Goal: Task Accomplishment & Management: Complete application form

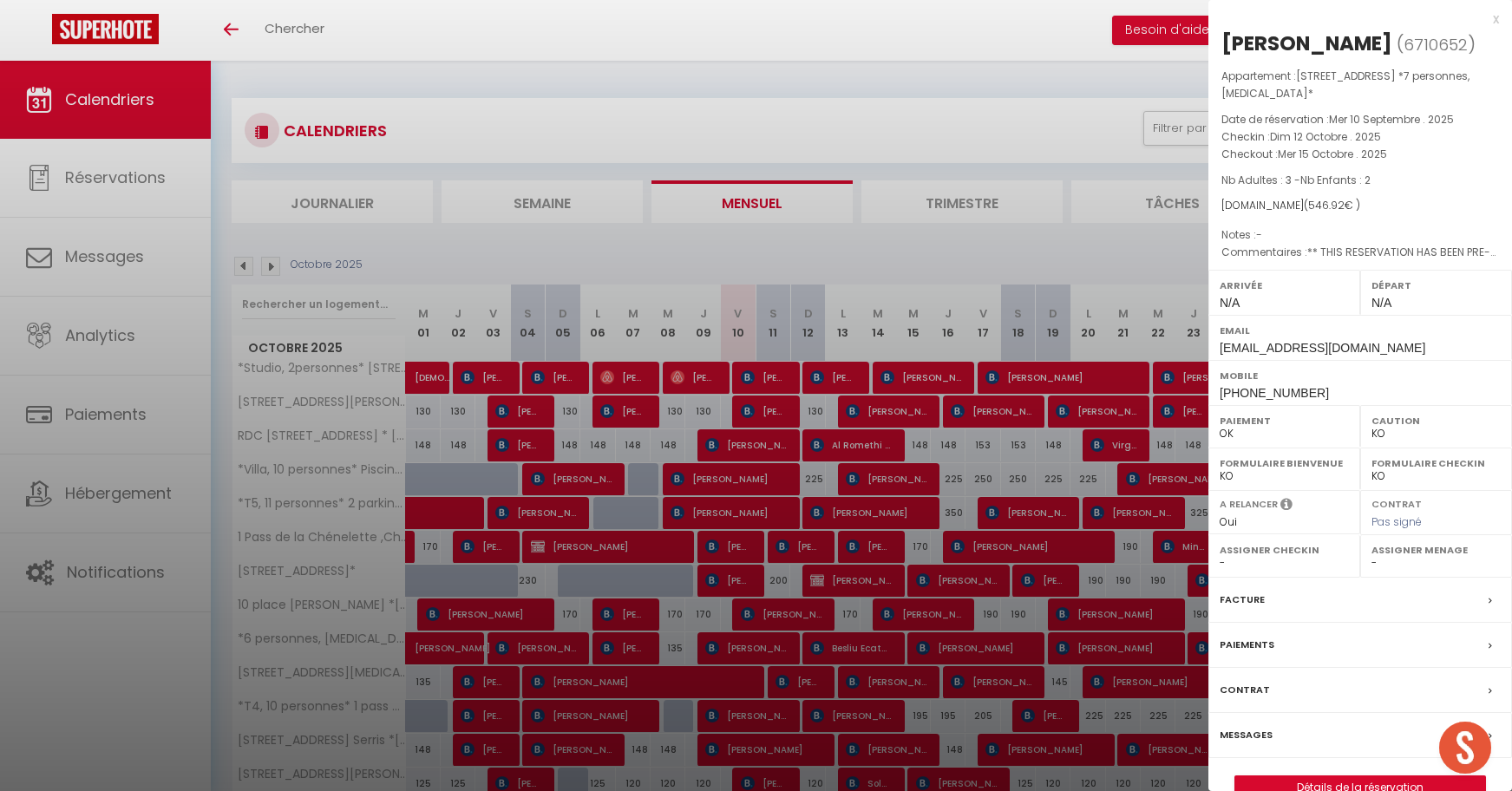
select select "KO"
select select "0"
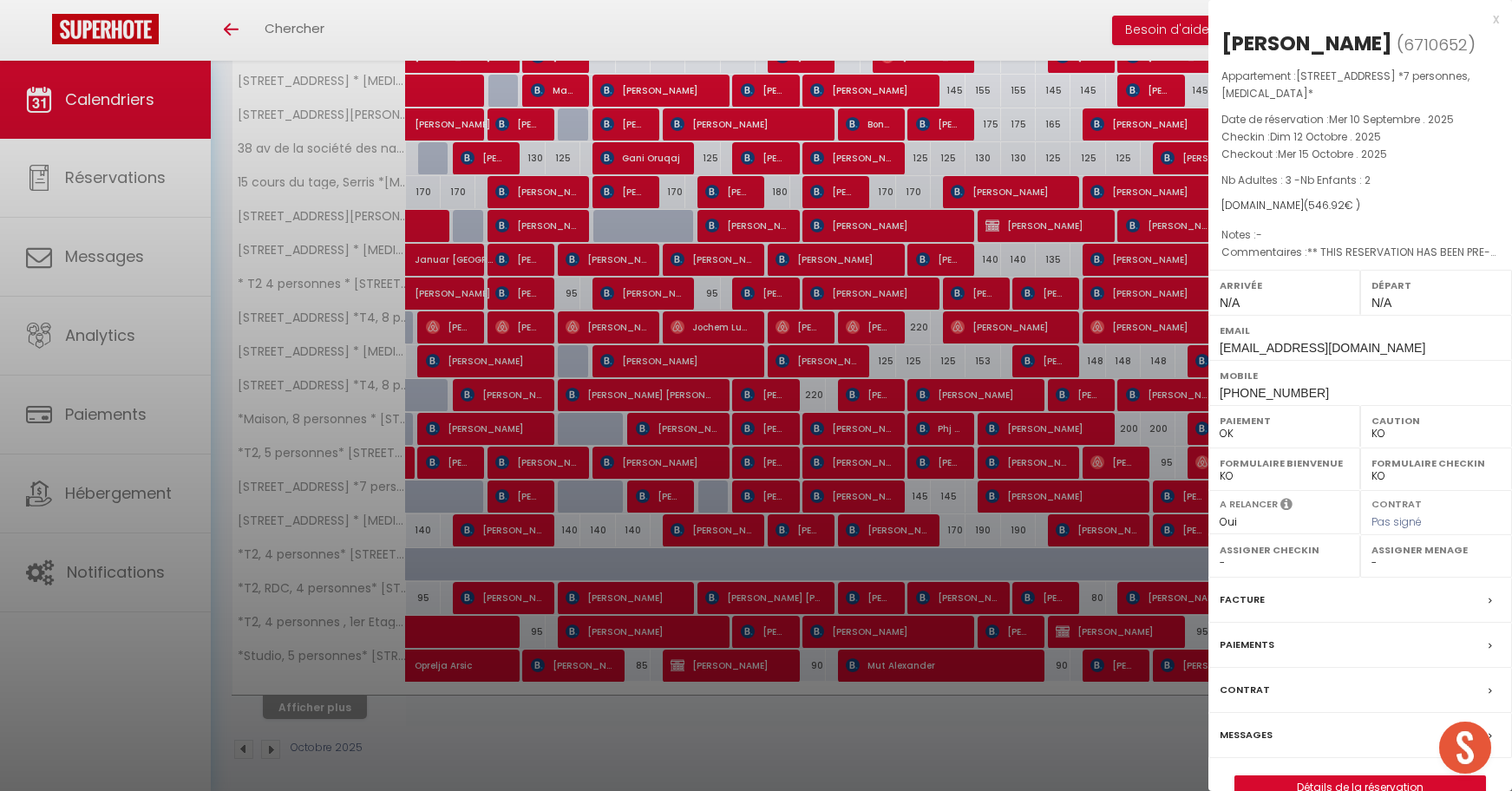
scroll to position [824, 0]
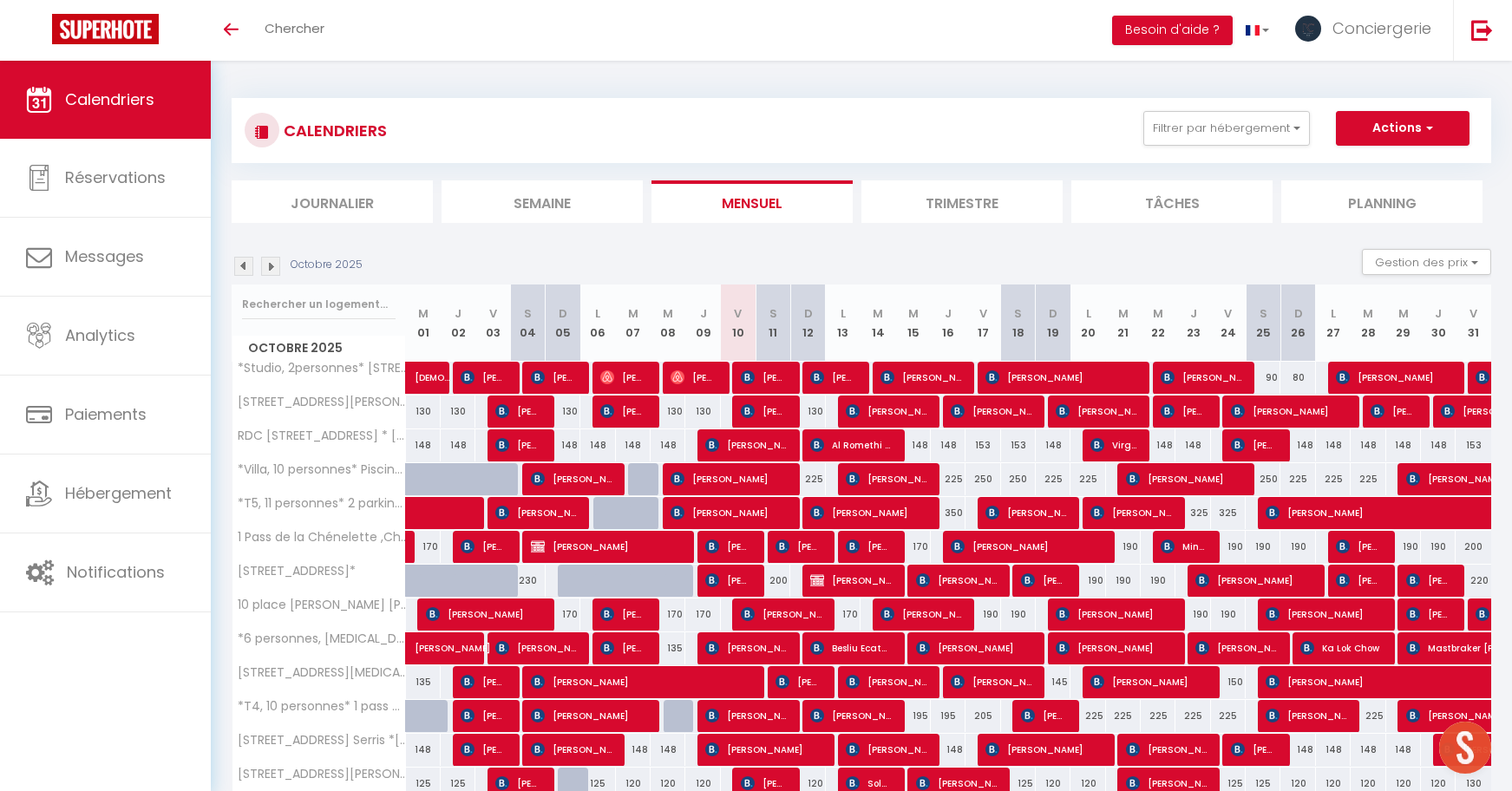
click at [269, 258] on img at bounding box center [270, 265] width 19 height 19
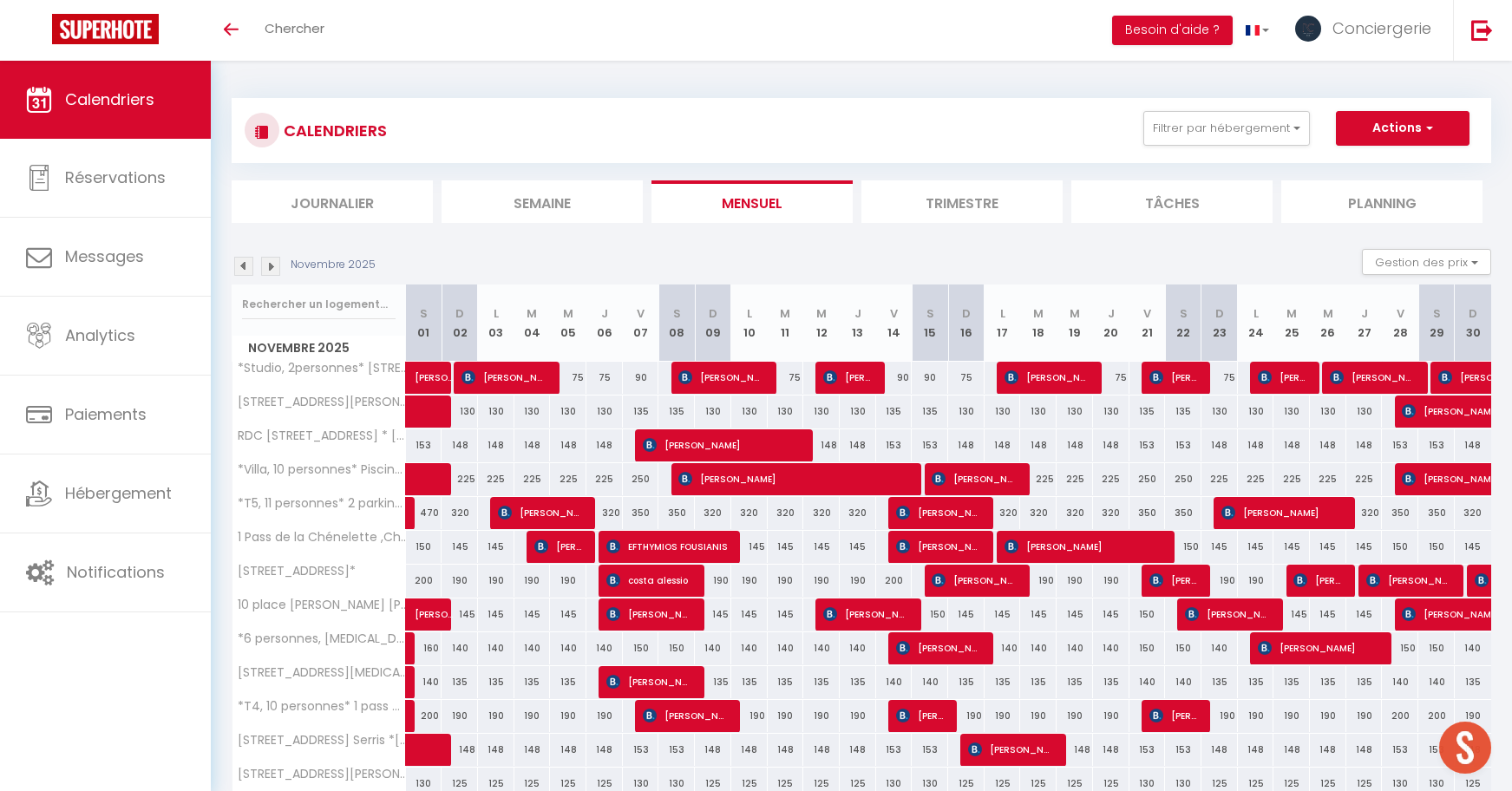
click at [274, 268] on img at bounding box center [270, 265] width 19 height 19
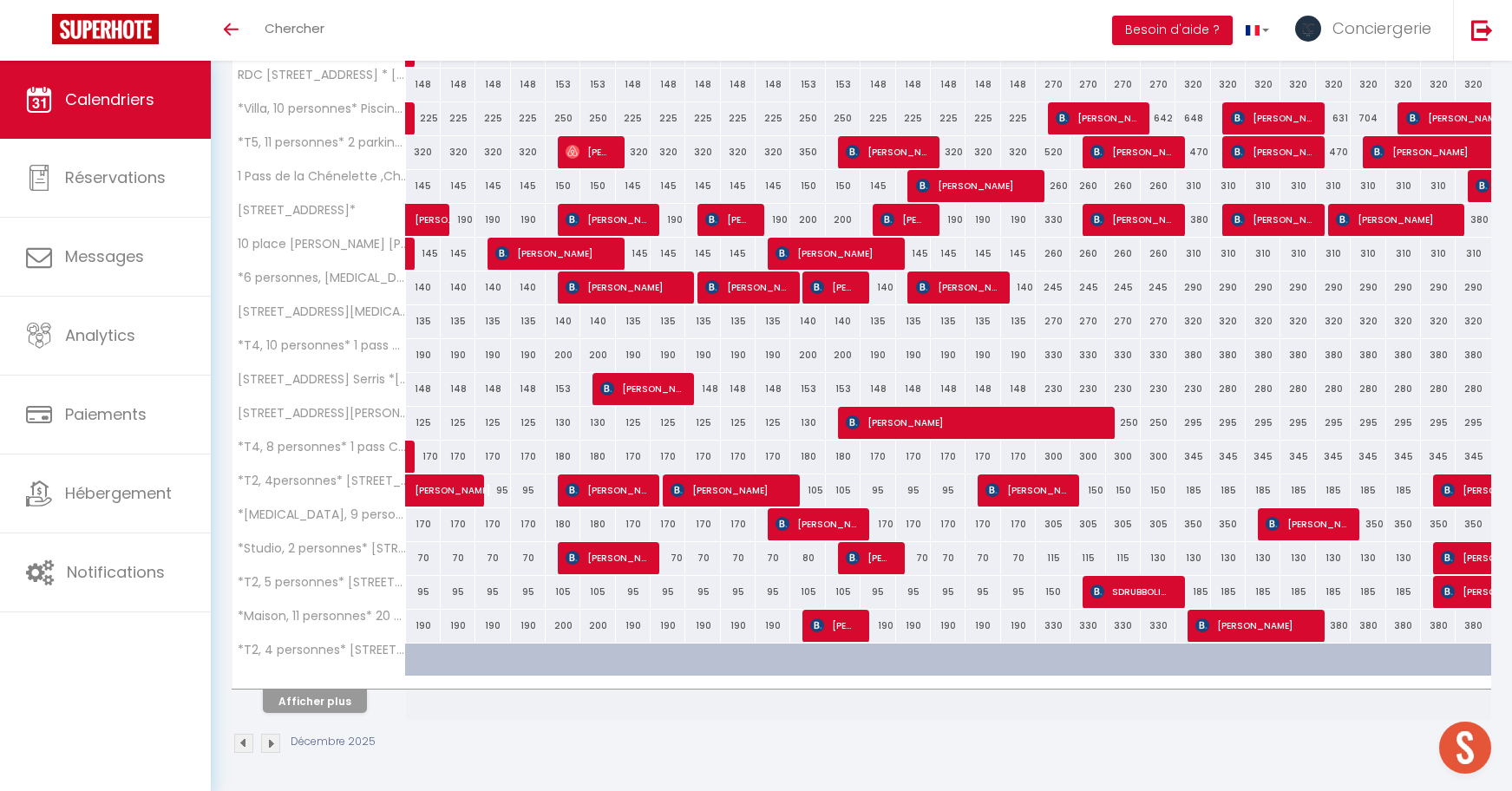
scroll to position [360, 0]
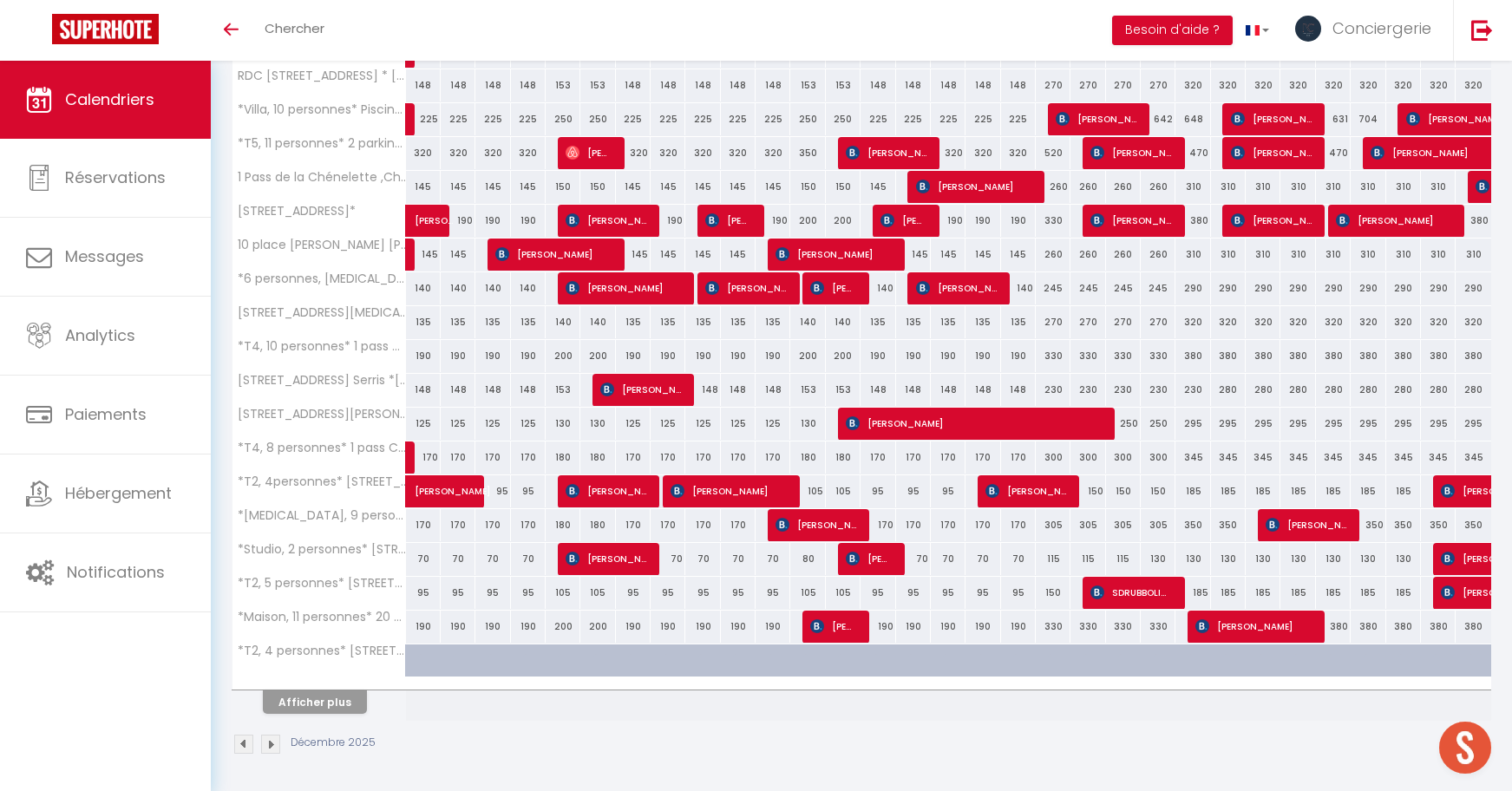
drag, startPoint x: 327, startPoint y: 695, endPoint x: 327, endPoint y: 680, distance: 15.0
click at [328, 687] on th "Afficher plus" at bounding box center [319, 700] width 173 height 44
click at [347, 703] on button "Afficher plus" at bounding box center [315, 703] width 104 height 24
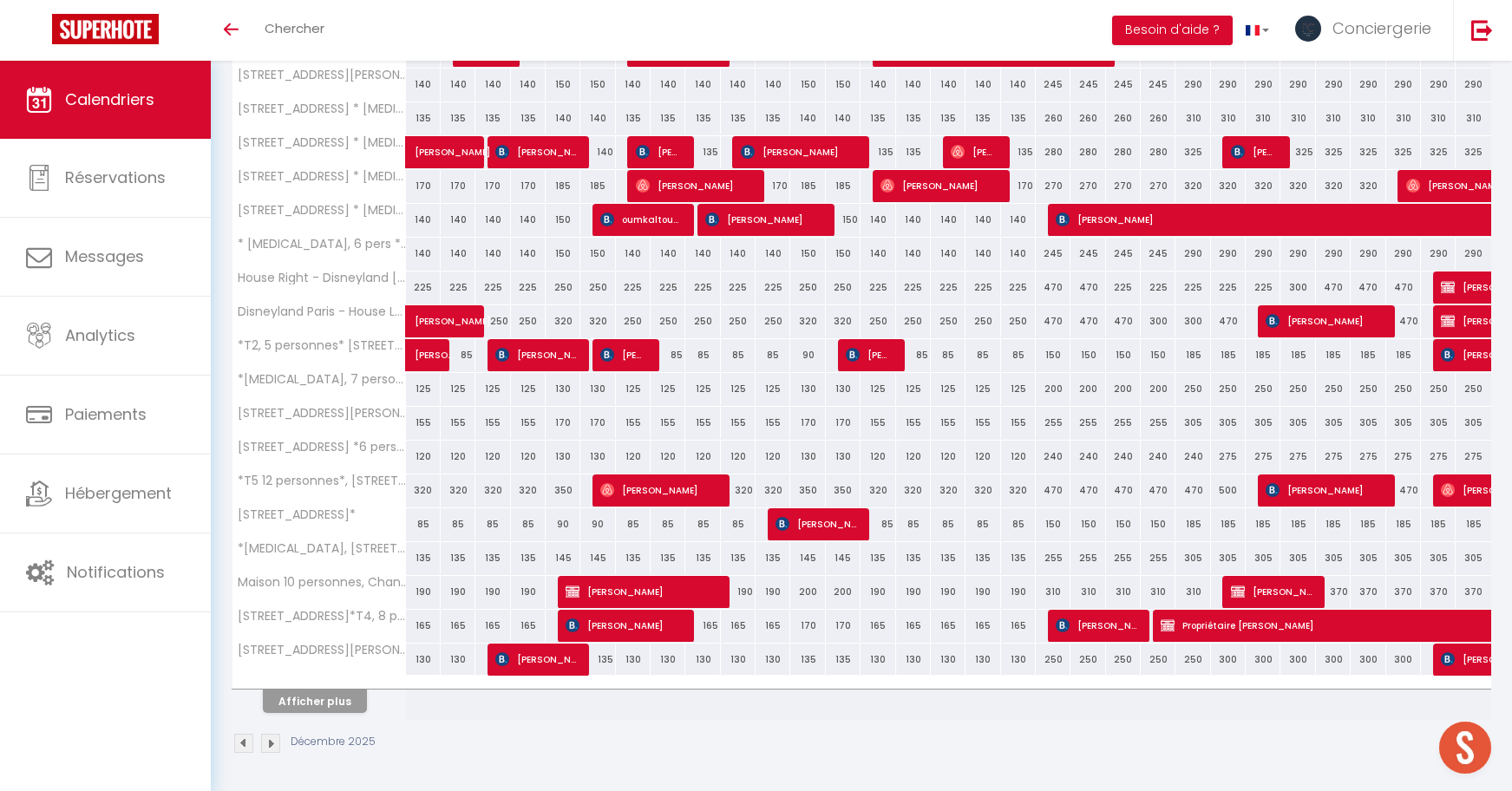
scroll to position [1036, 0]
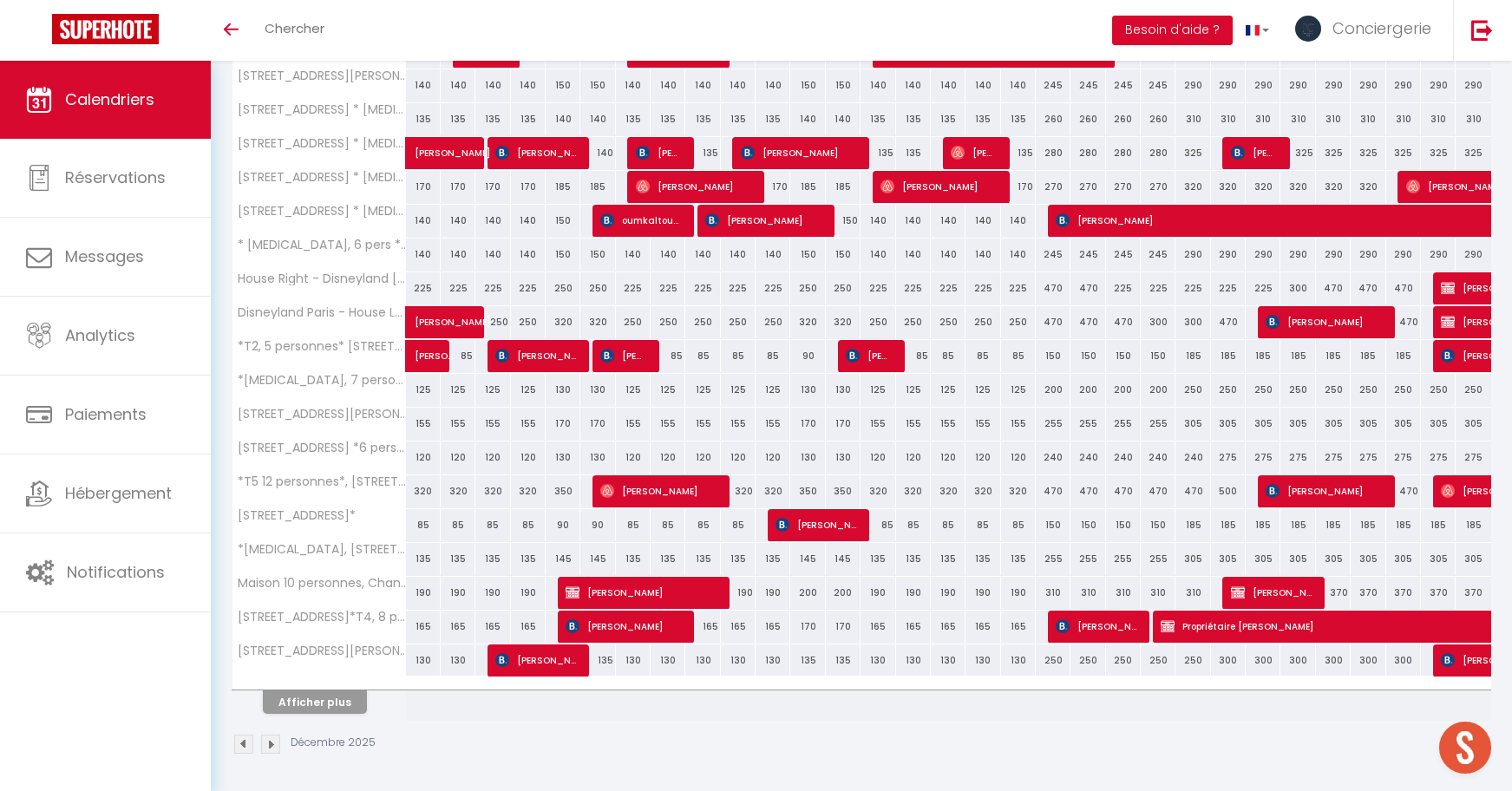
click at [321, 712] on button "Afficher plus" at bounding box center [315, 703] width 104 height 24
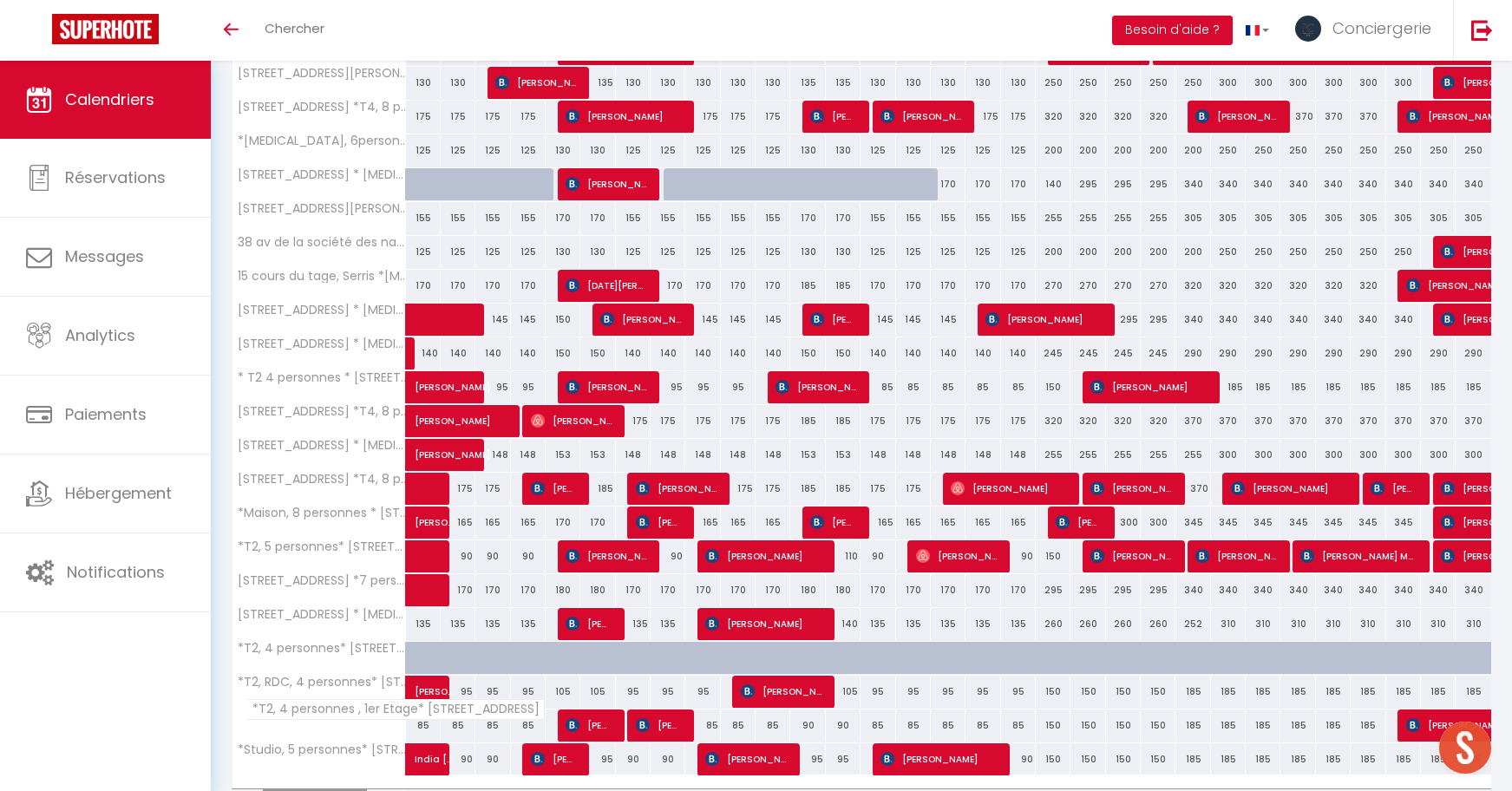
scroll to position [1617, 0]
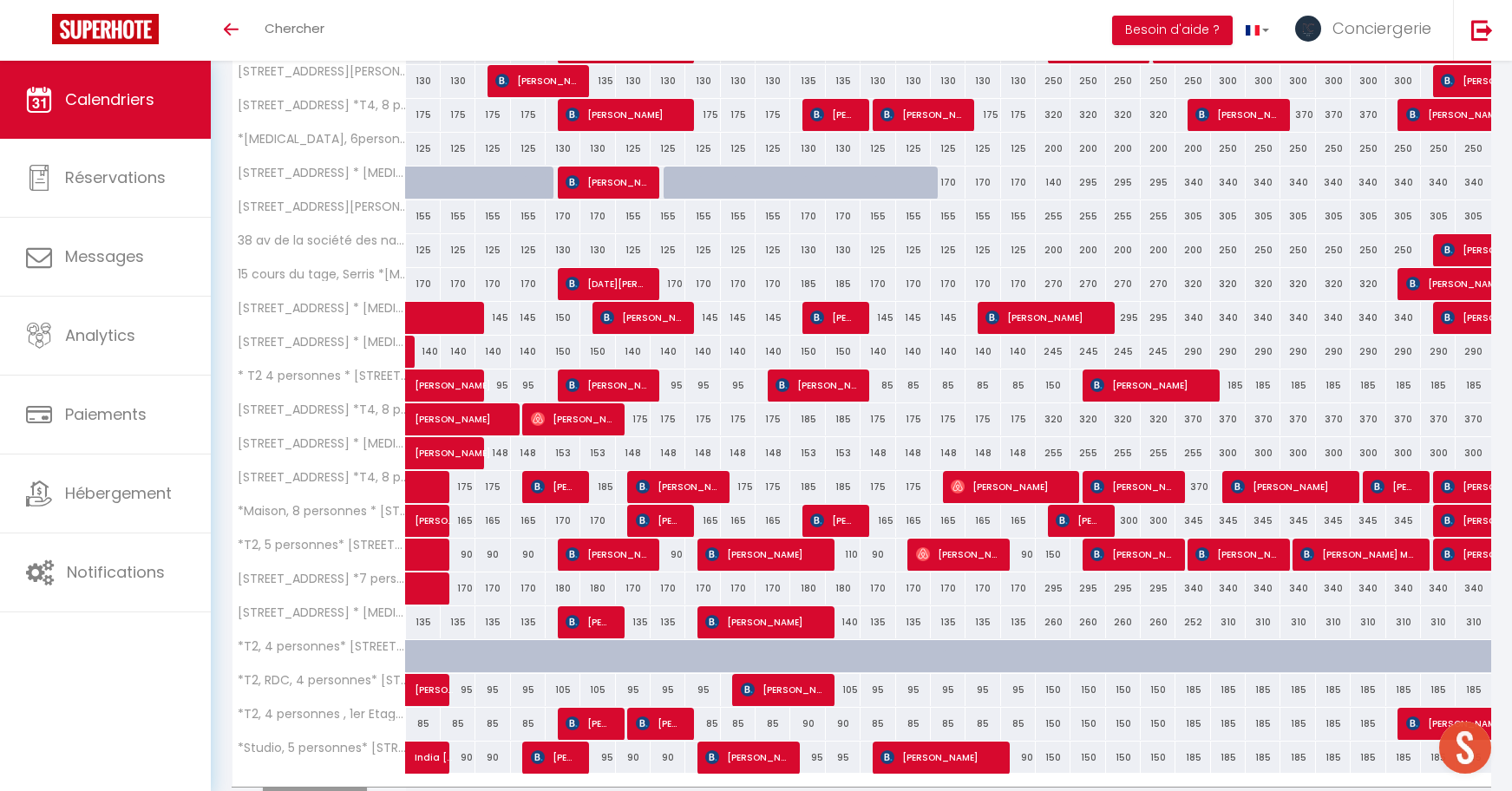
click at [334, 787] on button "Afficher plus" at bounding box center [315, 799] width 104 height 24
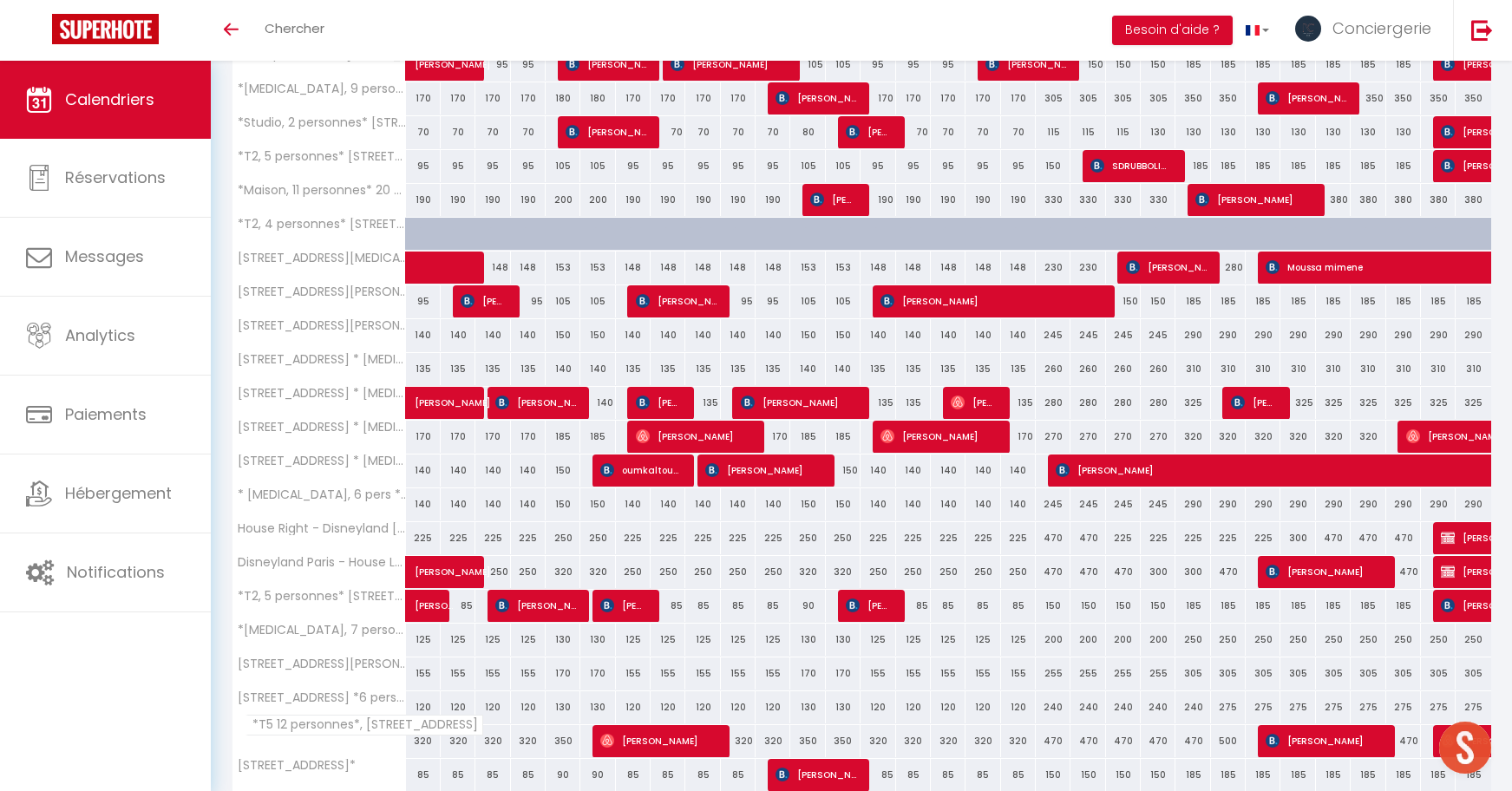
scroll to position [763, 0]
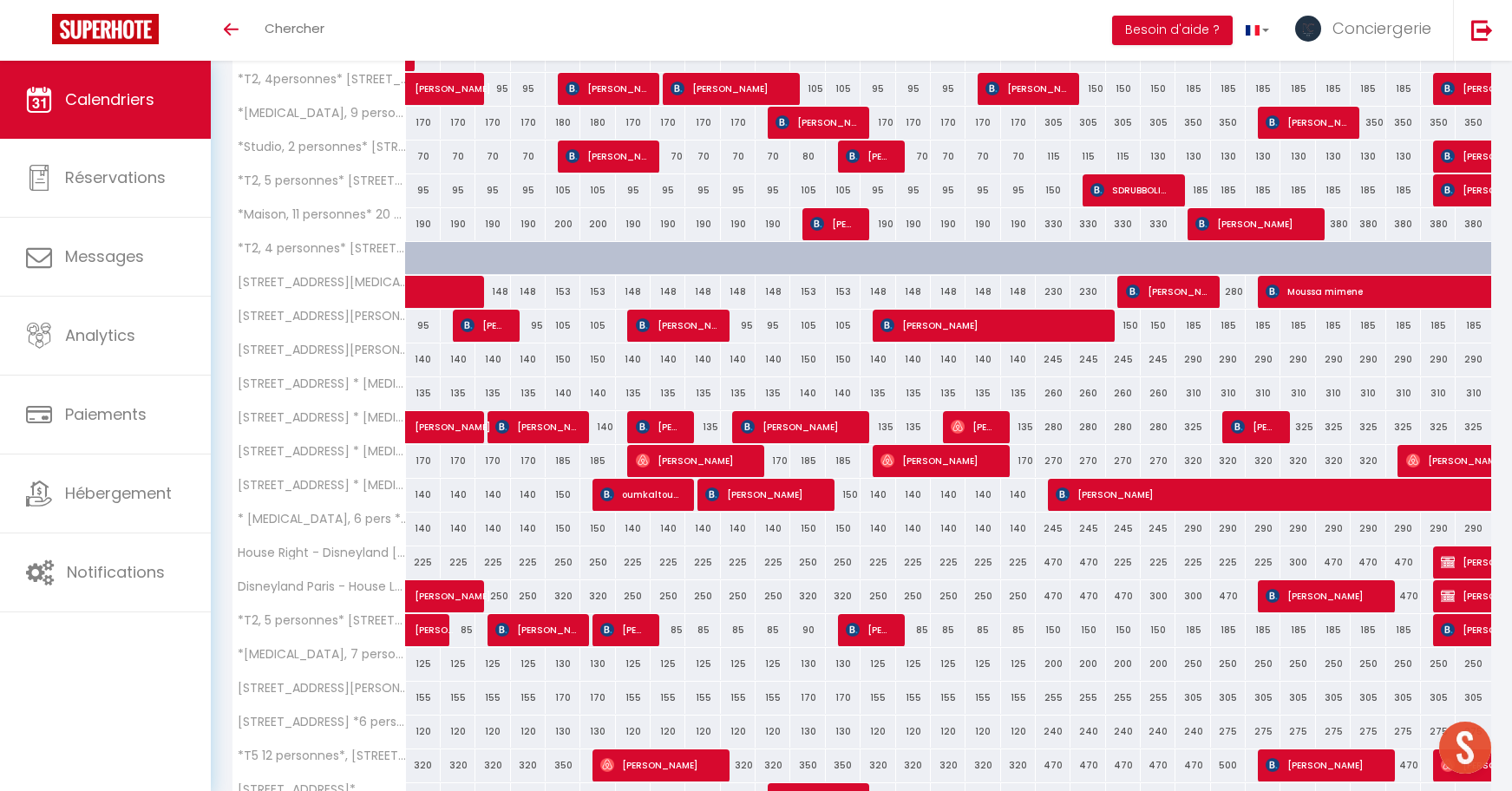
drag, startPoint x: 1455, startPoint y: 567, endPoint x: 1439, endPoint y: 563, distance: 16.5
click at [1455, 567] on img at bounding box center [1447, 562] width 14 height 14
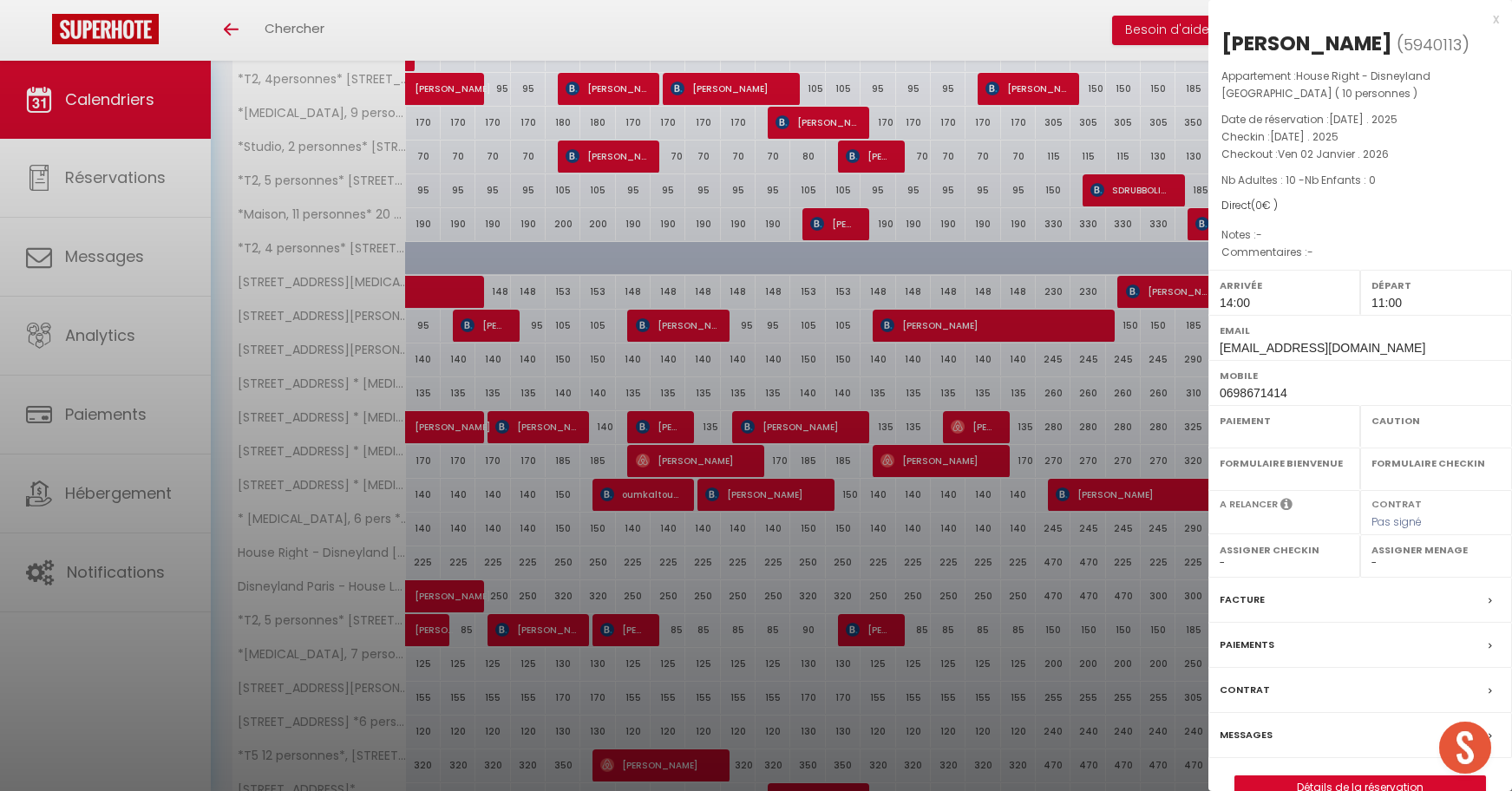
select select "OK"
select select "KO"
select select "0"
select select "1"
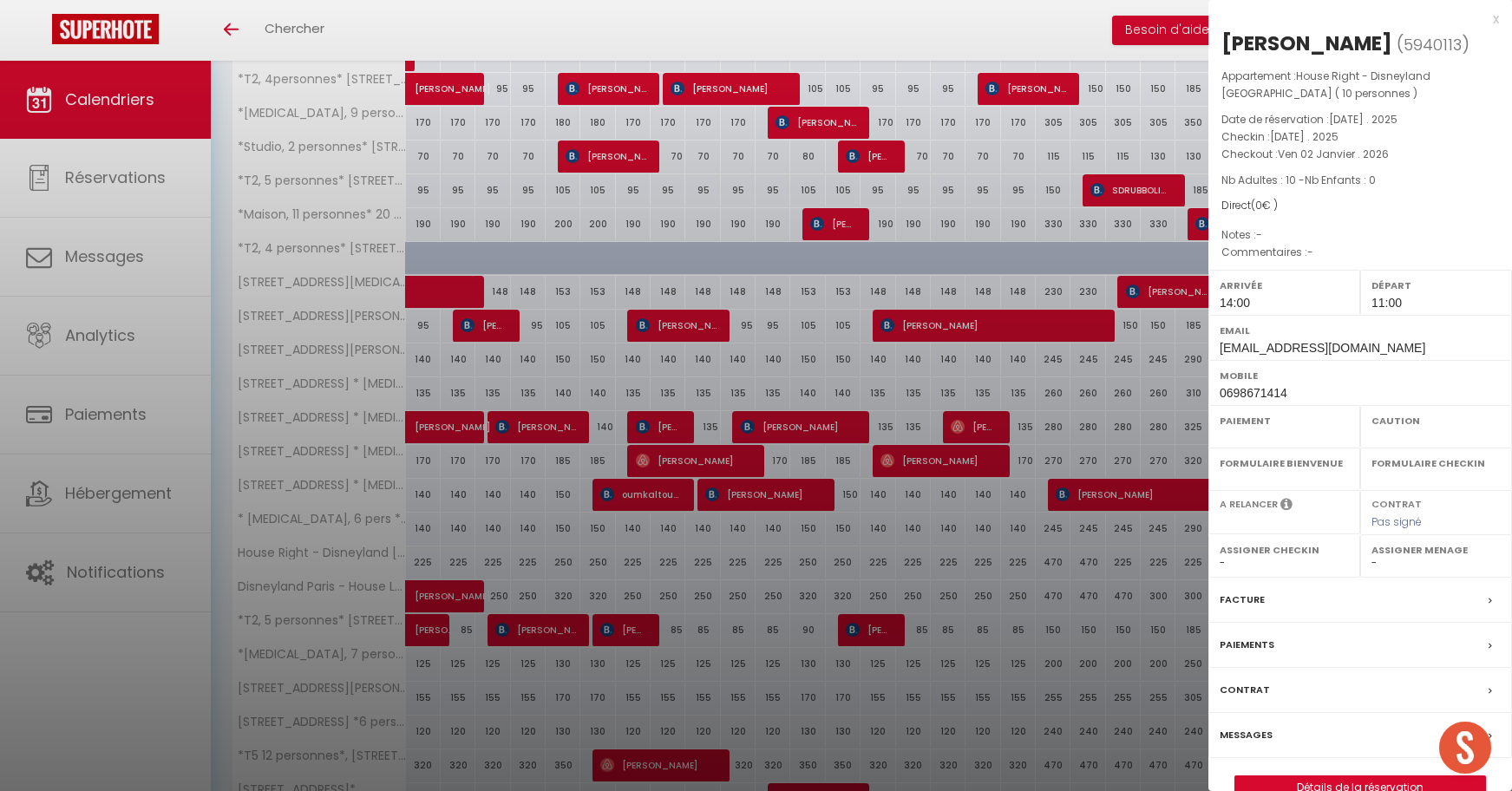
select select
click at [1127, 556] on div at bounding box center [756, 395] width 1512 height 791
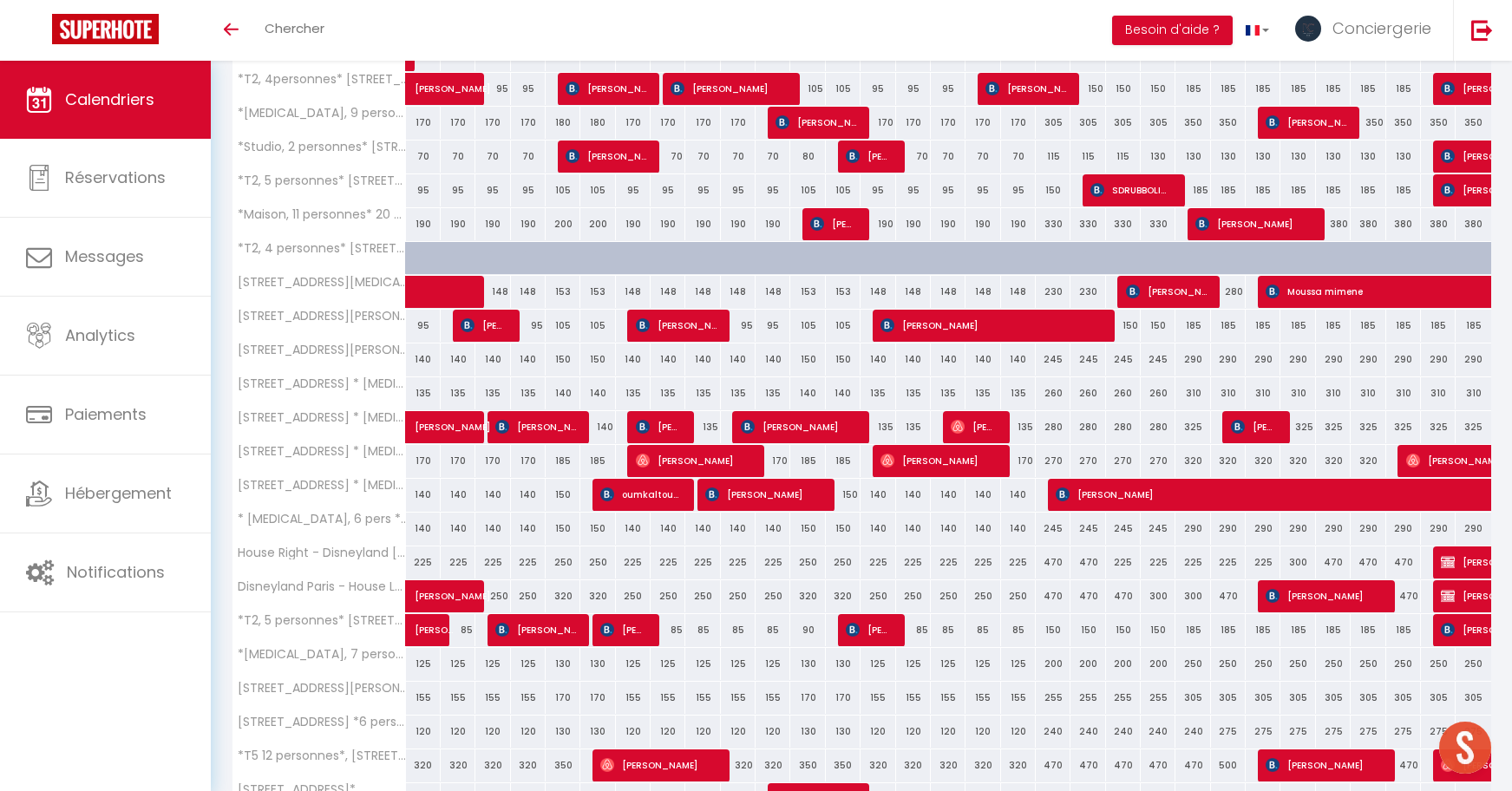
click at [1163, 560] on div "225" at bounding box center [1158, 562] width 35 height 32
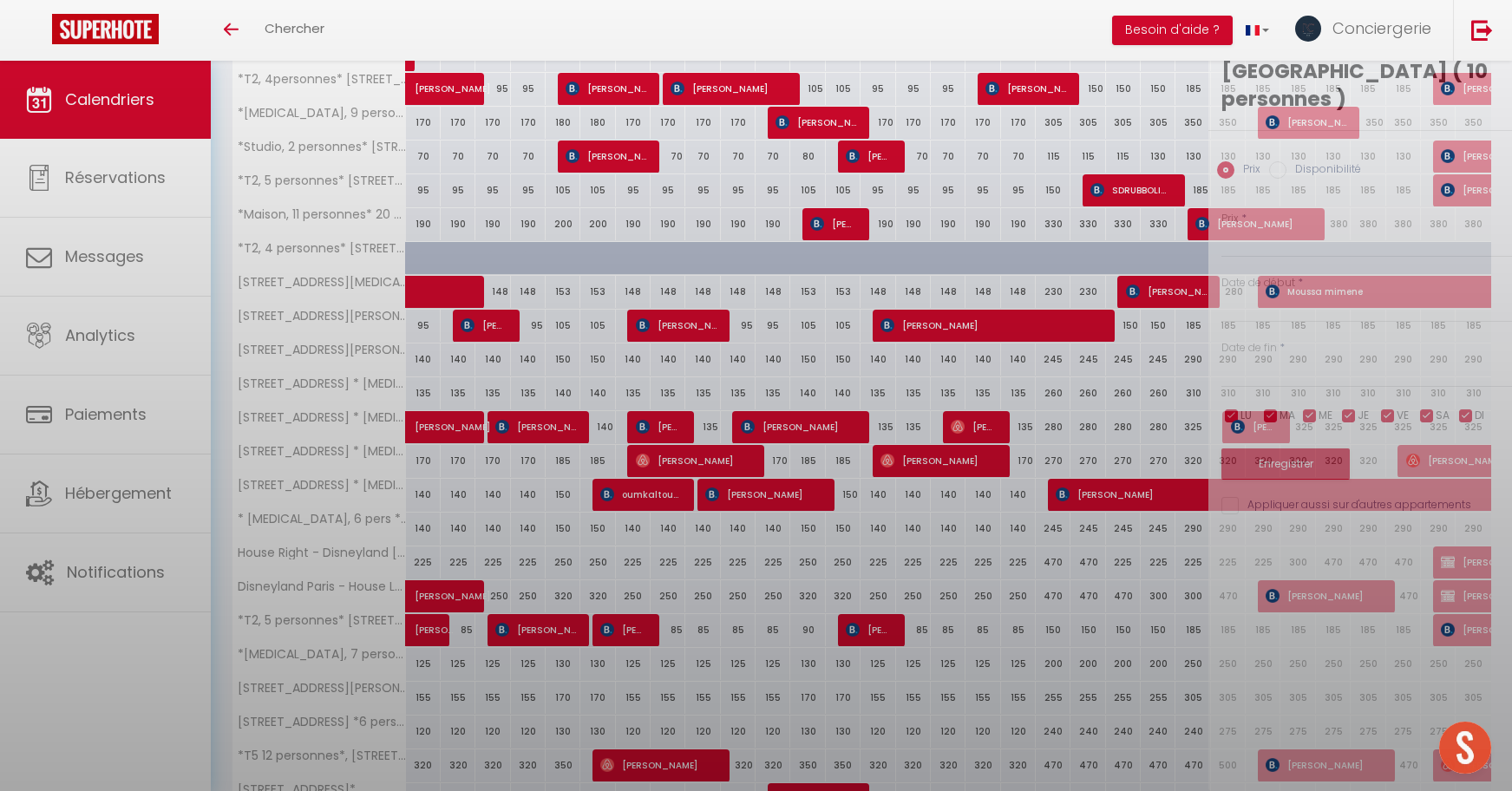
type input "225"
type input "Lun 22 Décembre 2025"
type input "[DATE]"
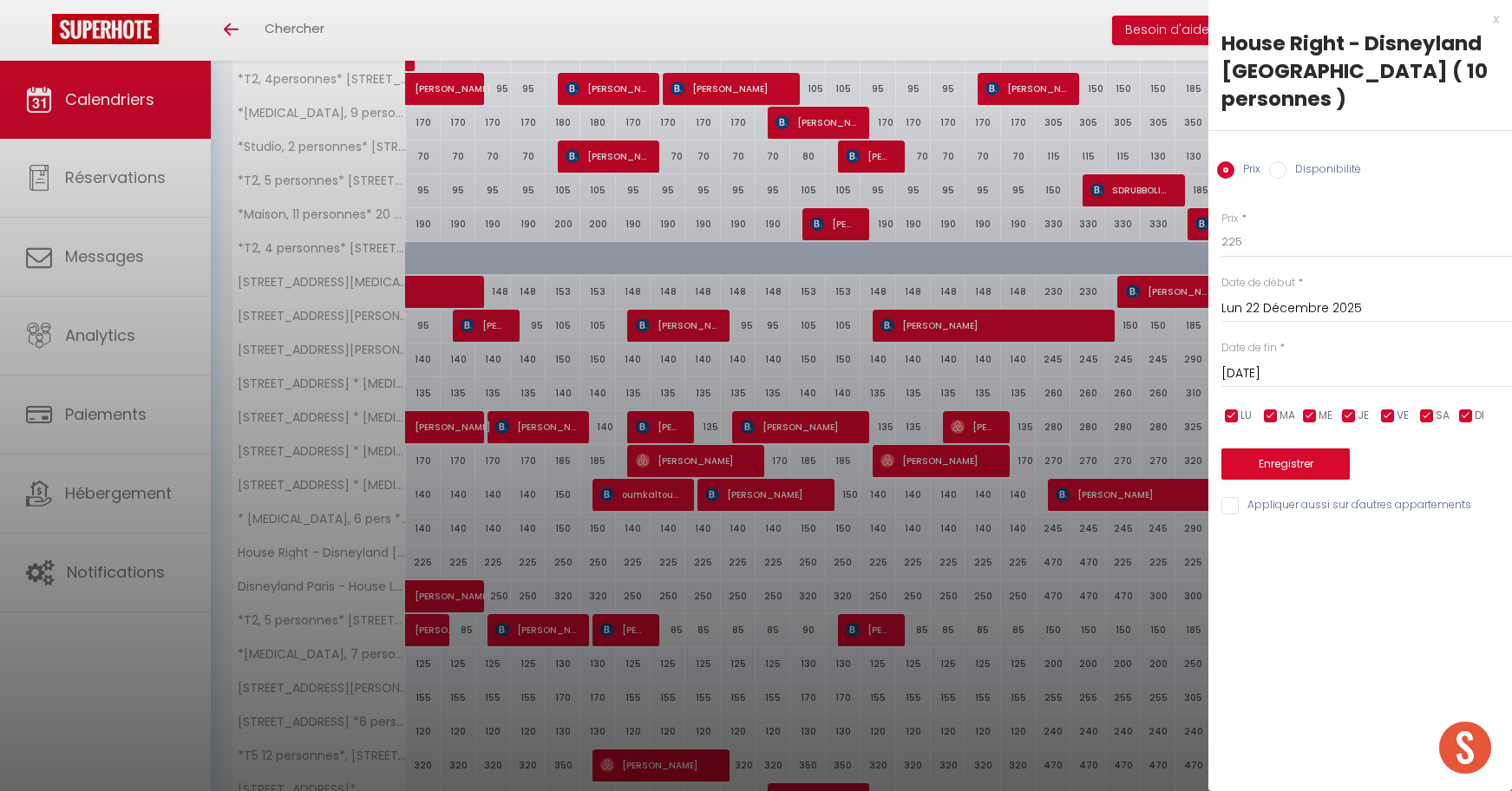
click at [1279, 363] on input "[DATE]" at bounding box center [1366, 374] width 291 height 23
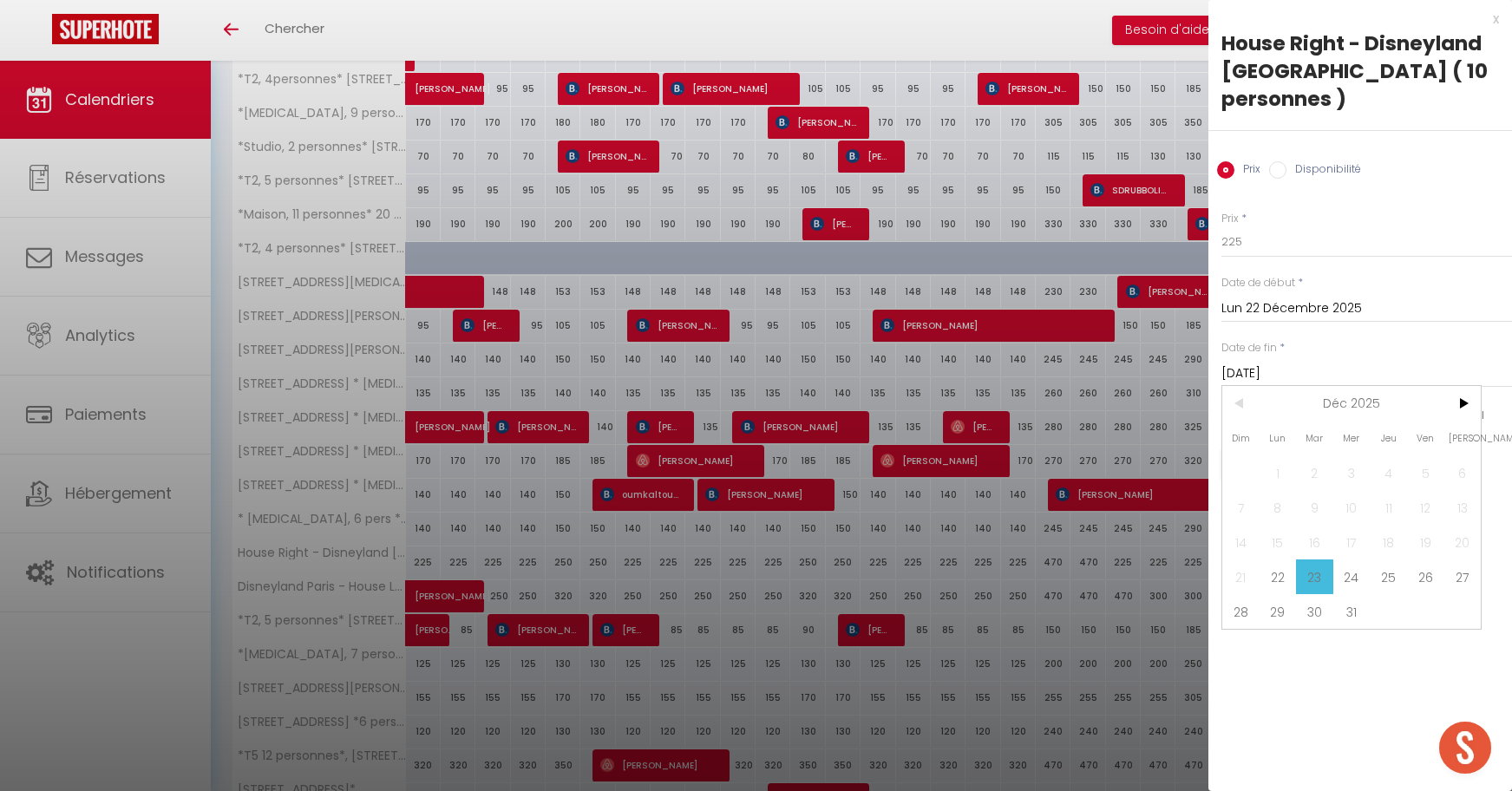
scroll to position [770, 0]
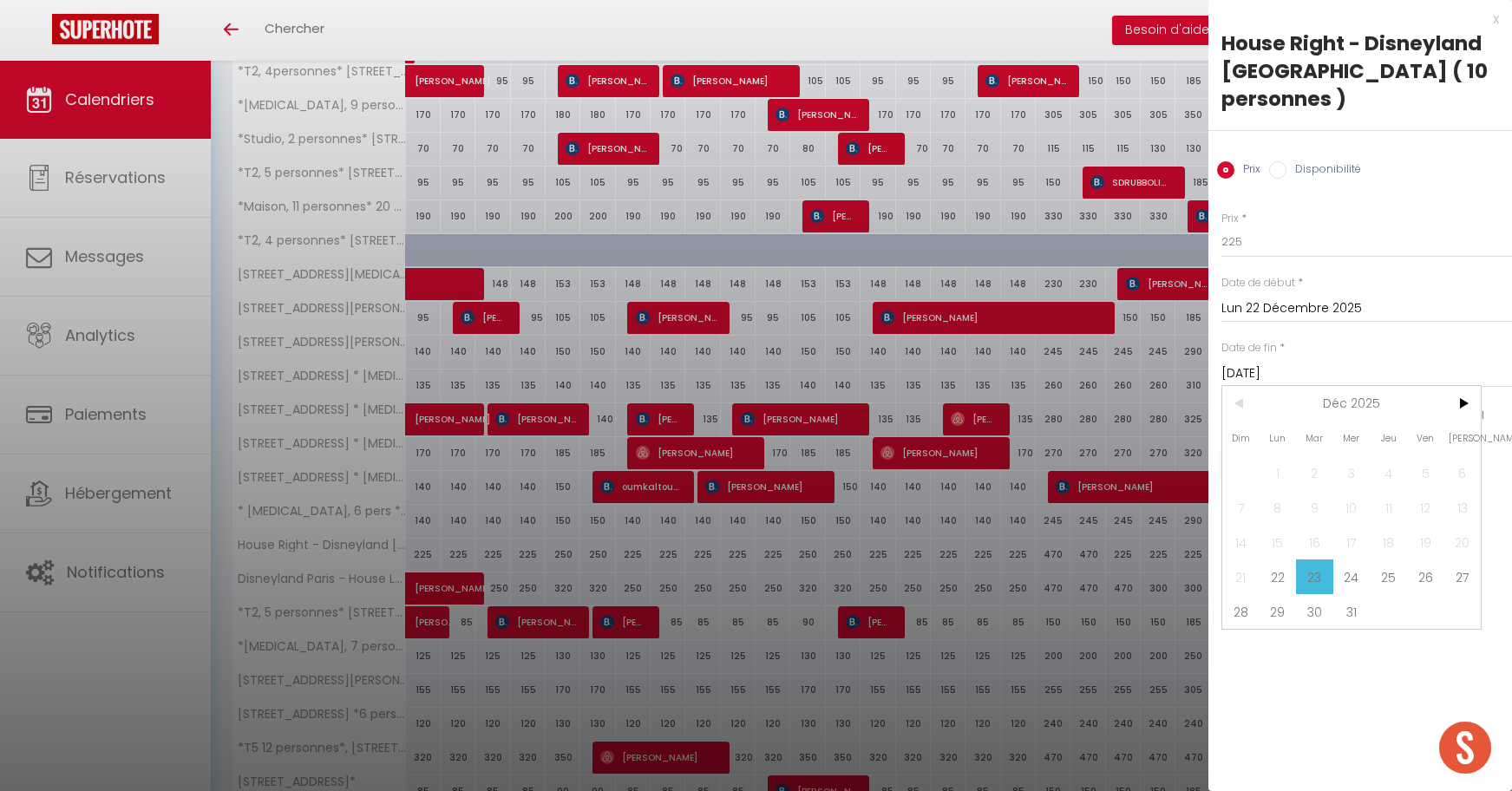
click at [1279, 297] on div "Prix * 225 Statut * Disponible Indisponible Date de début * [DATE] < [DATE] > D…" at bounding box center [1360, 352] width 304 height 328
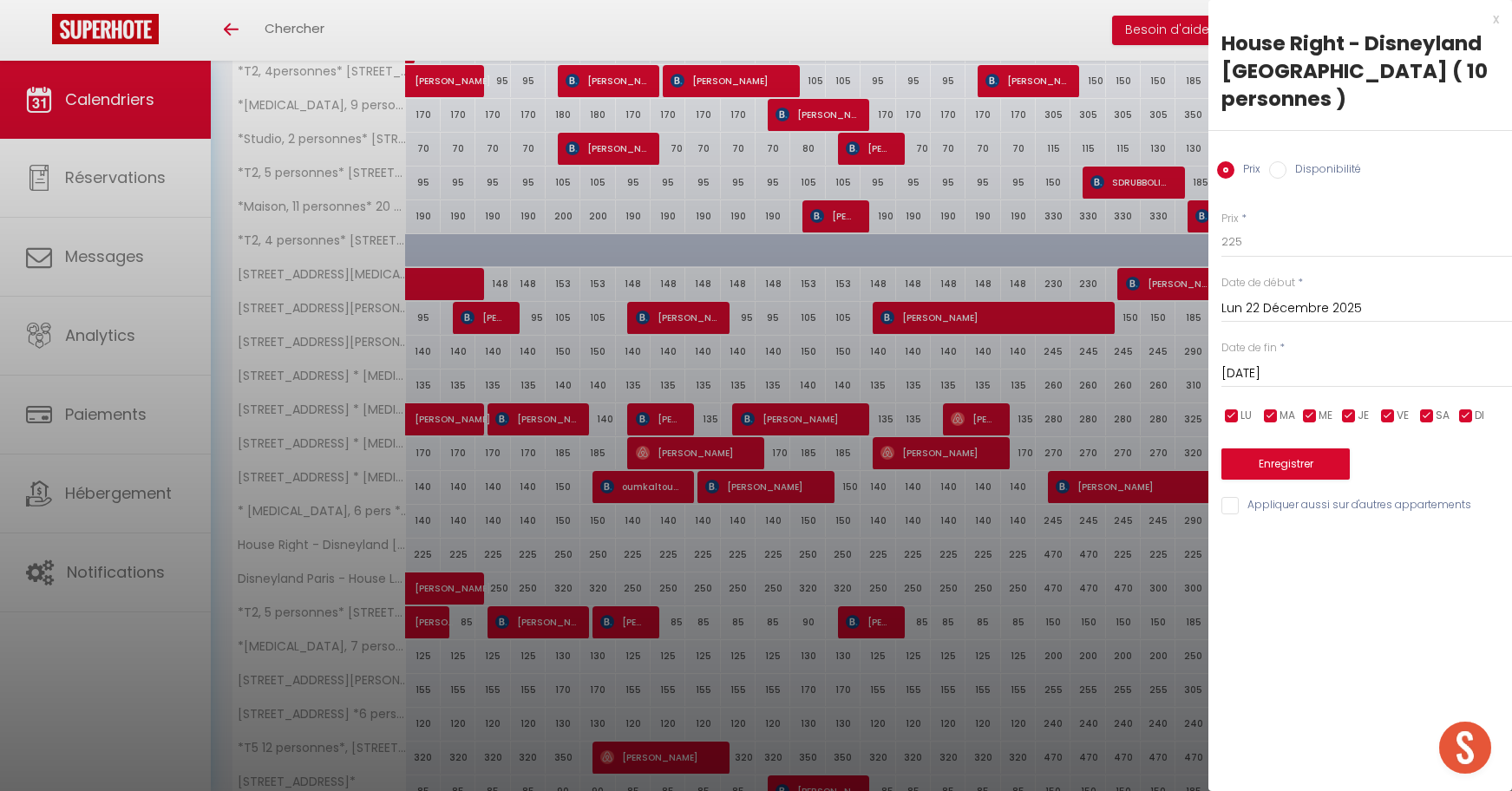
click at [1279, 297] on input "Lun 22 Décembre 2025" at bounding box center [1366, 308] width 291 height 23
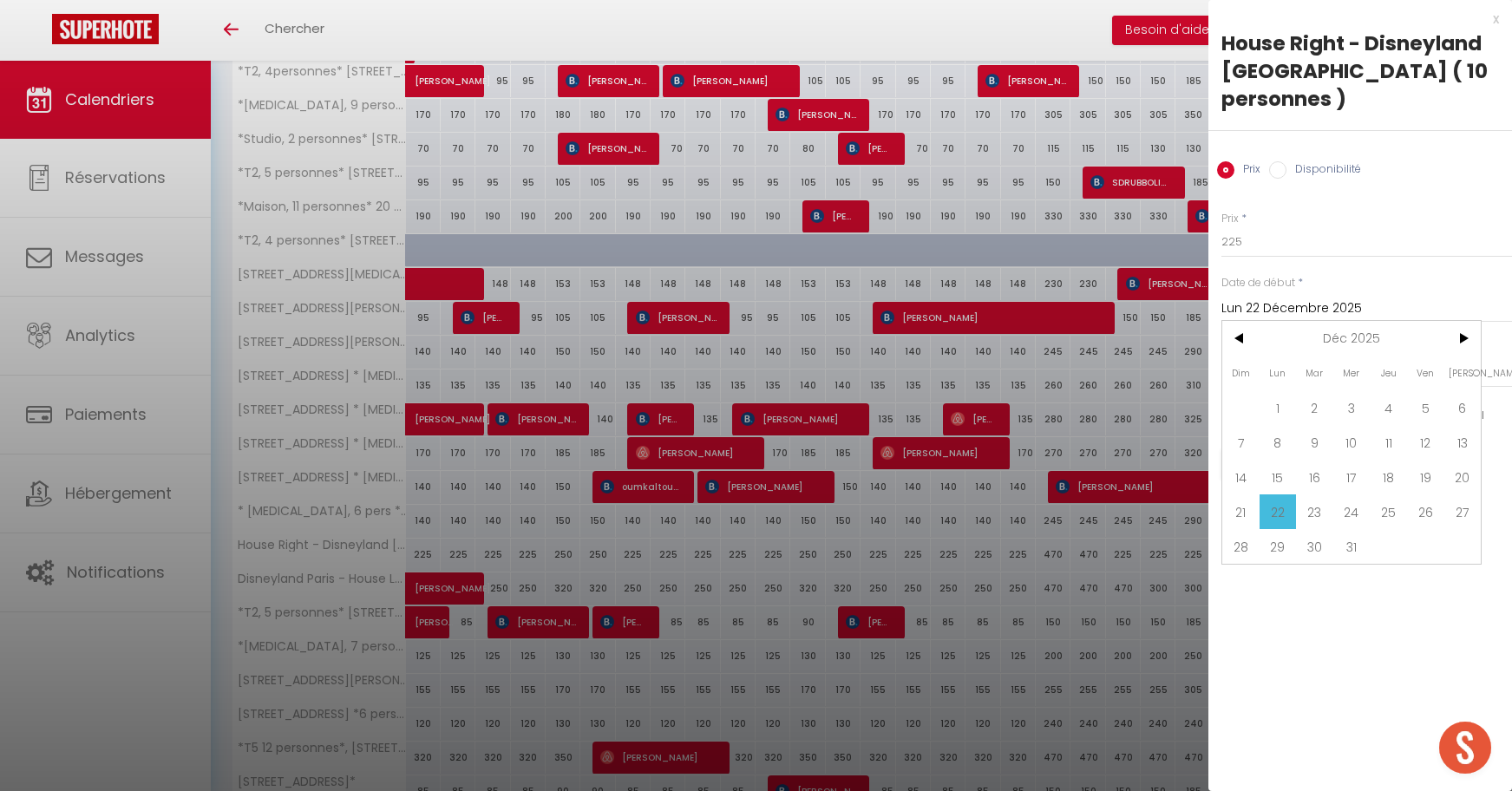
click at [1304, 494] on span "23" at bounding box center [1314, 512] width 37 height 35
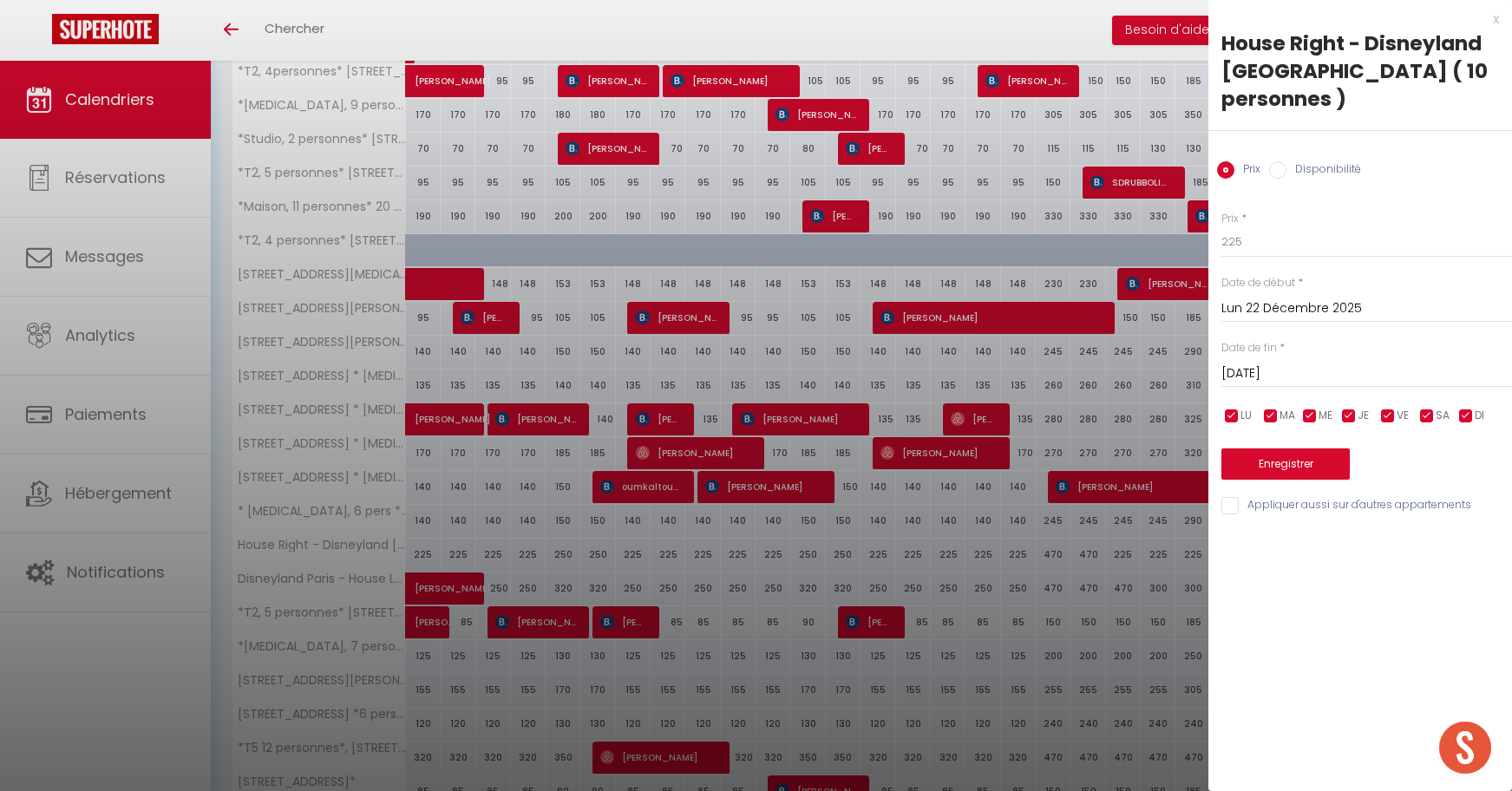
type input "[DATE]"
click at [1289, 363] on input "[DATE]" at bounding box center [1366, 374] width 291 height 23
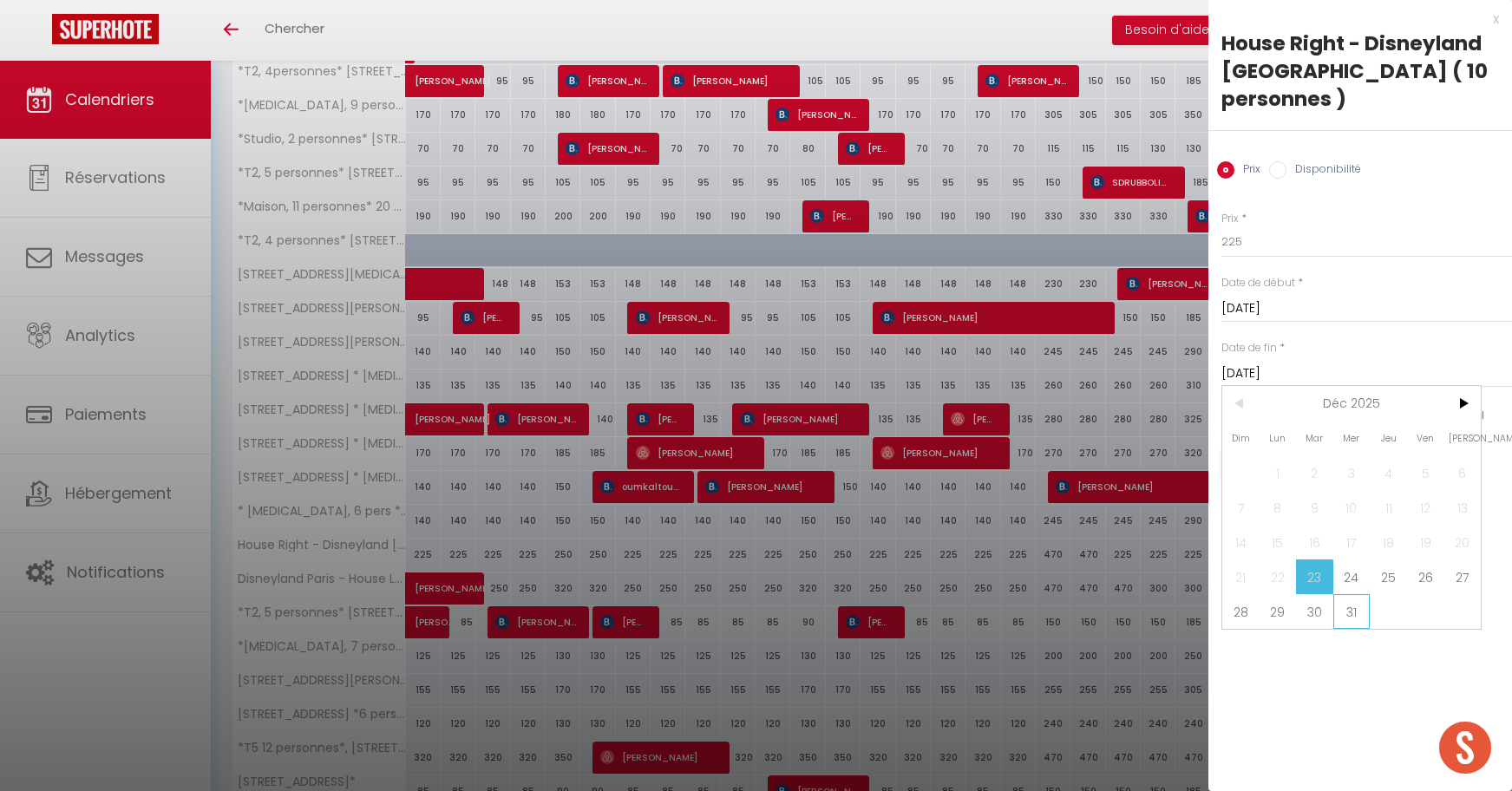
click at [1353, 594] on span "31" at bounding box center [1351, 611] width 37 height 35
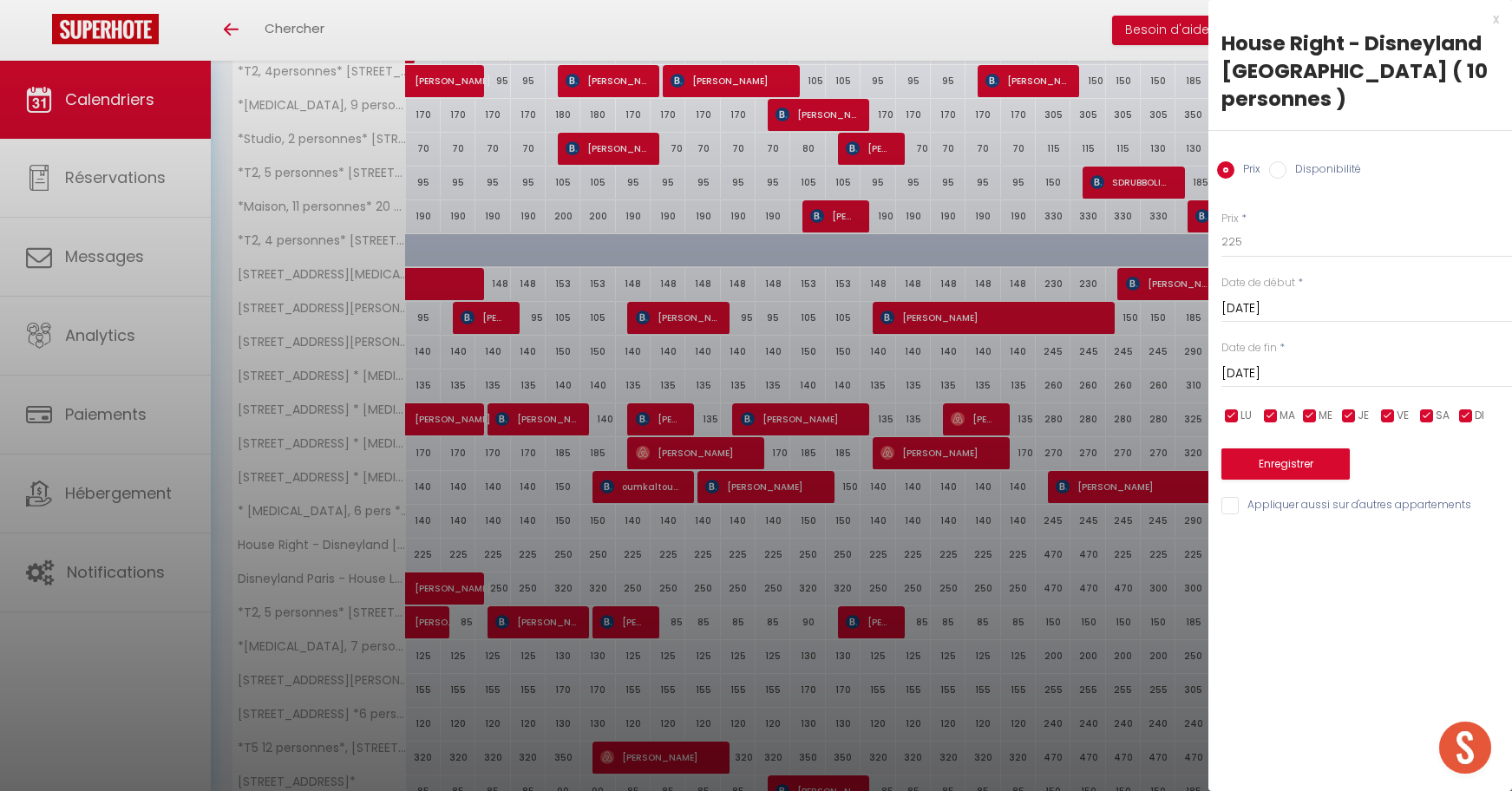
type input "Mer 31 Décembre 2025"
click at [1277, 161] on input "Disponibilité" at bounding box center [1277, 170] width 17 height 17
radio input "true"
radio input "false"
select select "0"
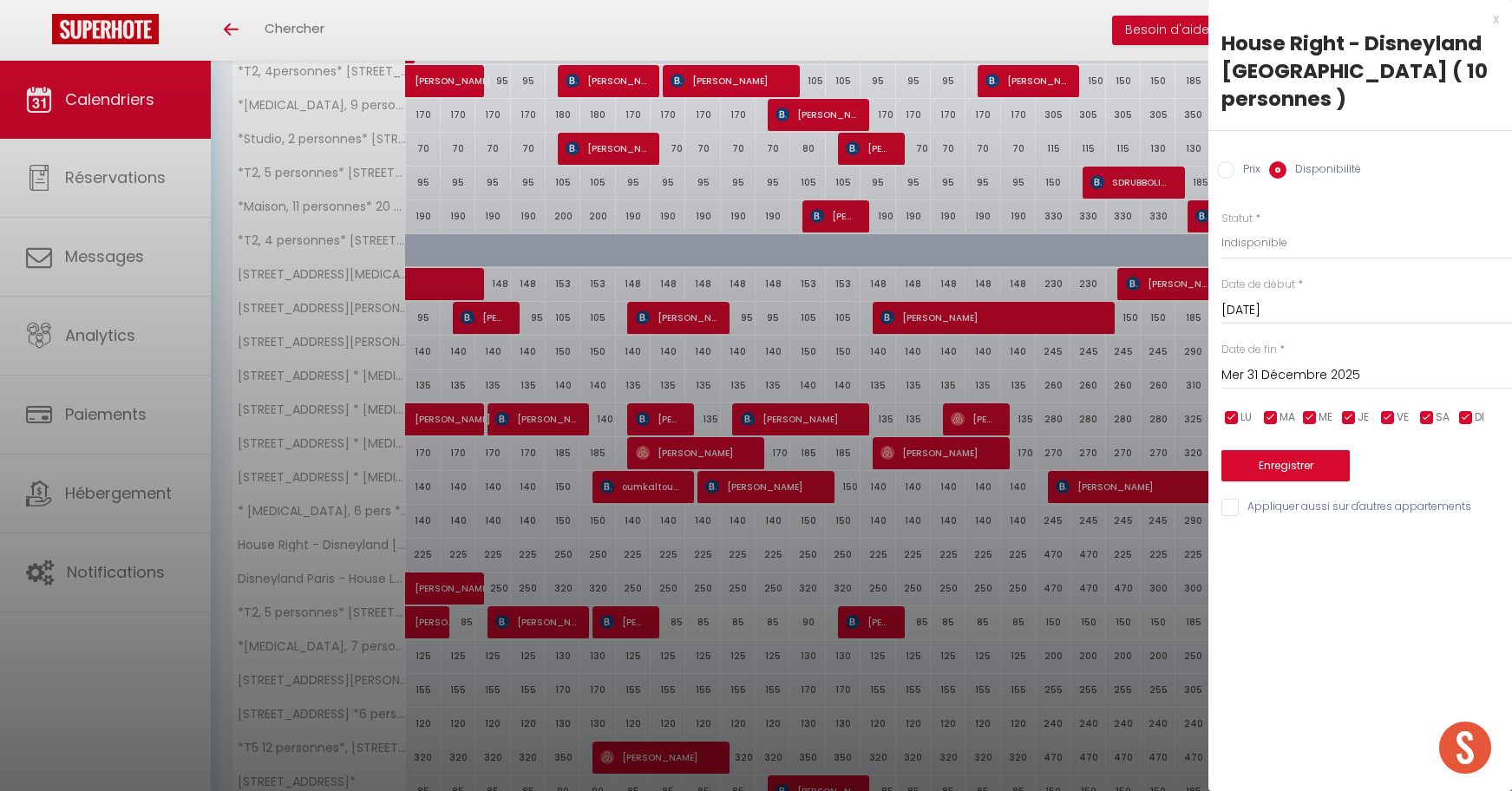
click at [1302, 451] on button "Enregistrer" at bounding box center [1285, 466] width 129 height 31
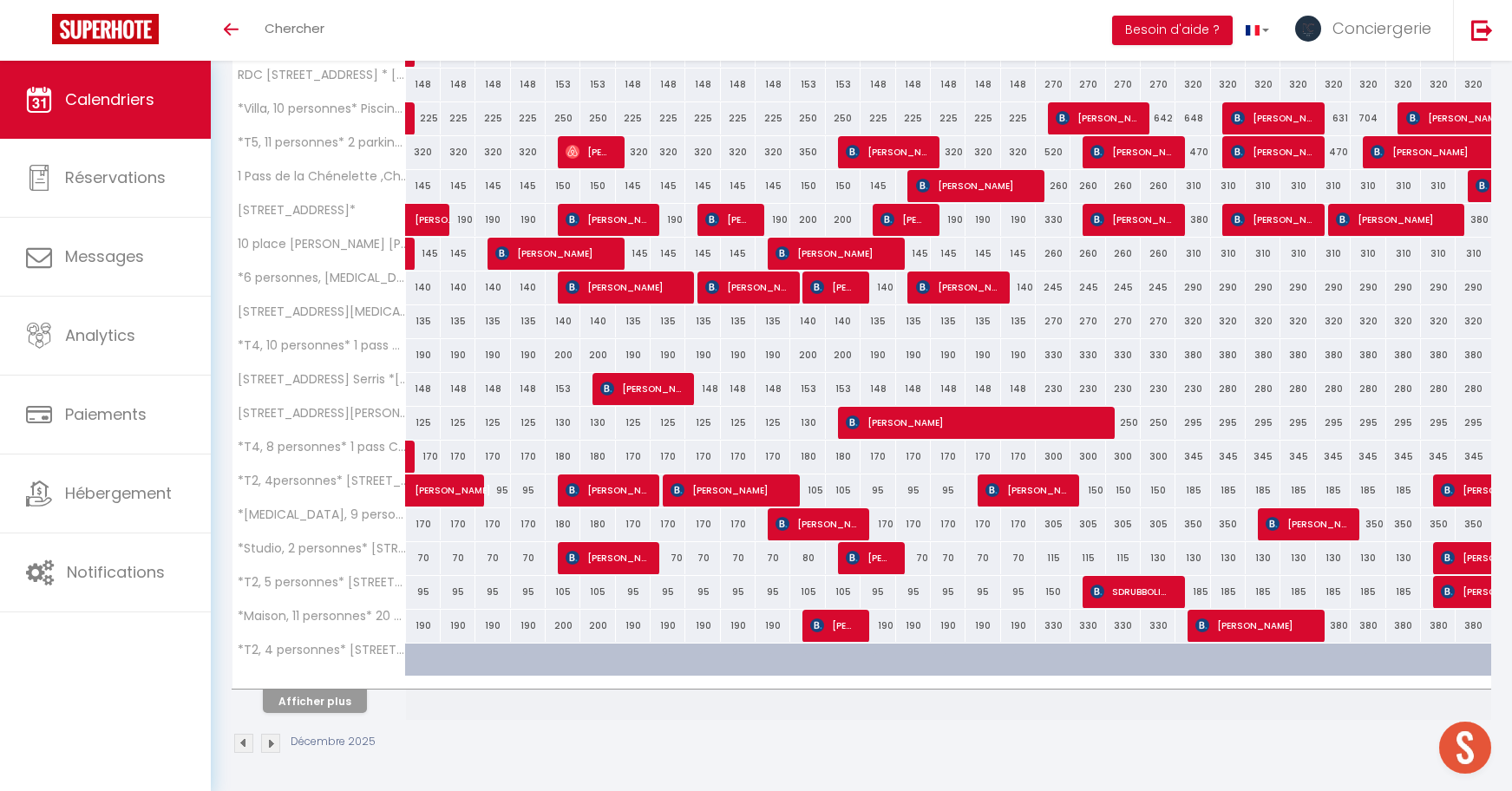
scroll to position [360, 0]
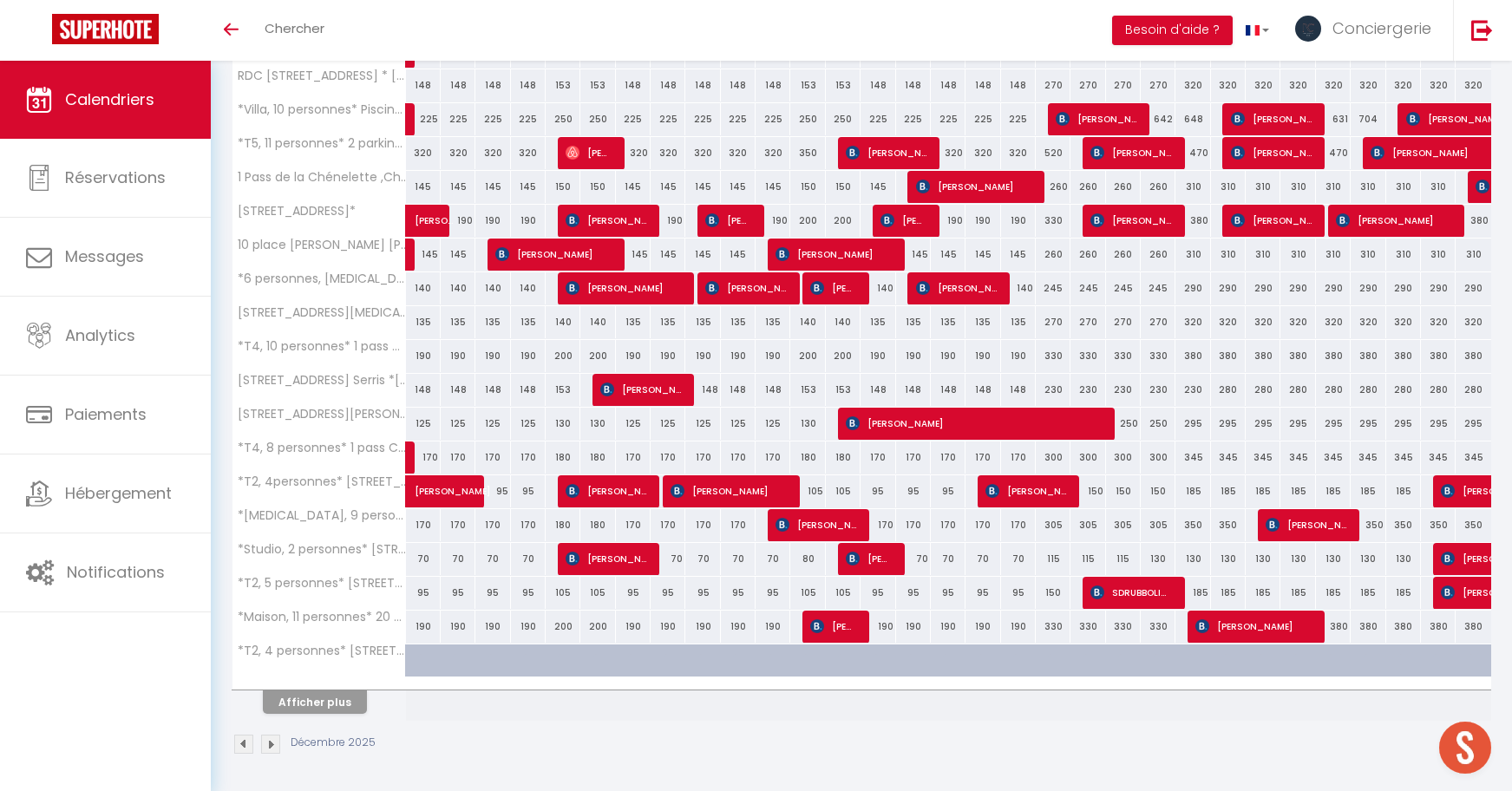
click at [327, 699] on button "Afficher plus" at bounding box center [315, 703] width 104 height 24
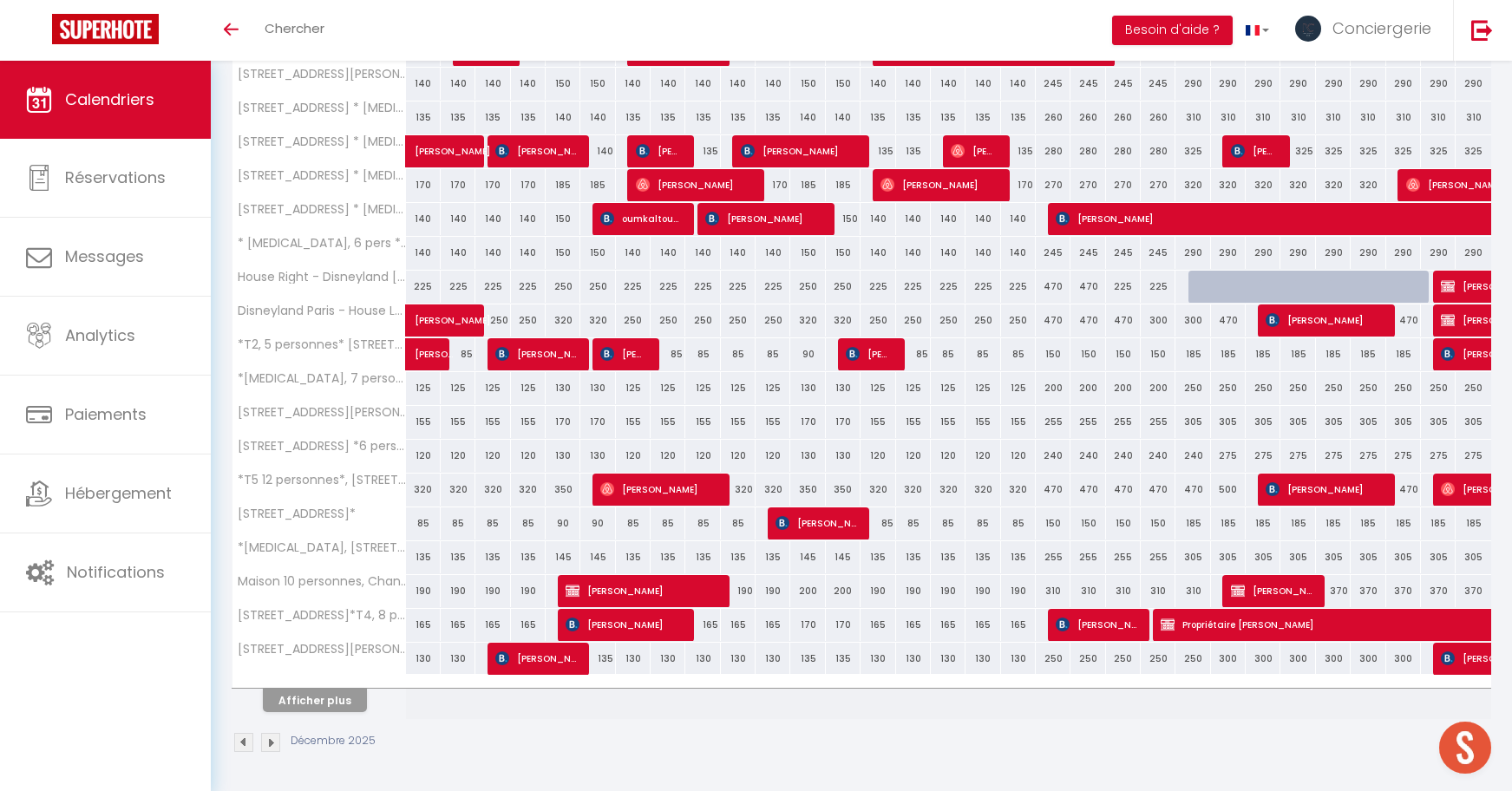
scroll to position [1036, 0]
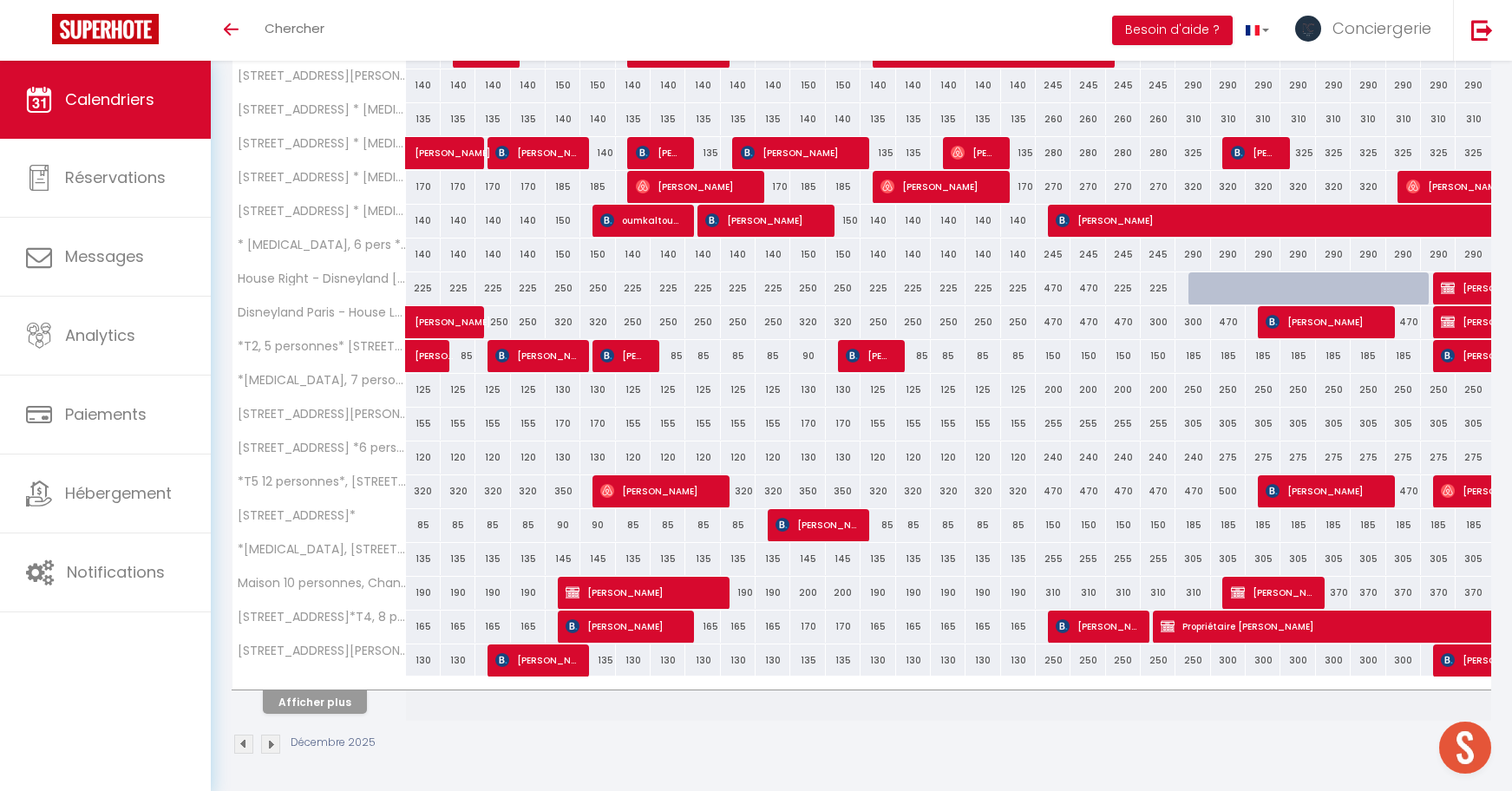
click at [1471, 277] on span "[PERSON_NAME]" at bounding box center [1500, 288] width 119 height 33
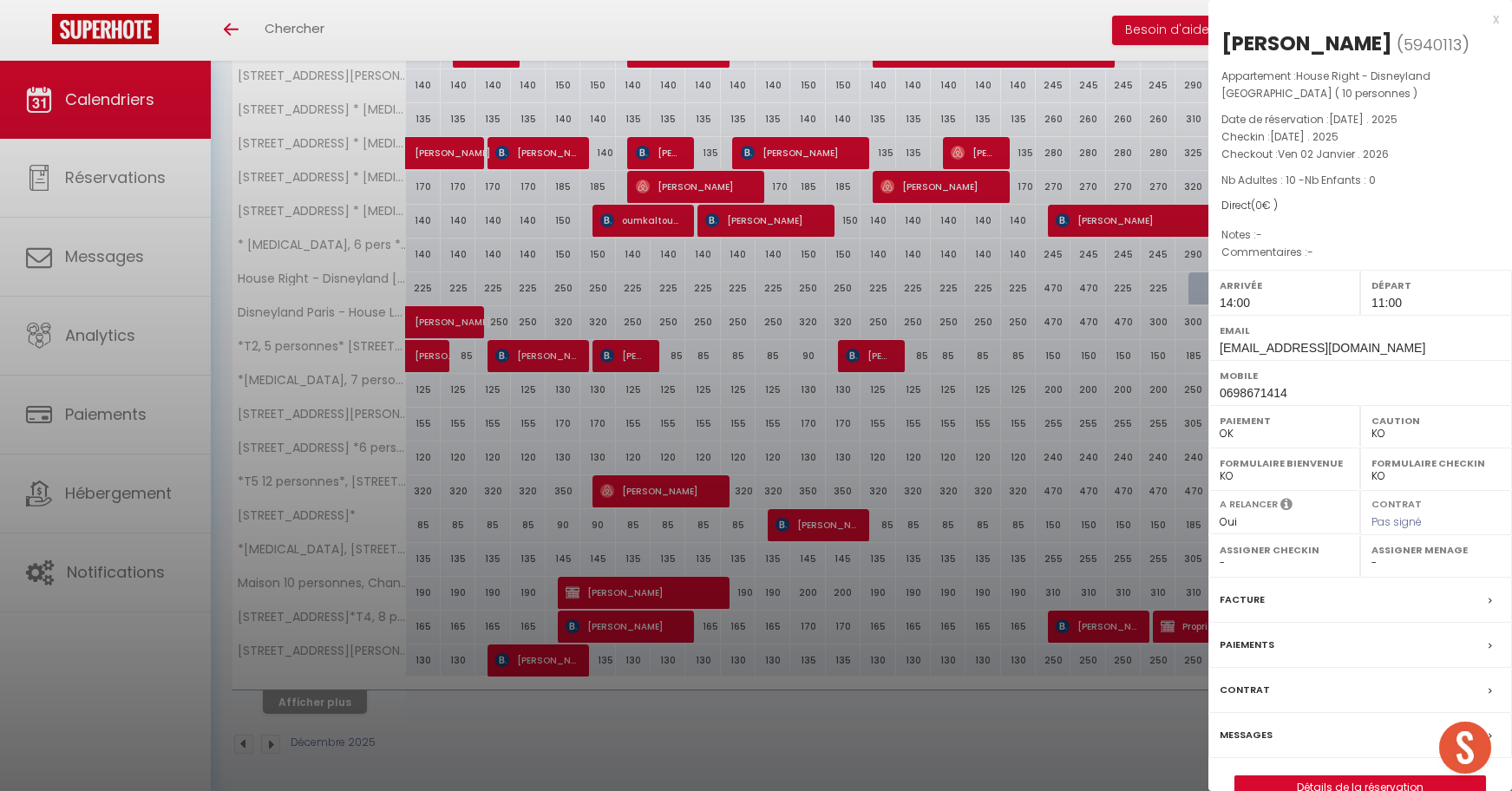
click at [1367, 779] on link "Détails de la réservation" at bounding box center [1360, 787] width 250 height 23
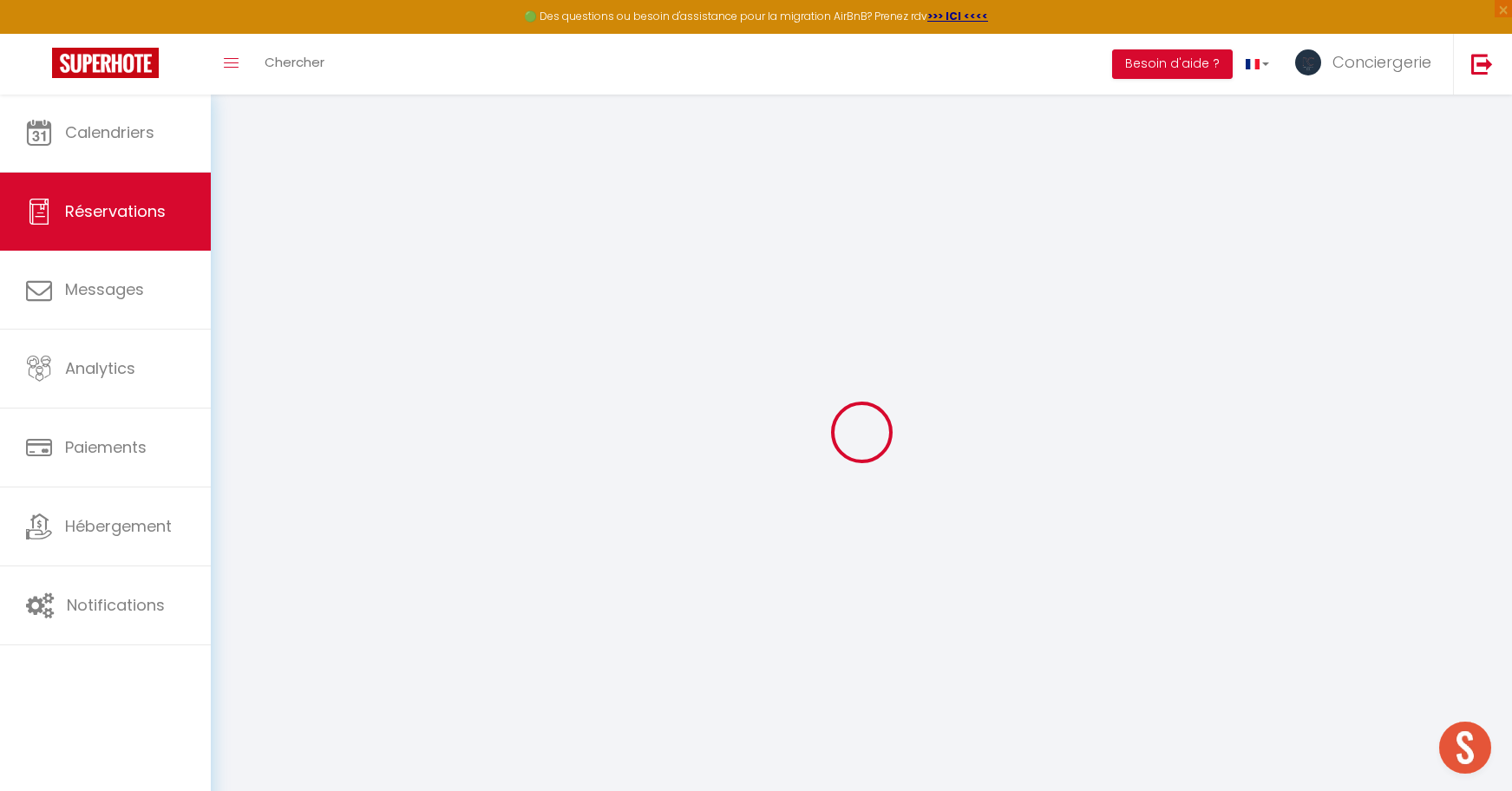
type input "[PERSON_NAME]"
type input "Duhot"
type input "[EMAIL_ADDRESS][DOMAIN_NAME]"
type input "0698671414"
select select
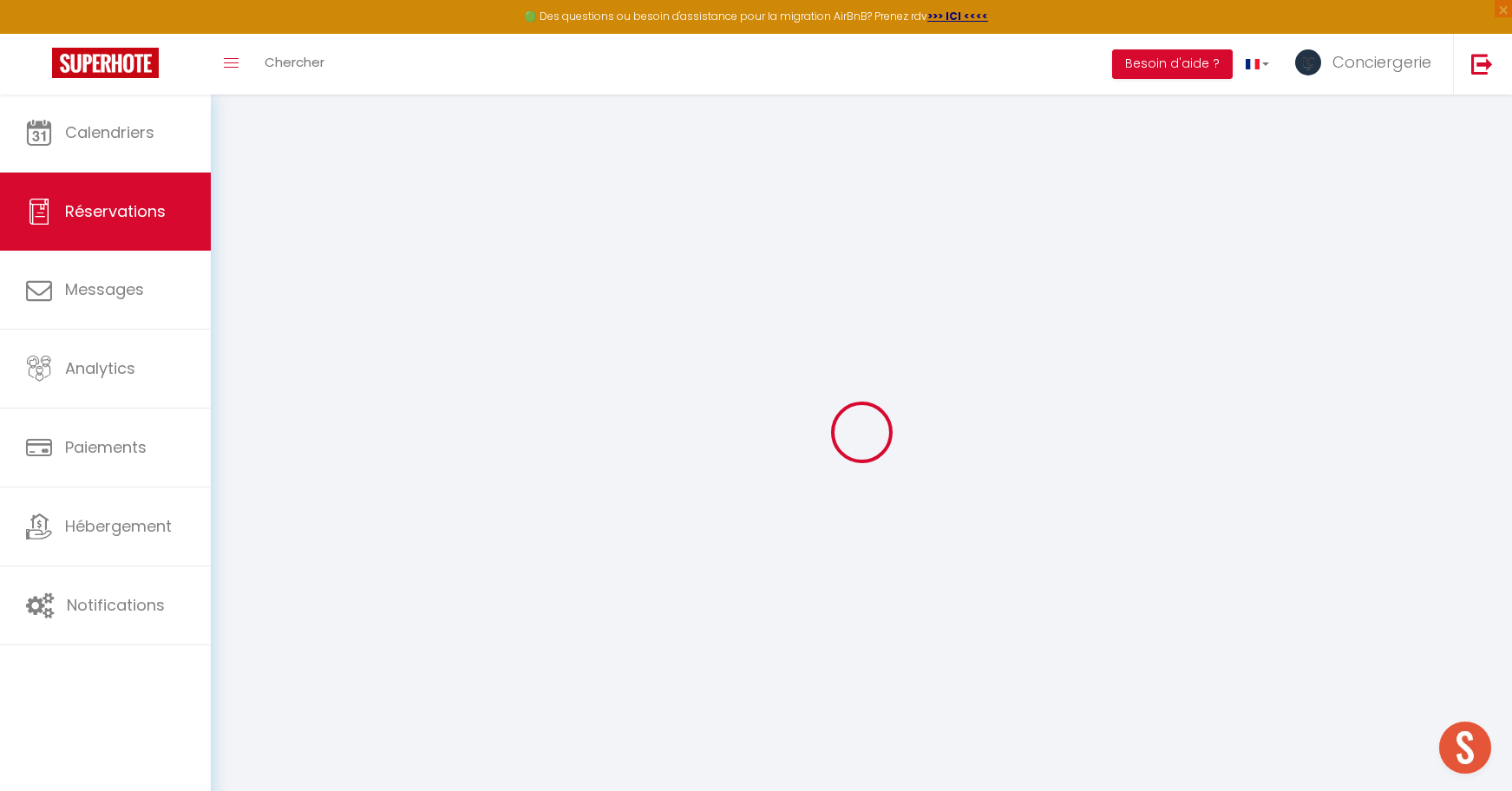
select select "69007"
select select "1"
type input "[DATE]"
select select
type input "Ven 02 Janvier 2026"
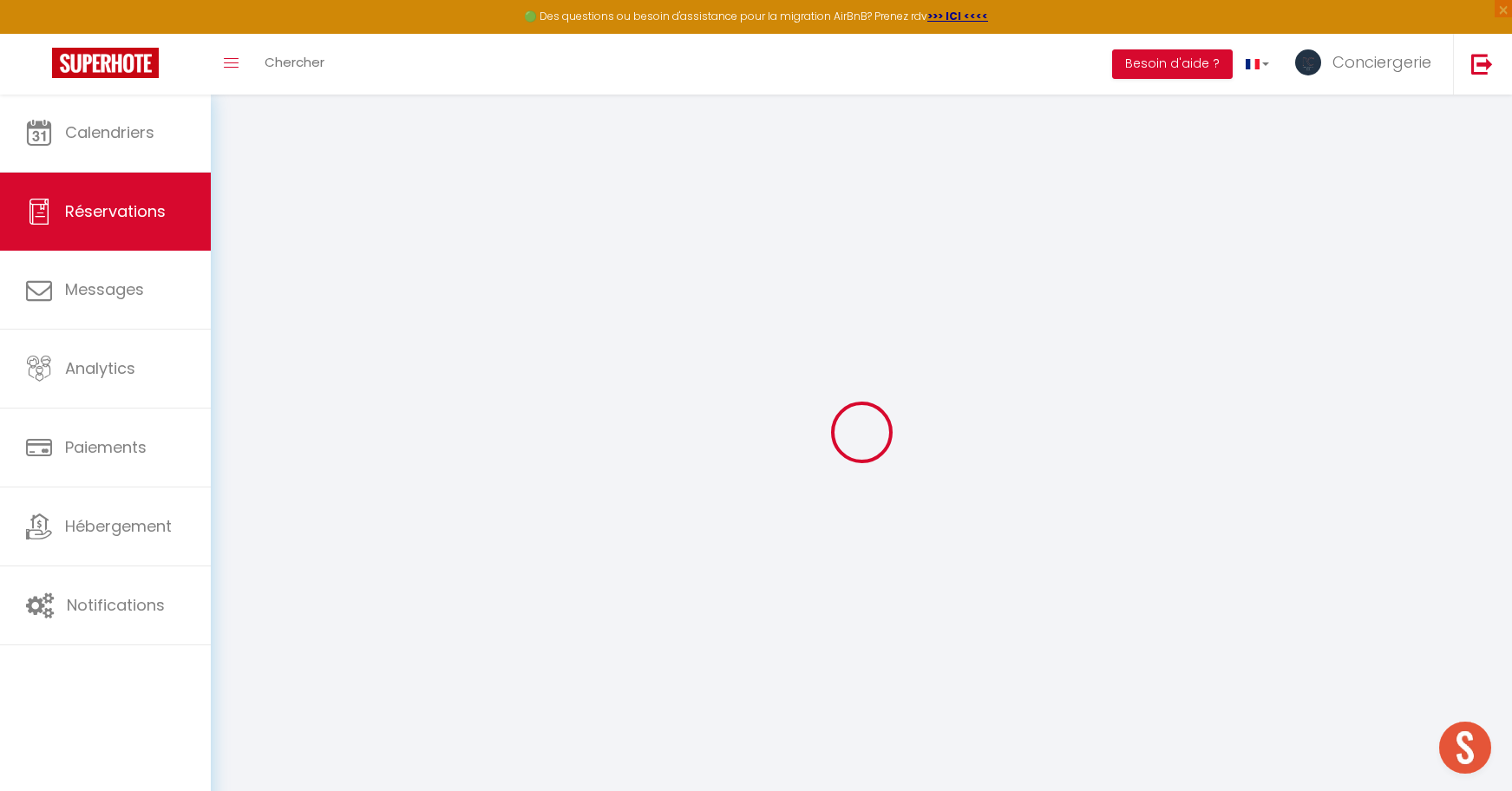
select select
type input "10"
select select "12"
select select
checkbox input "false"
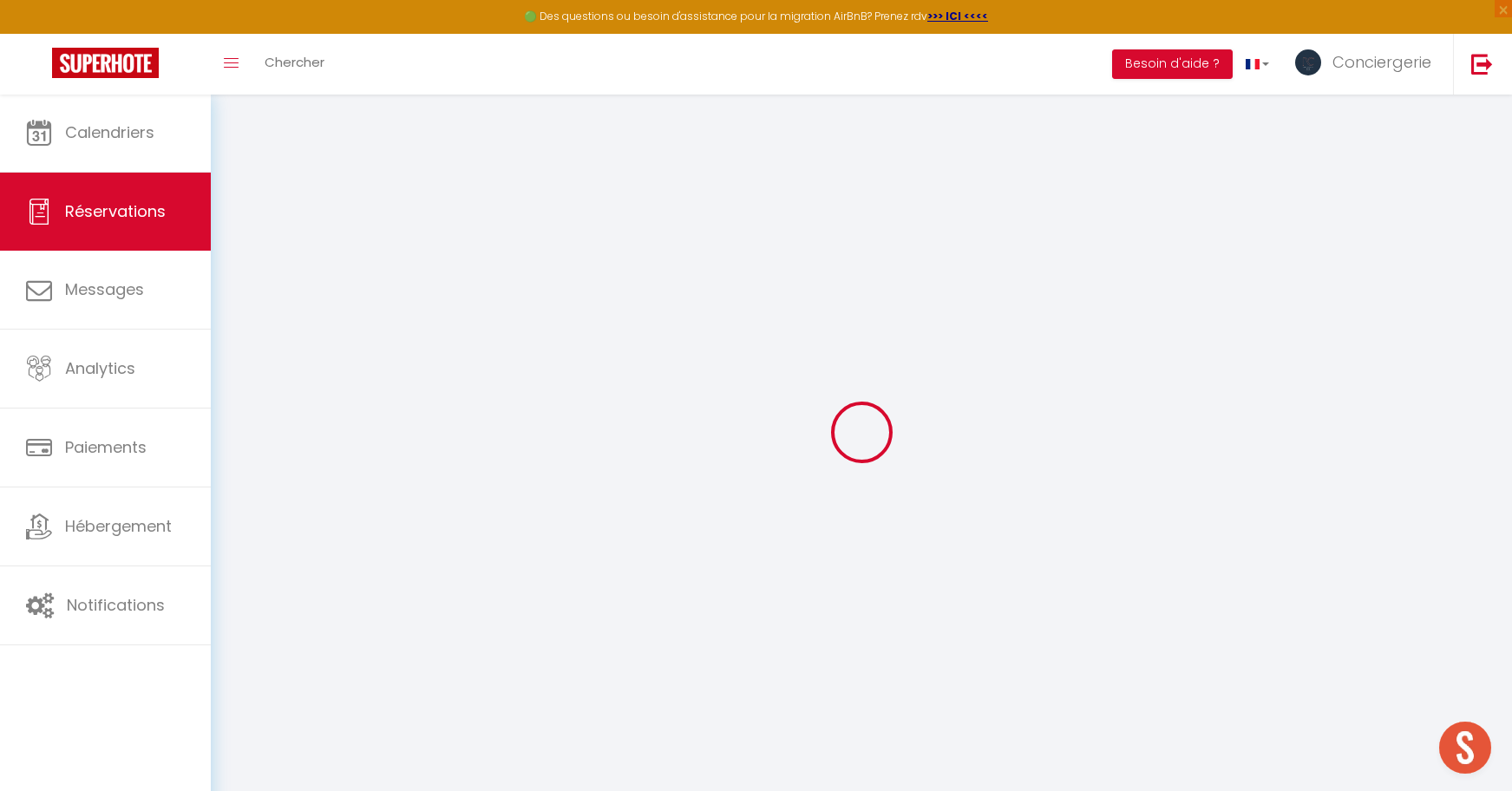
type input "0"
select select
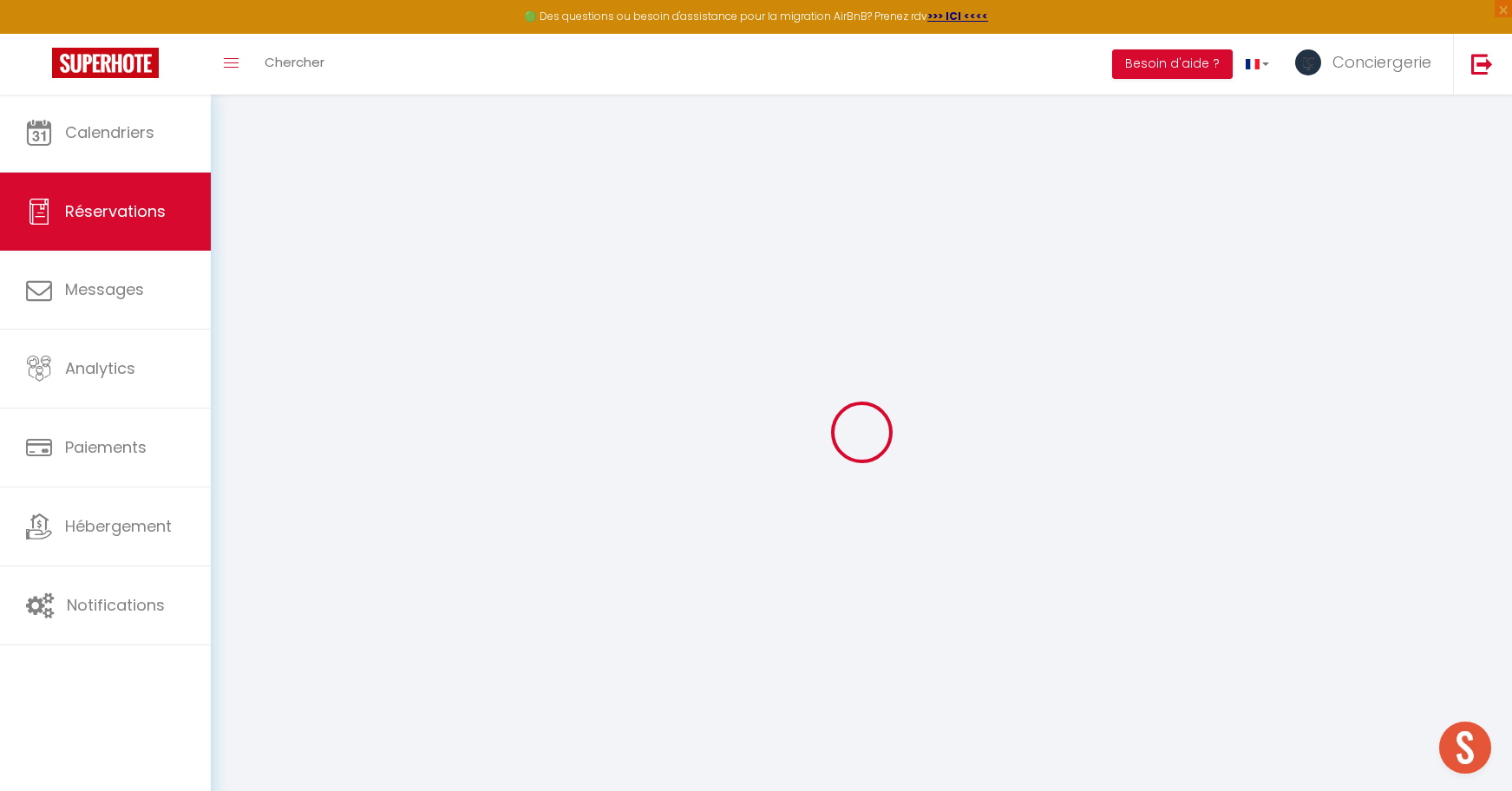
select select
select select "14"
checkbox input "false"
select select
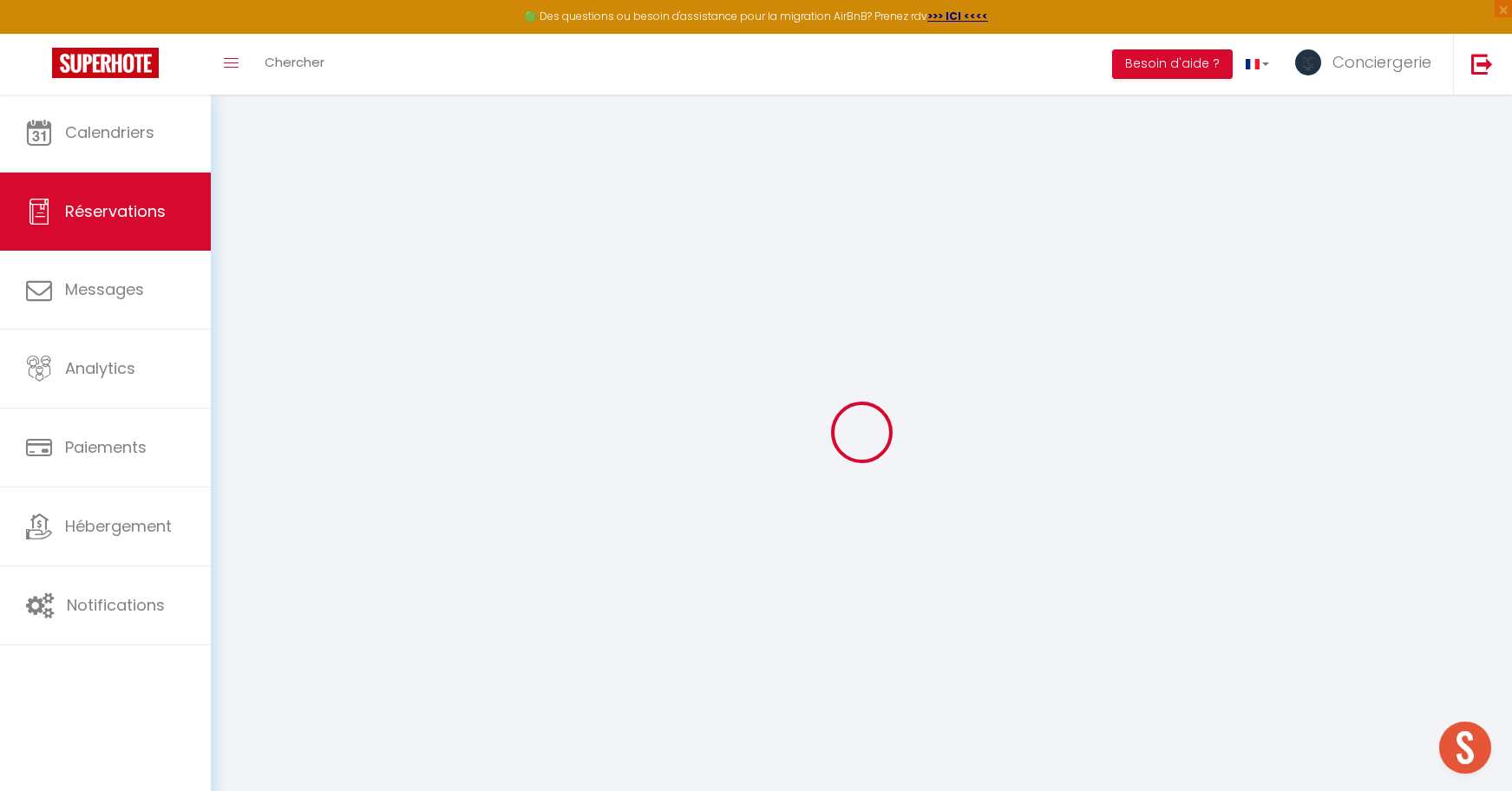
select select
checkbox input "false"
select select
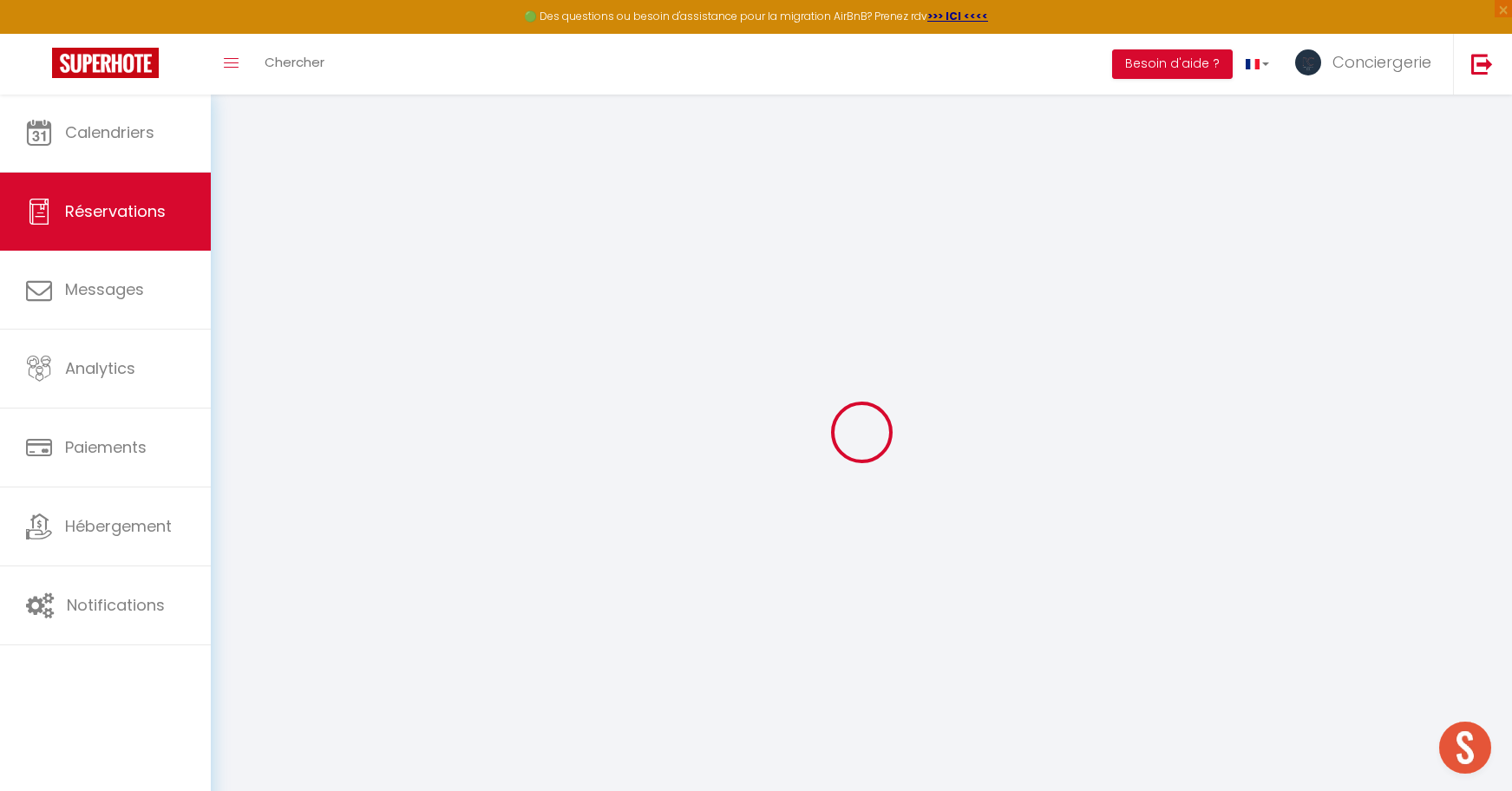
select select
checkbox input "false"
select select
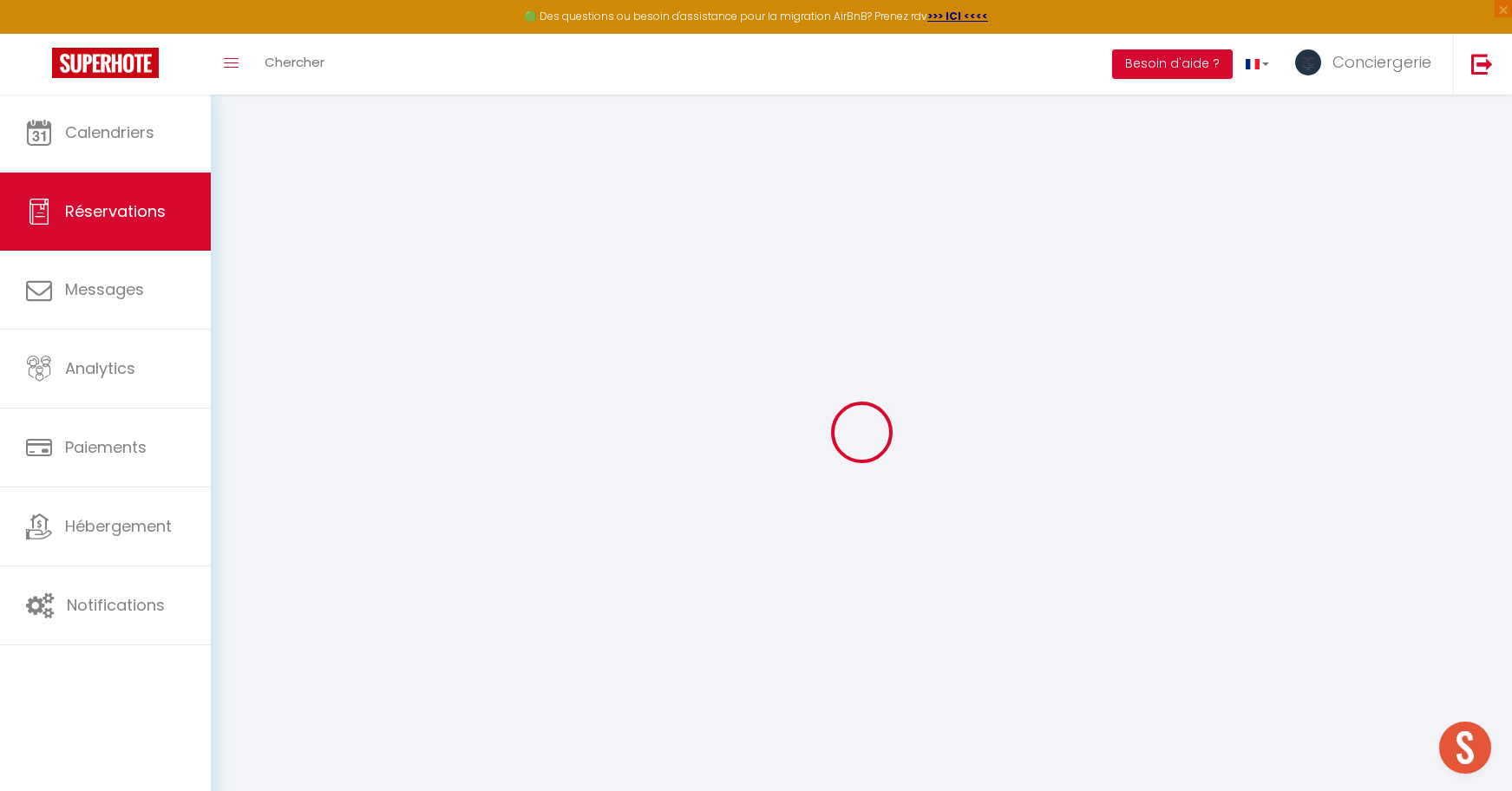
checkbox input "false"
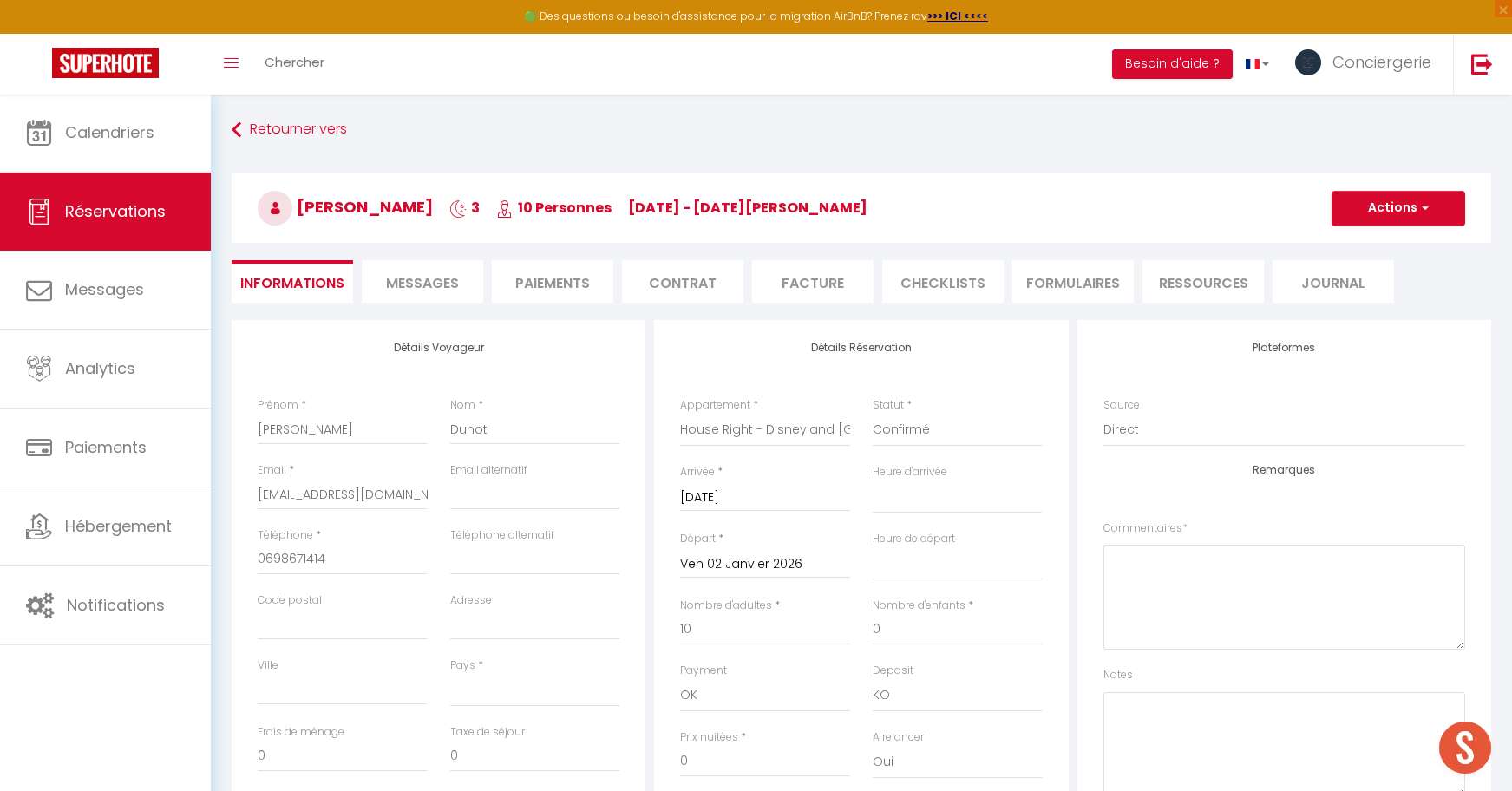
select select
checkbox input "false"
select select
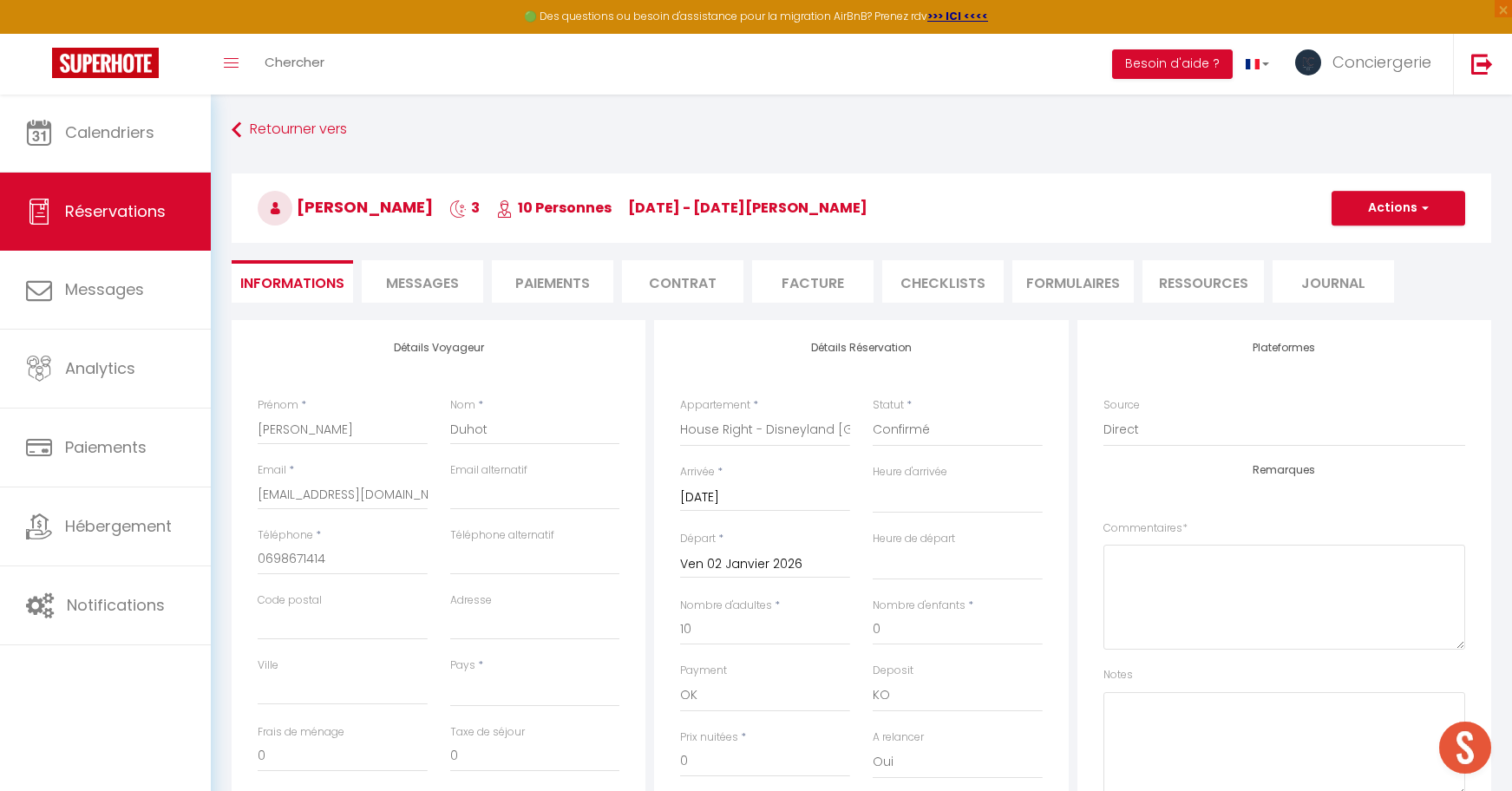
checkbox input "false"
select select "14:00"
select select "11:00"
click at [1377, 213] on button "Actions" at bounding box center [1398, 208] width 133 height 35
click at [1357, 292] on link "Supprimer" at bounding box center [1381, 291] width 137 height 23
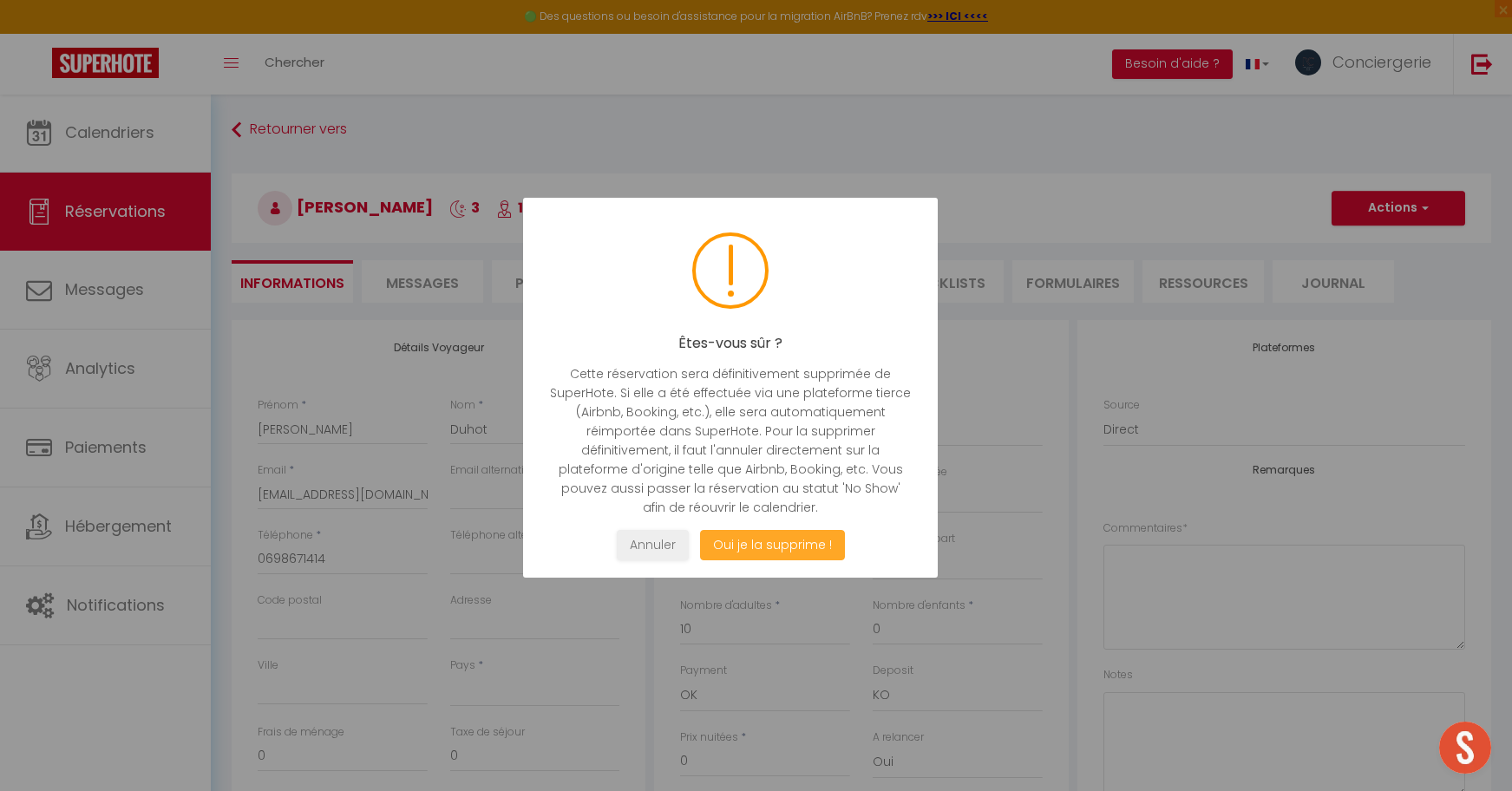
click at [741, 546] on button "Oui je la supprime !" at bounding box center [771, 545] width 145 height 30
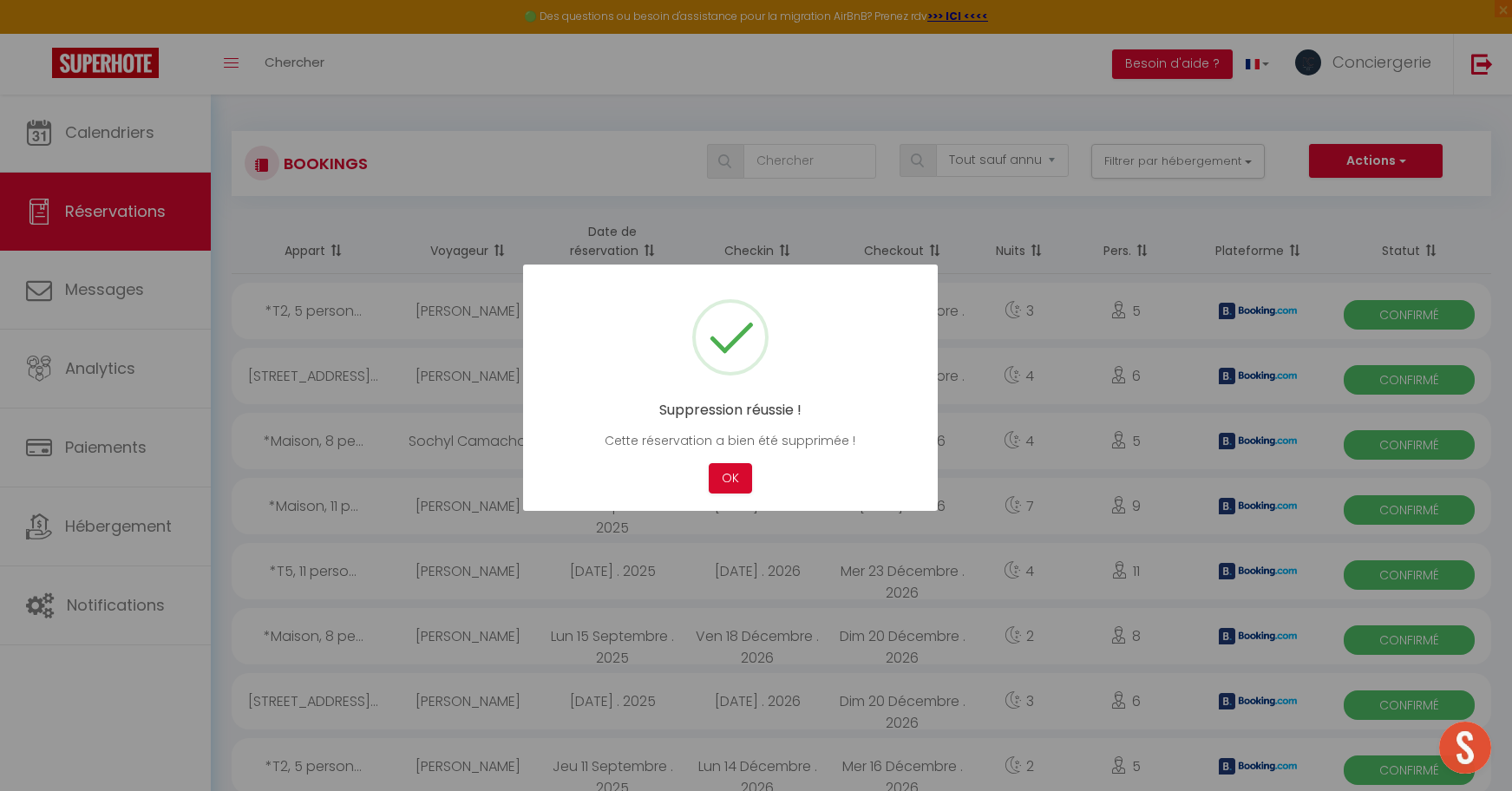
click at [740, 489] on button "OK" at bounding box center [730, 478] width 44 height 30
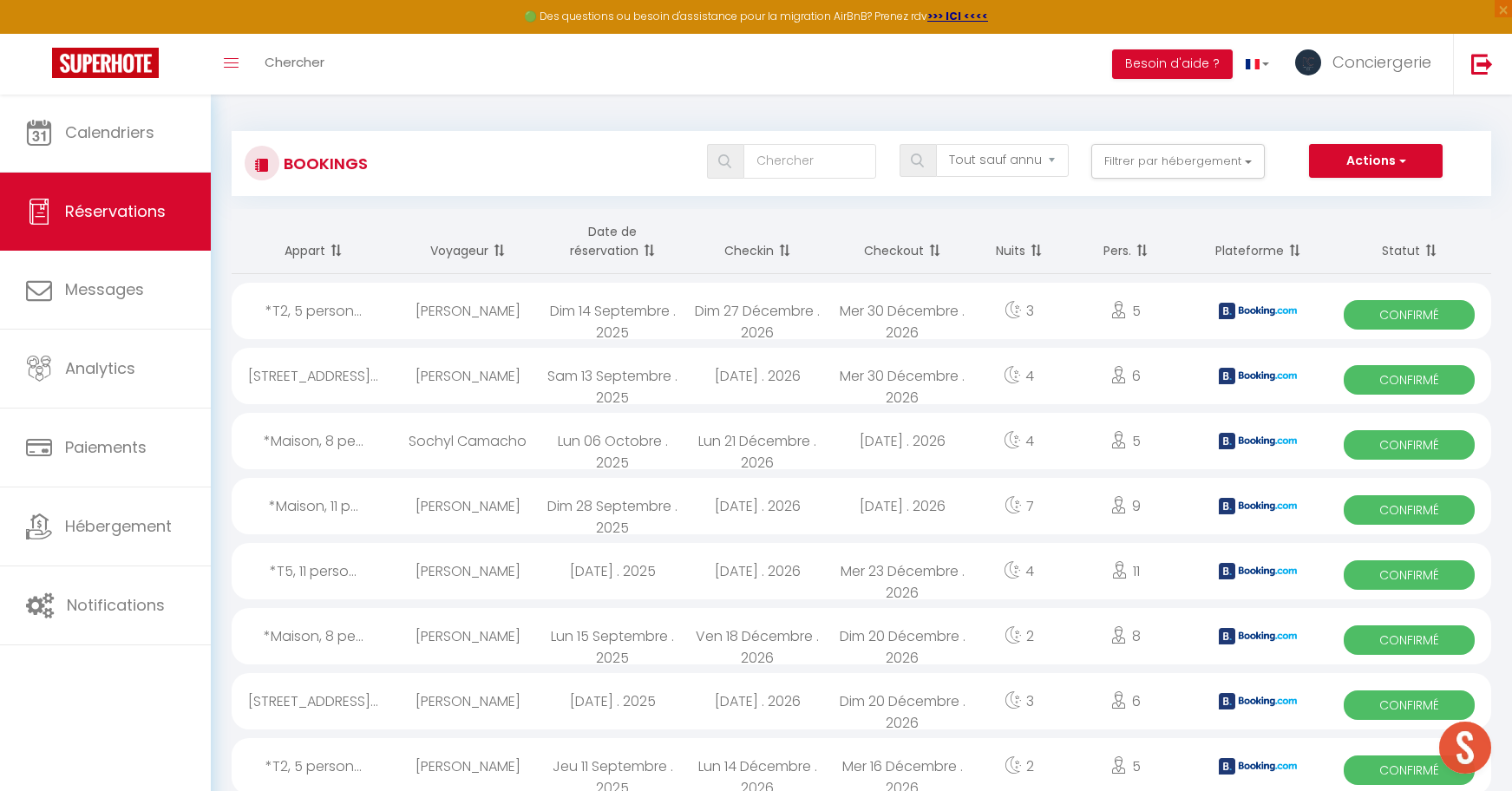
click at [1370, 156] on button "Actions" at bounding box center [1375, 161] width 133 height 35
click at [1350, 194] on link "Nouvelle Réservation" at bounding box center [1349, 198] width 186 height 23
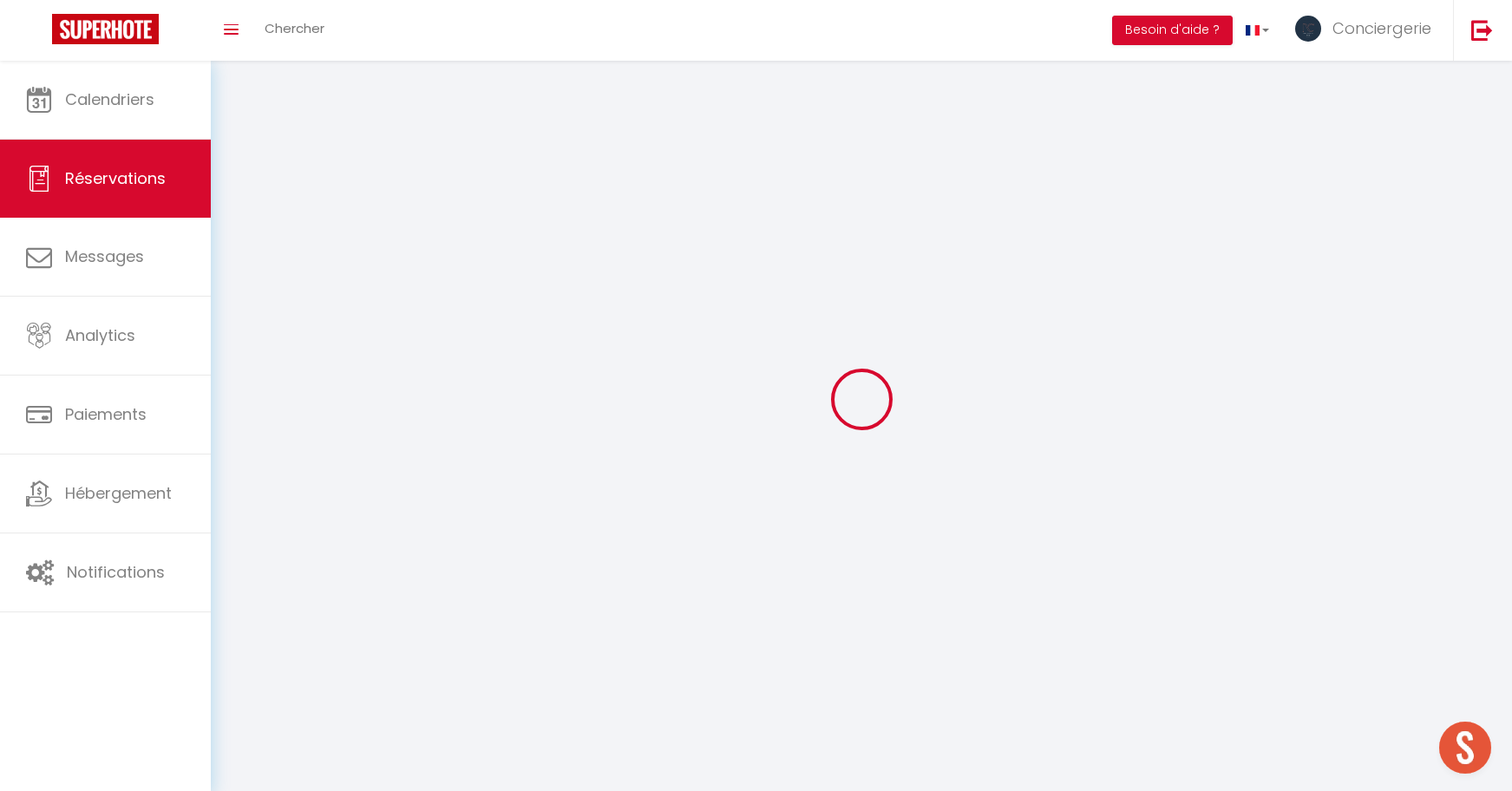
select select
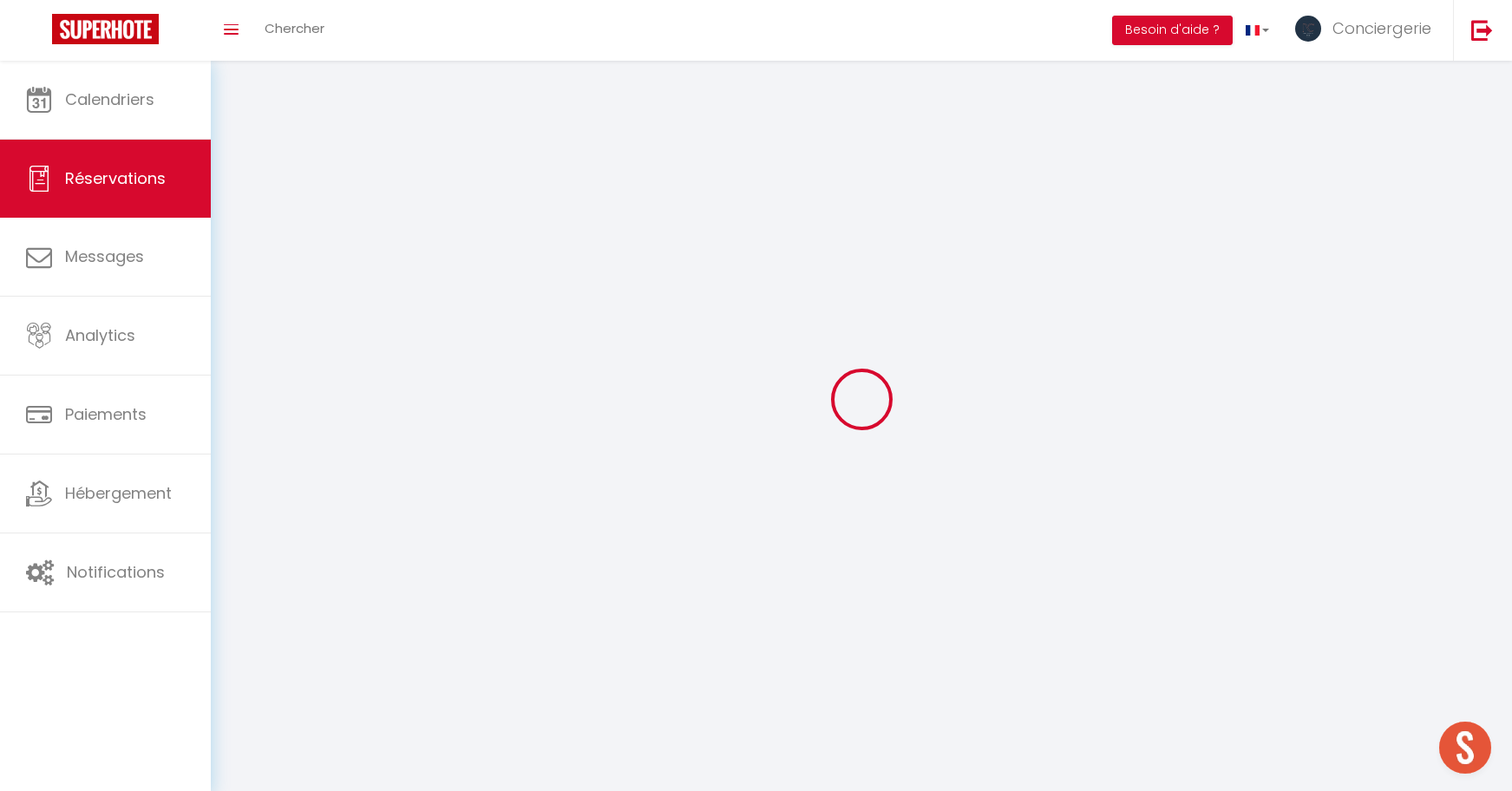
select select
checkbox input "false"
select select
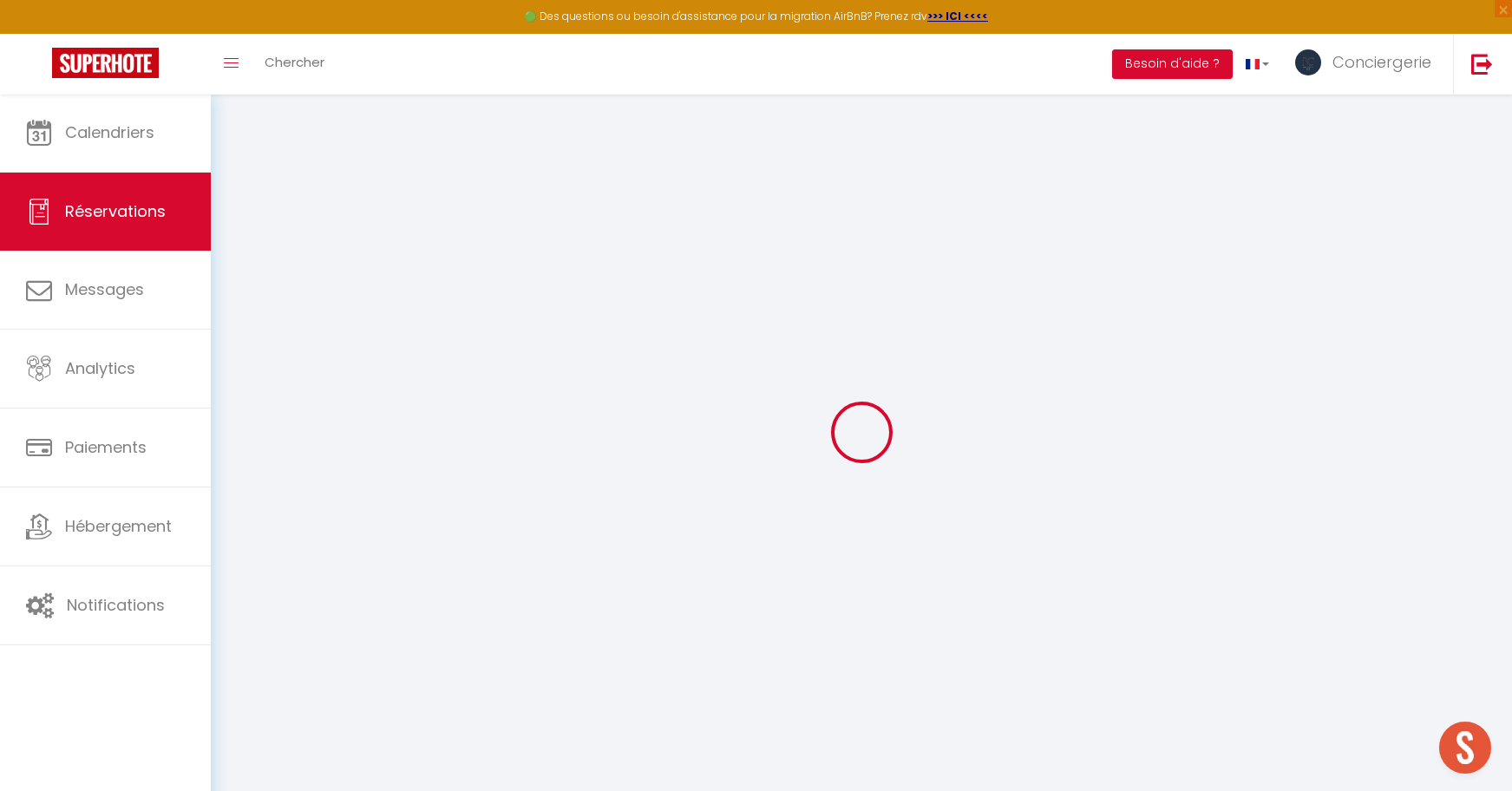
select select
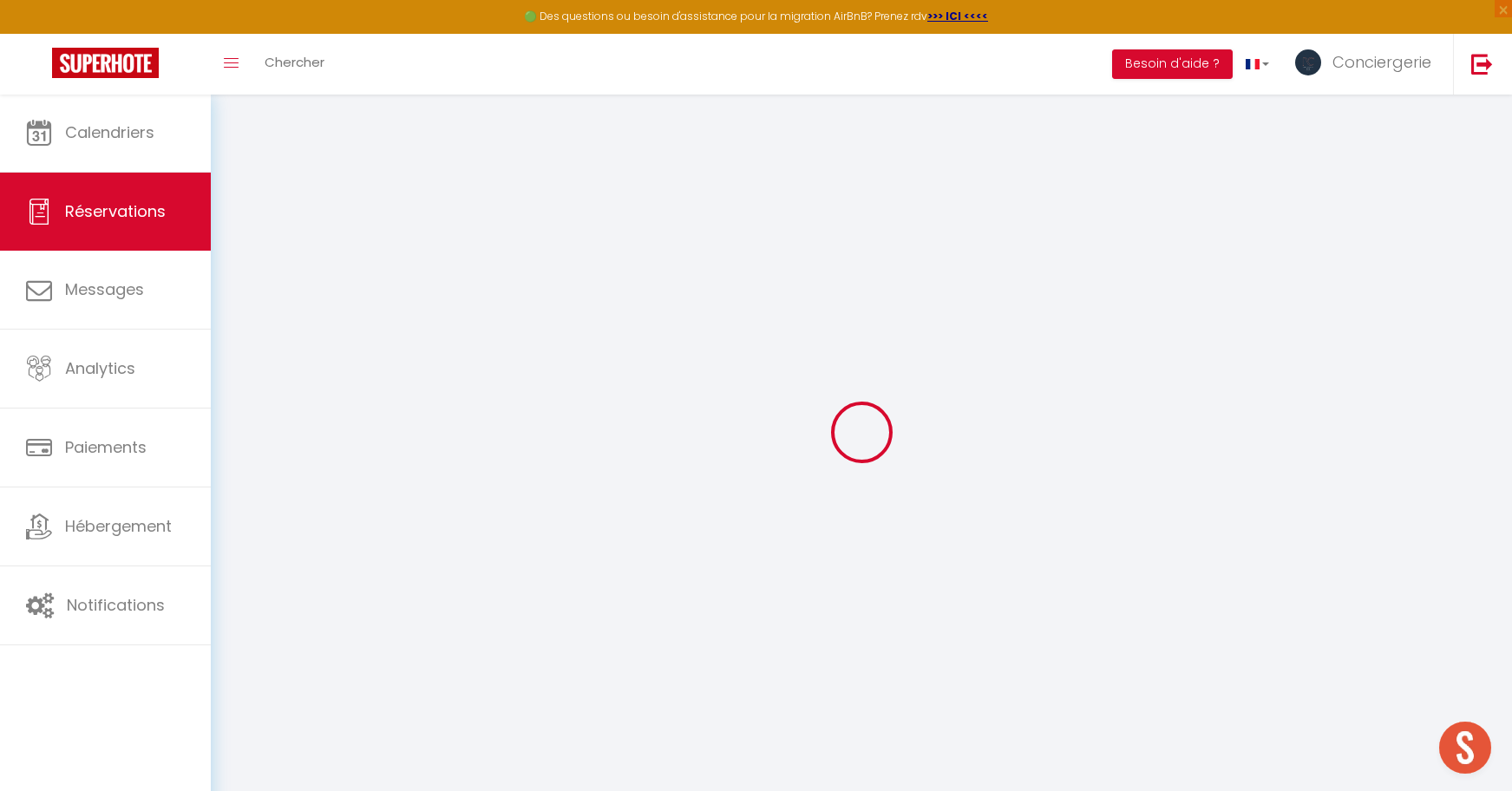
select select
checkbox input "false"
select select
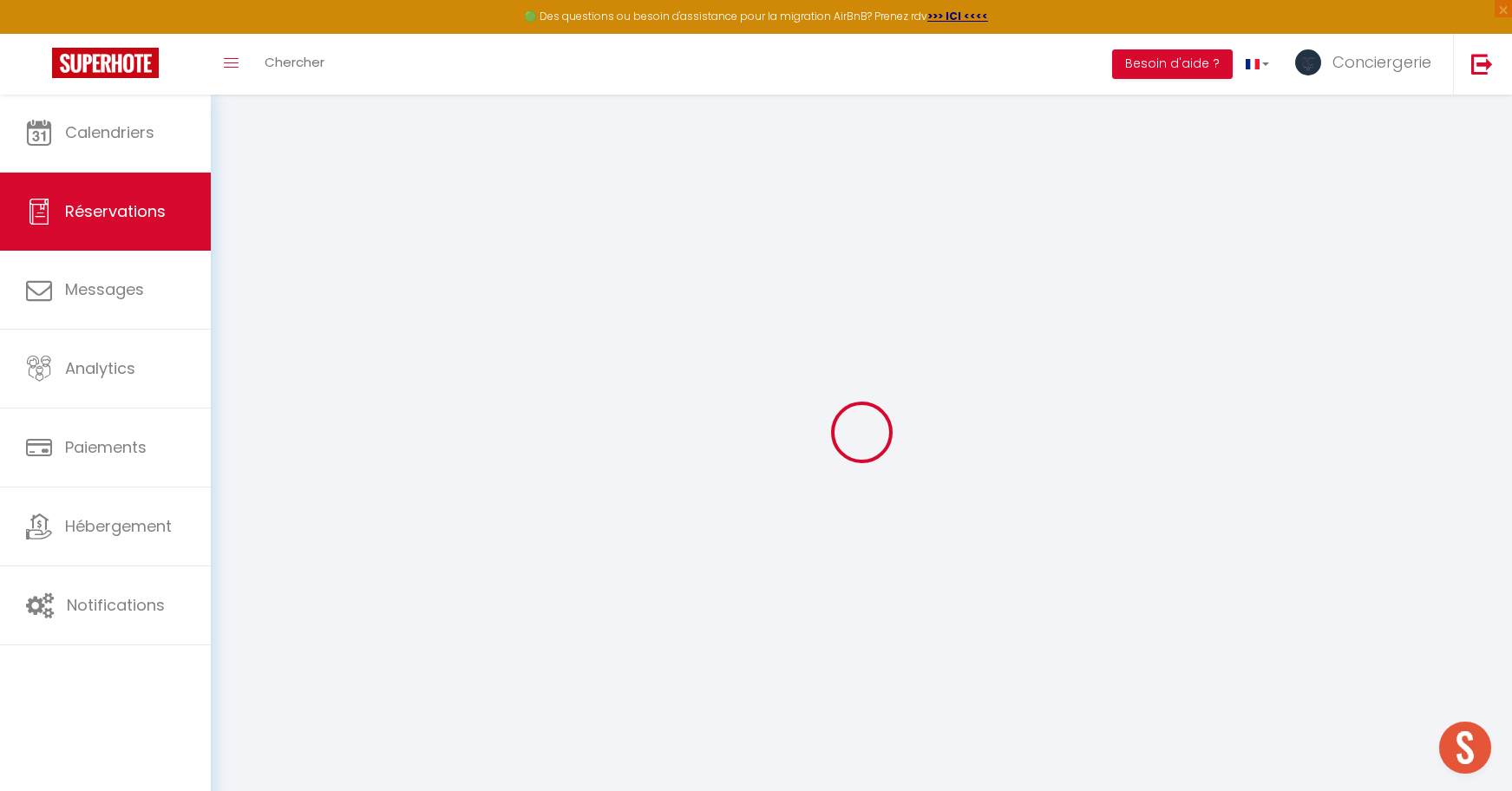
select select
checkbox input "false"
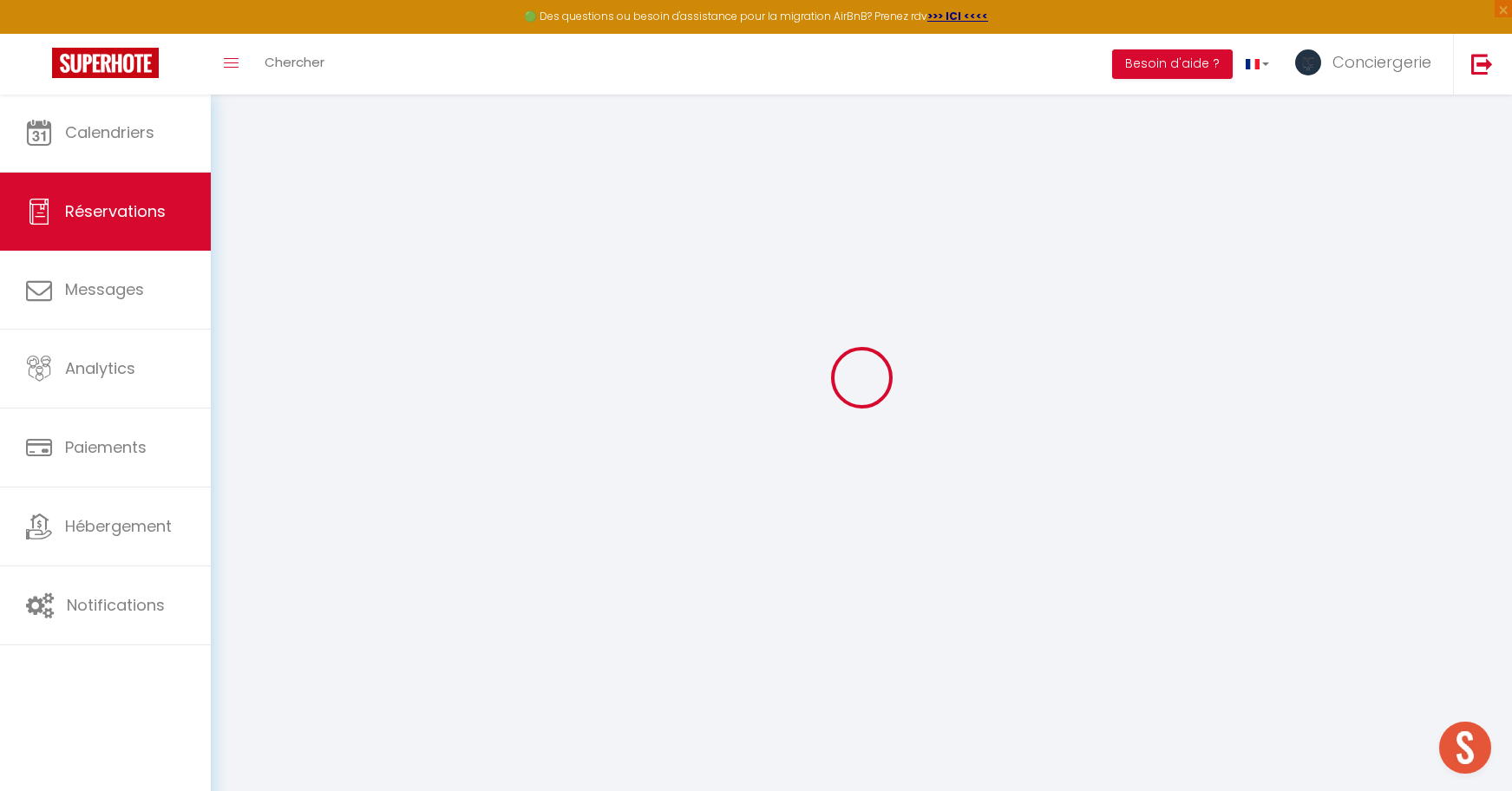
select select
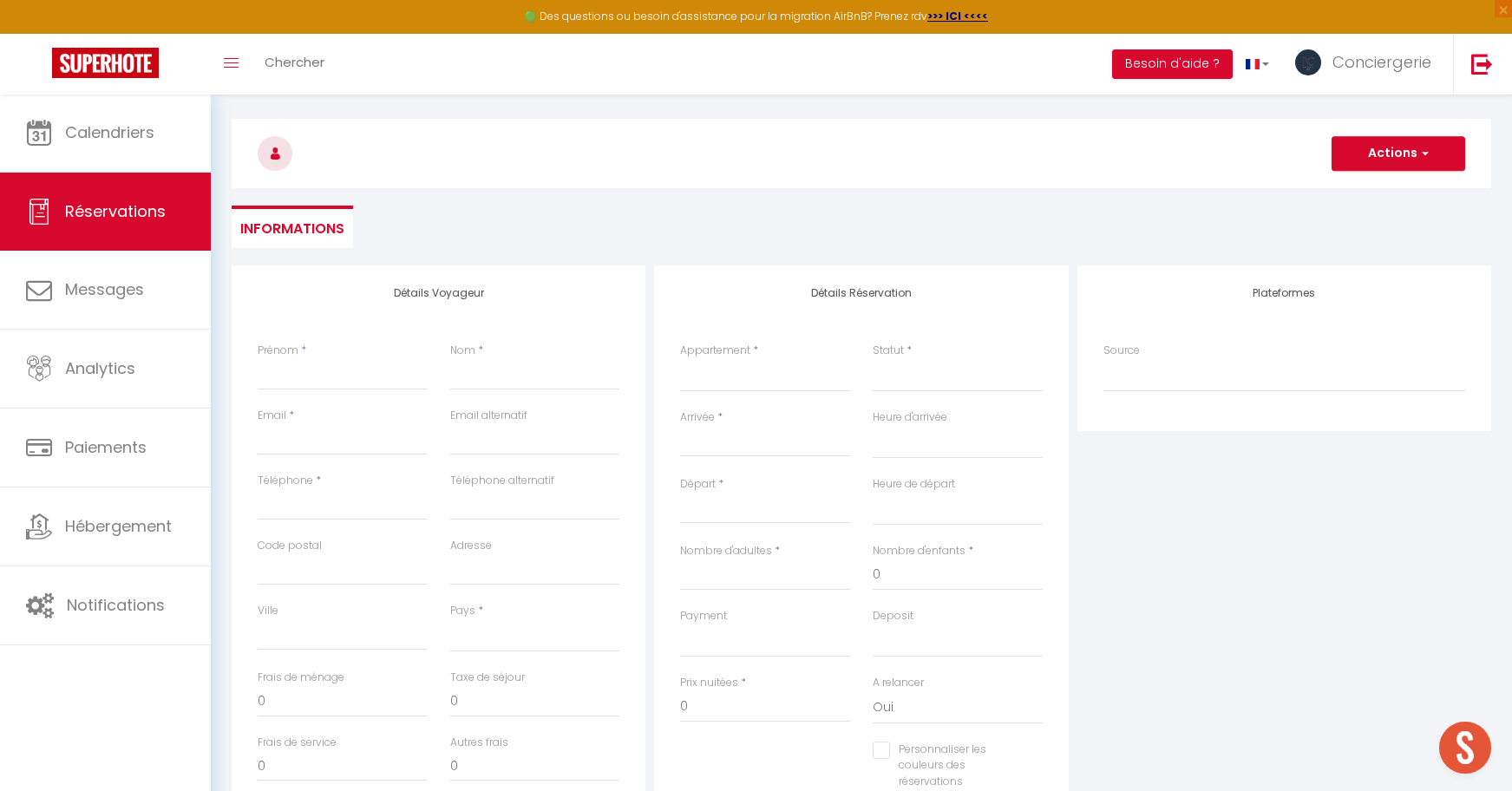
scroll to position [57, 0]
select select
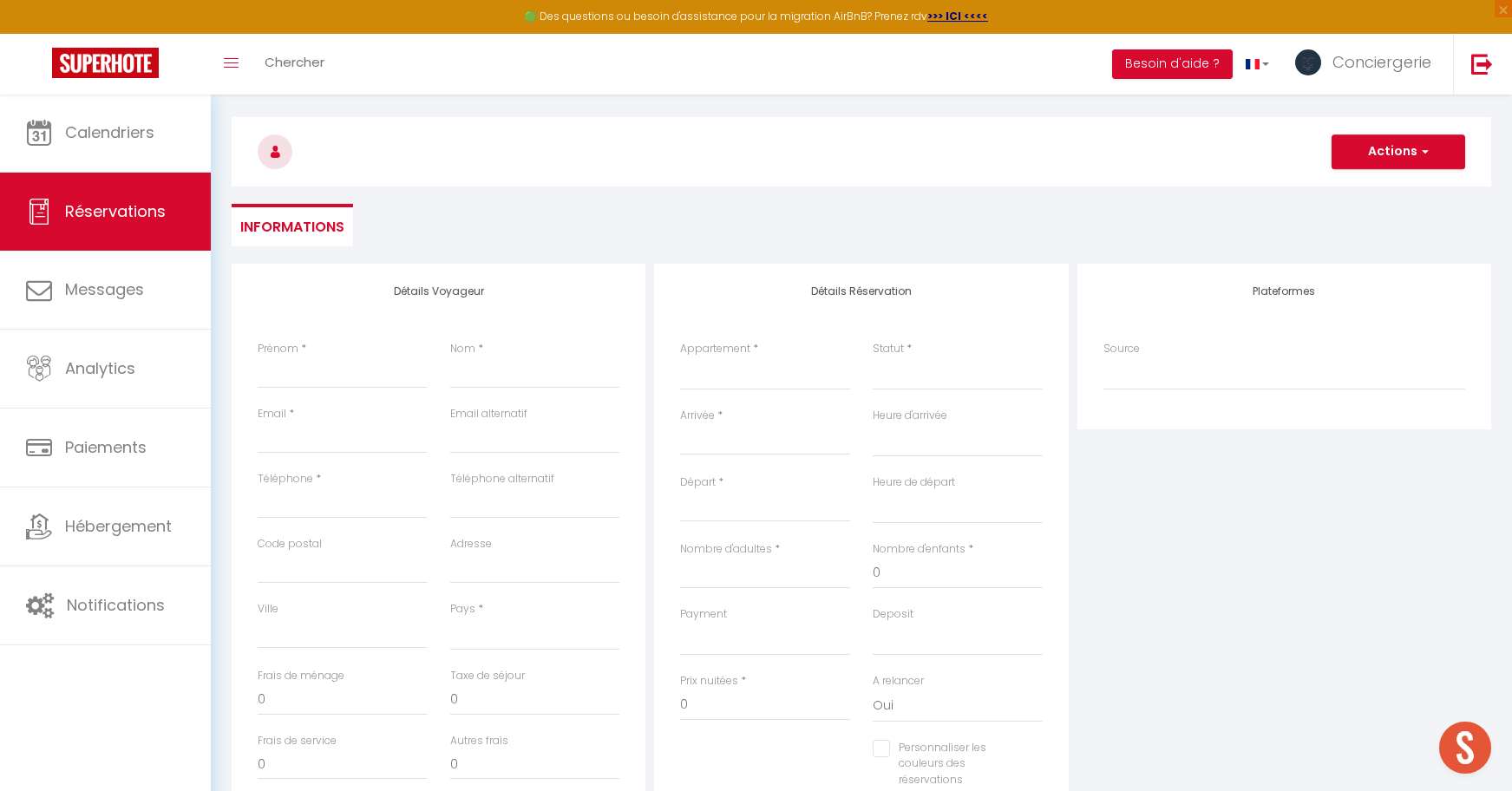
select select
checkbox input "false"
select select
select select "69007"
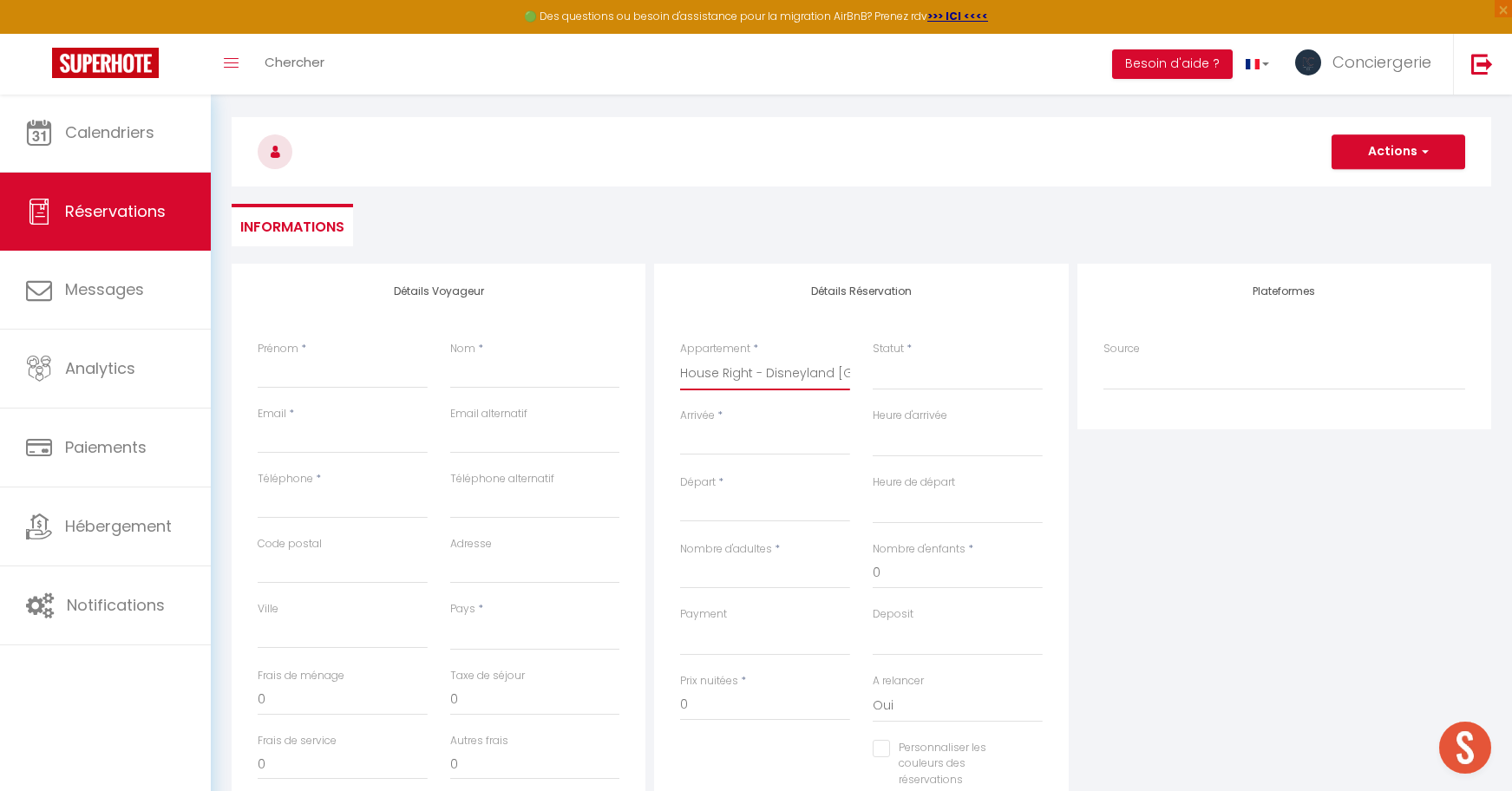
select select
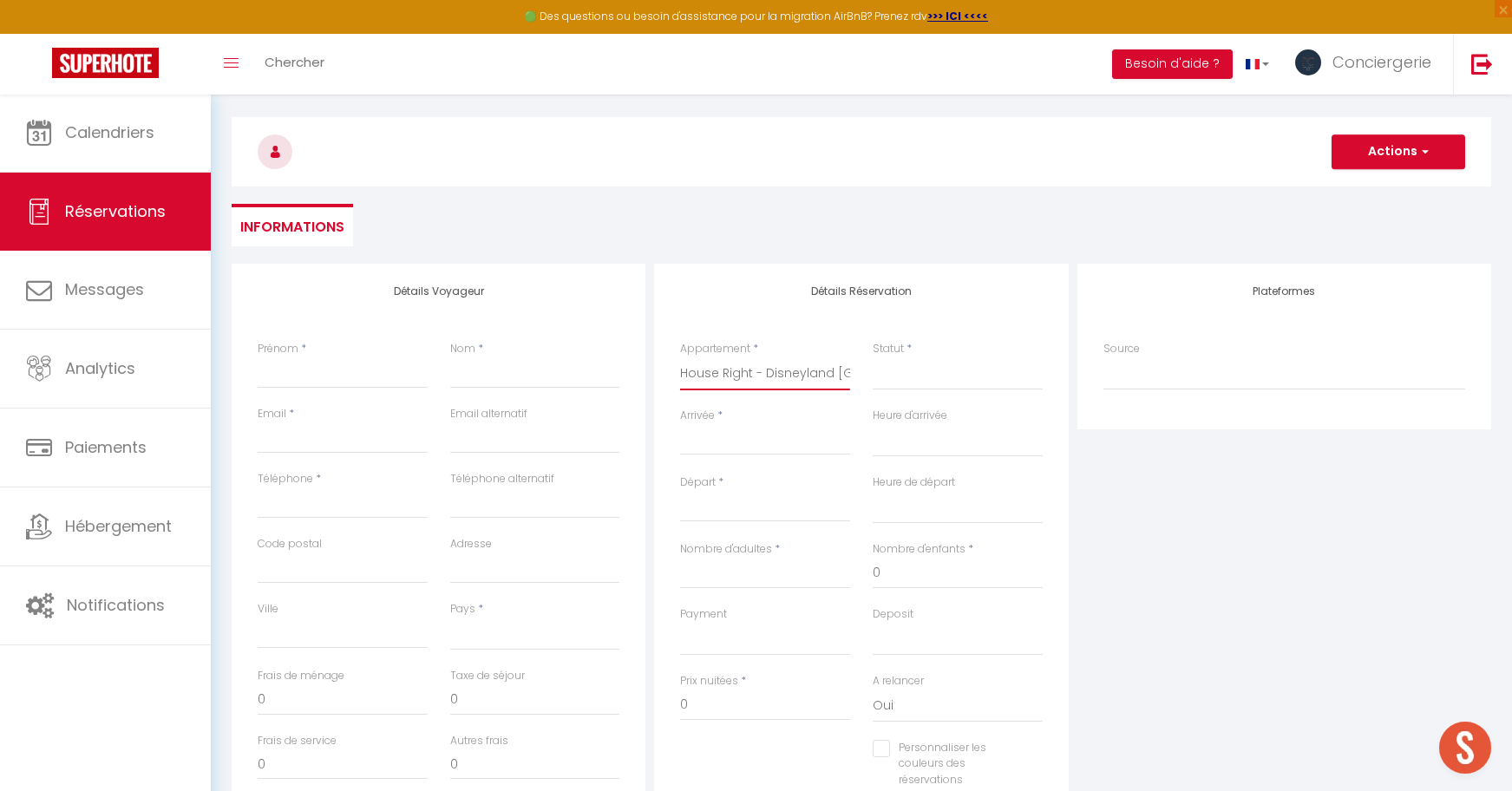
select select
checkbox input "false"
select select
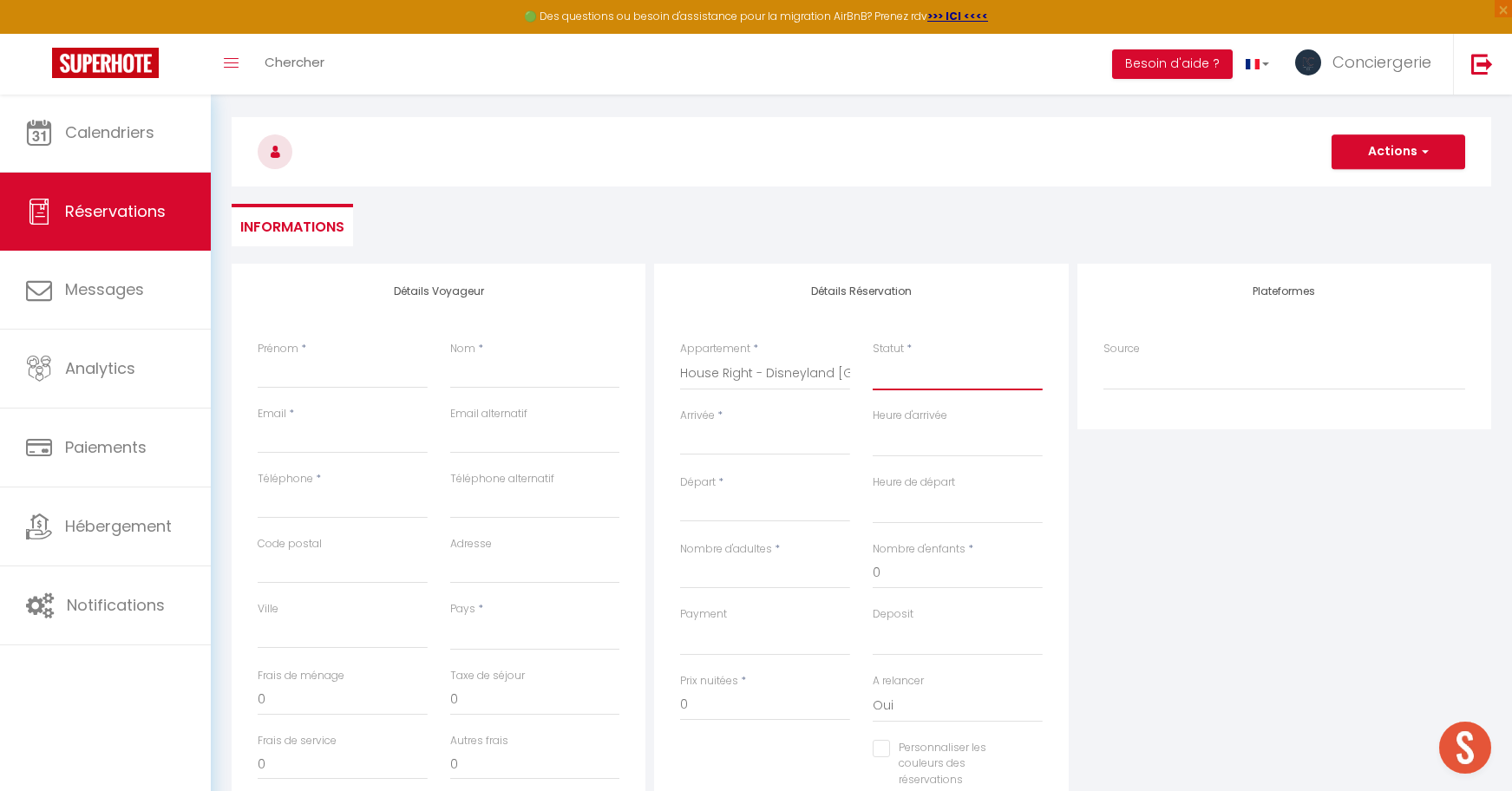
select select
checkbox input "false"
select select "1"
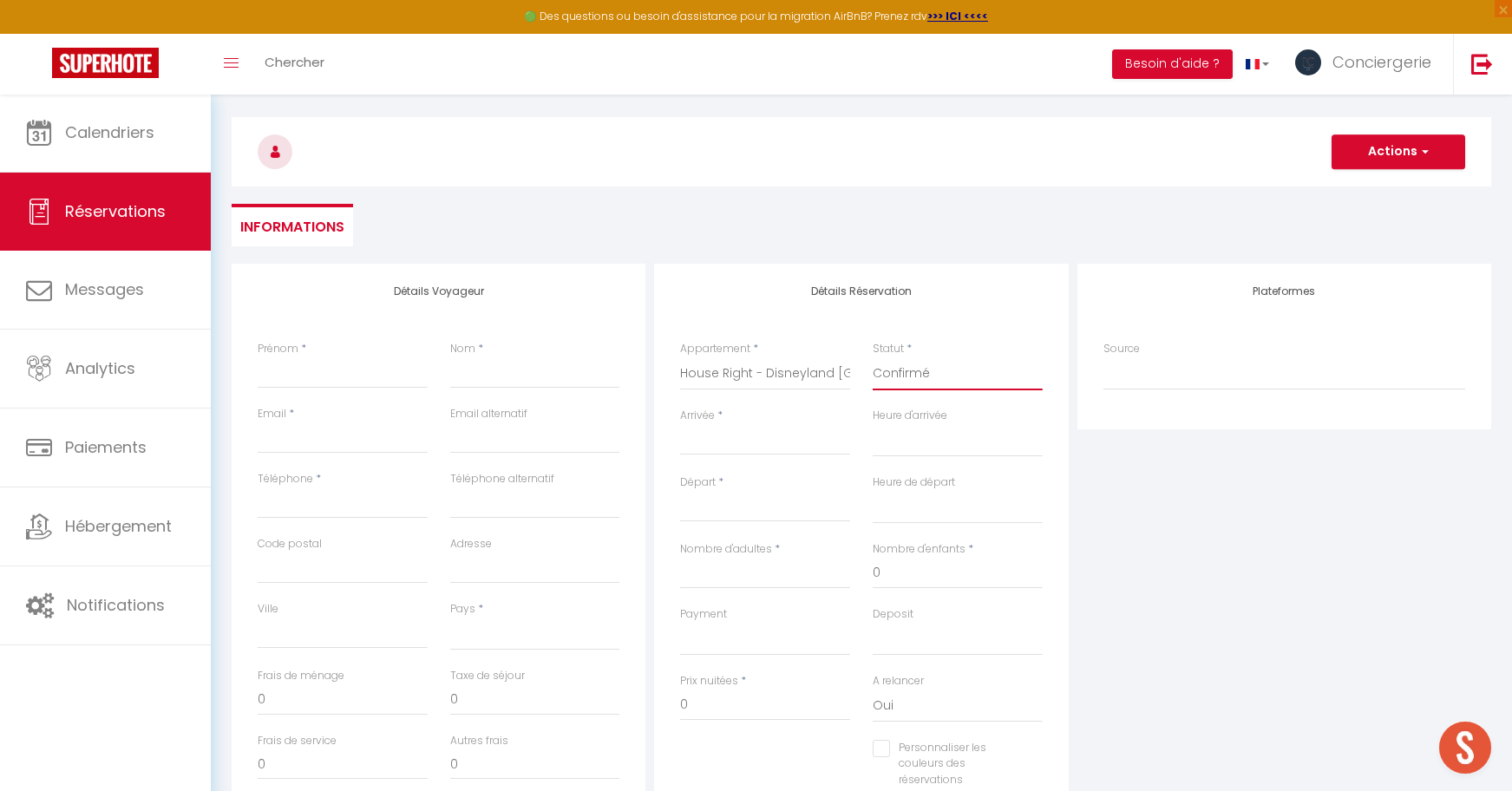
select select
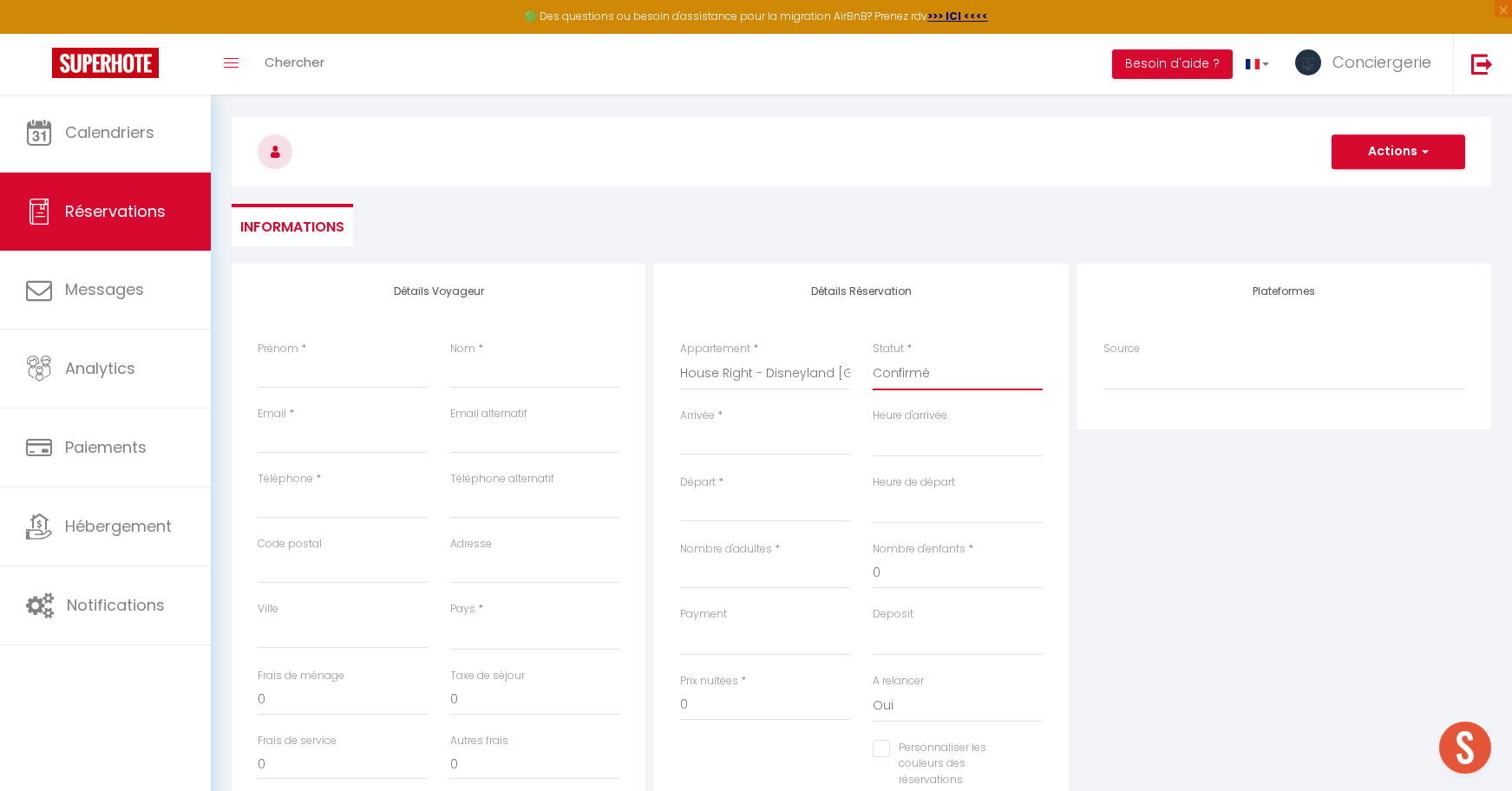
checkbox input "false"
click at [784, 445] on input "Arrivée" at bounding box center [765, 442] width 170 height 23
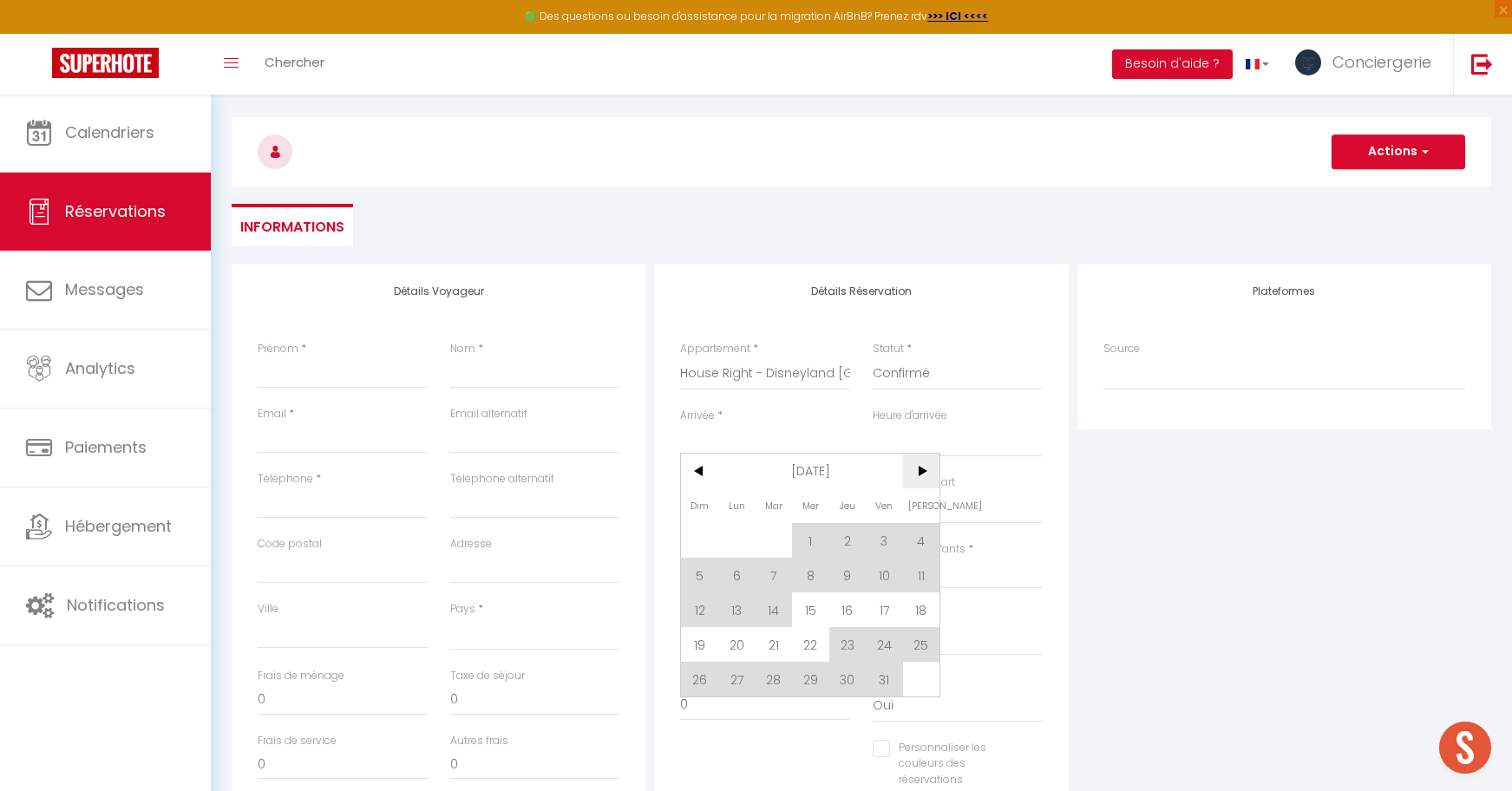
click at [926, 466] on span ">" at bounding box center [921, 471] width 37 height 35
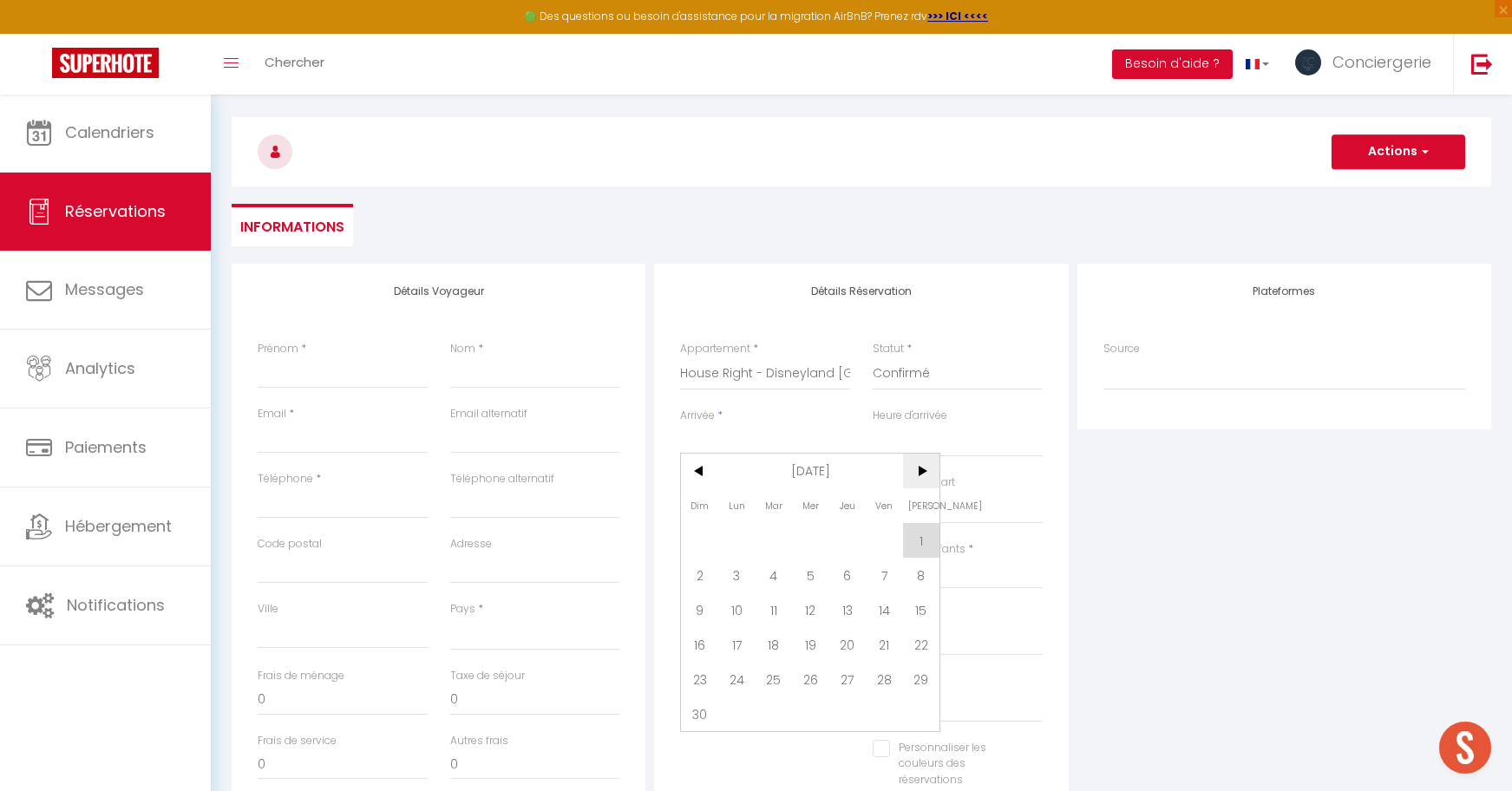
click at [925, 468] on span ">" at bounding box center [921, 471] width 37 height 35
click at [770, 650] on span "23" at bounding box center [772, 645] width 37 height 35
select select
type input "[DATE]"
select select
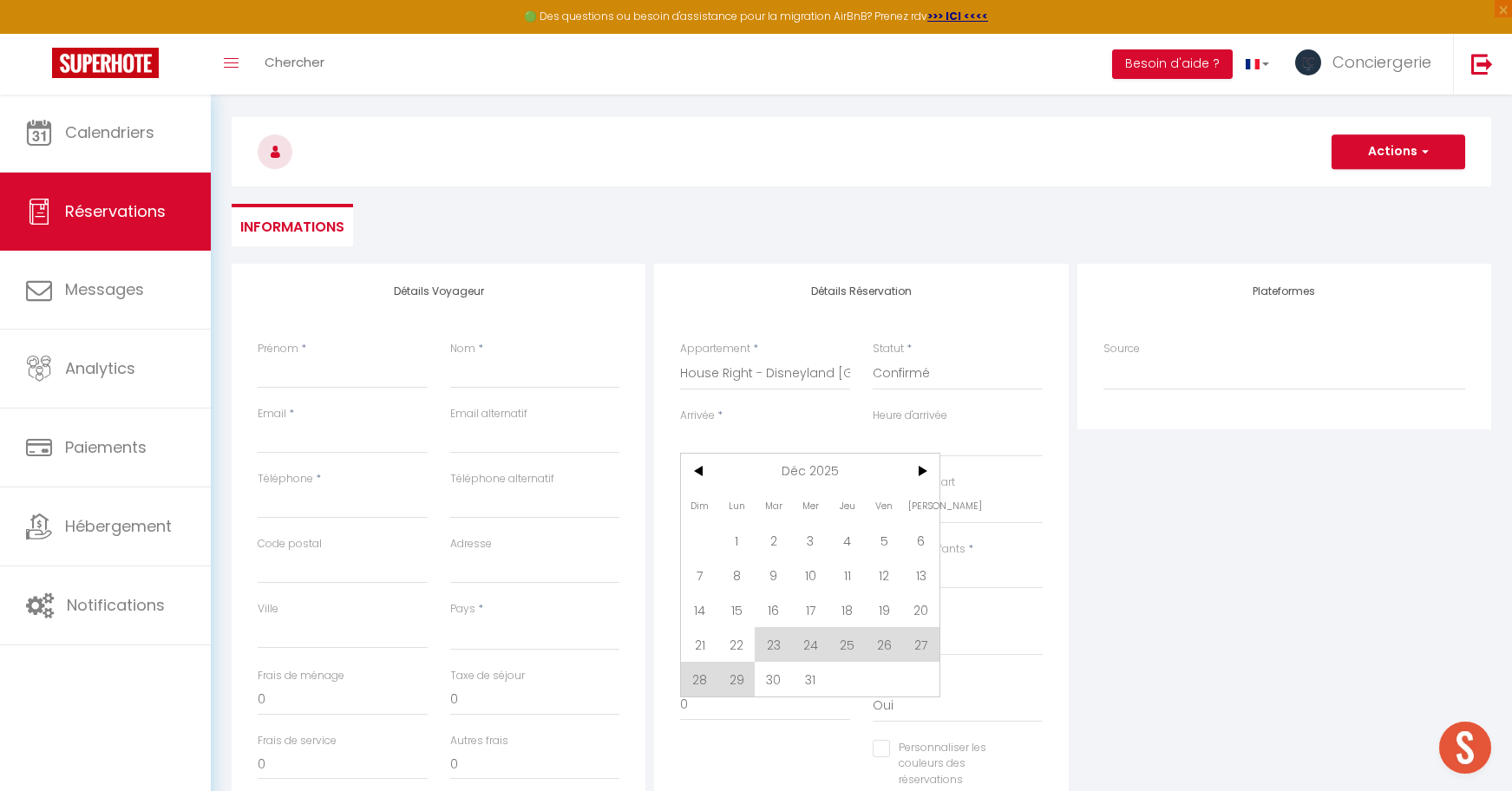
type input "Mer 24 Décembre 2025"
select select
checkbox input "false"
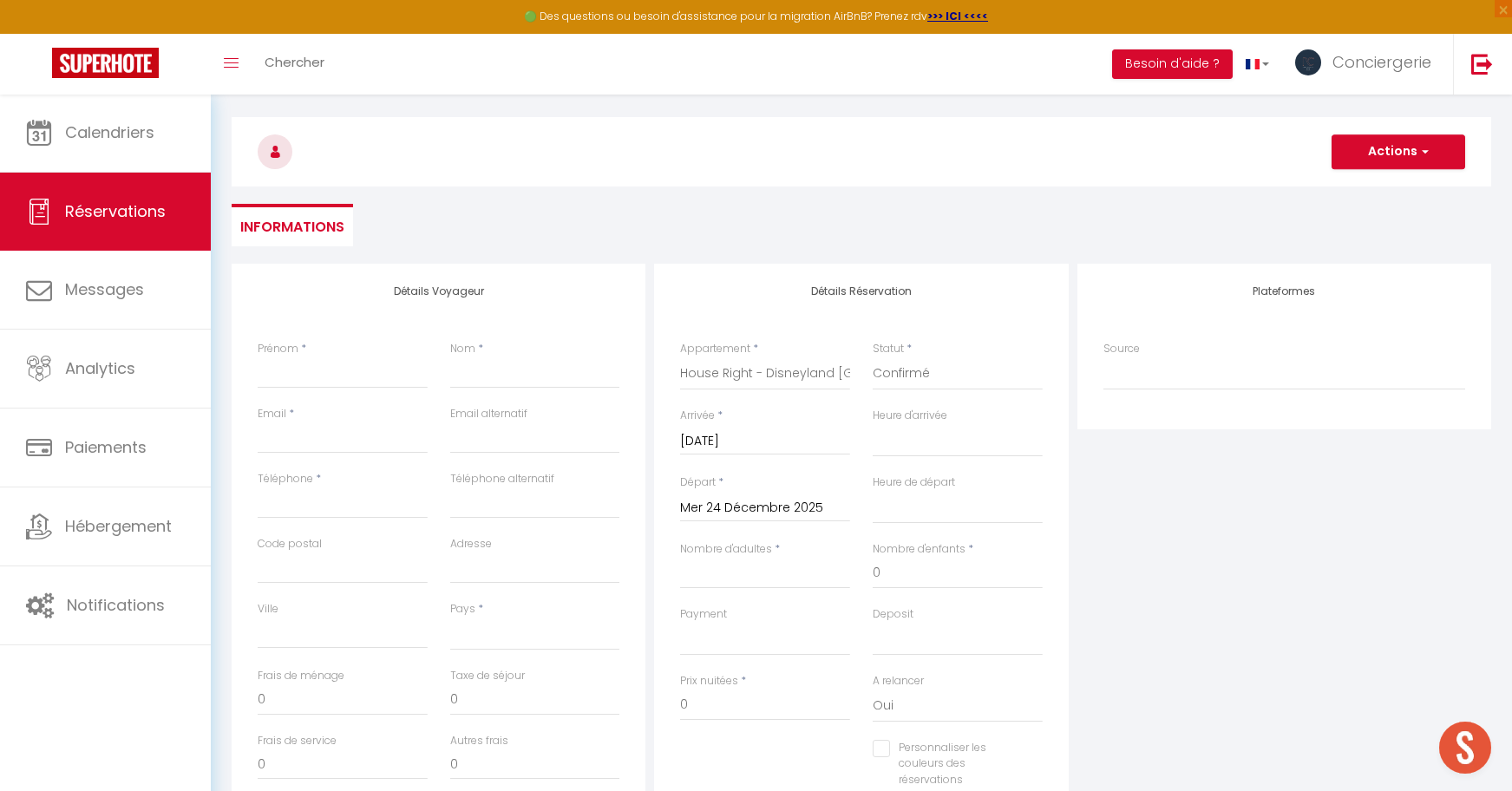
click at [774, 515] on input "Mer 24 Décembre 2025" at bounding box center [765, 508] width 170 height 23
click at [924, 543] on span ">" at bounding box center [921, 537] width 37 height 35
click at [917, 608] on span "3" at bounding box center [921, 607] width 37 height 35
select select
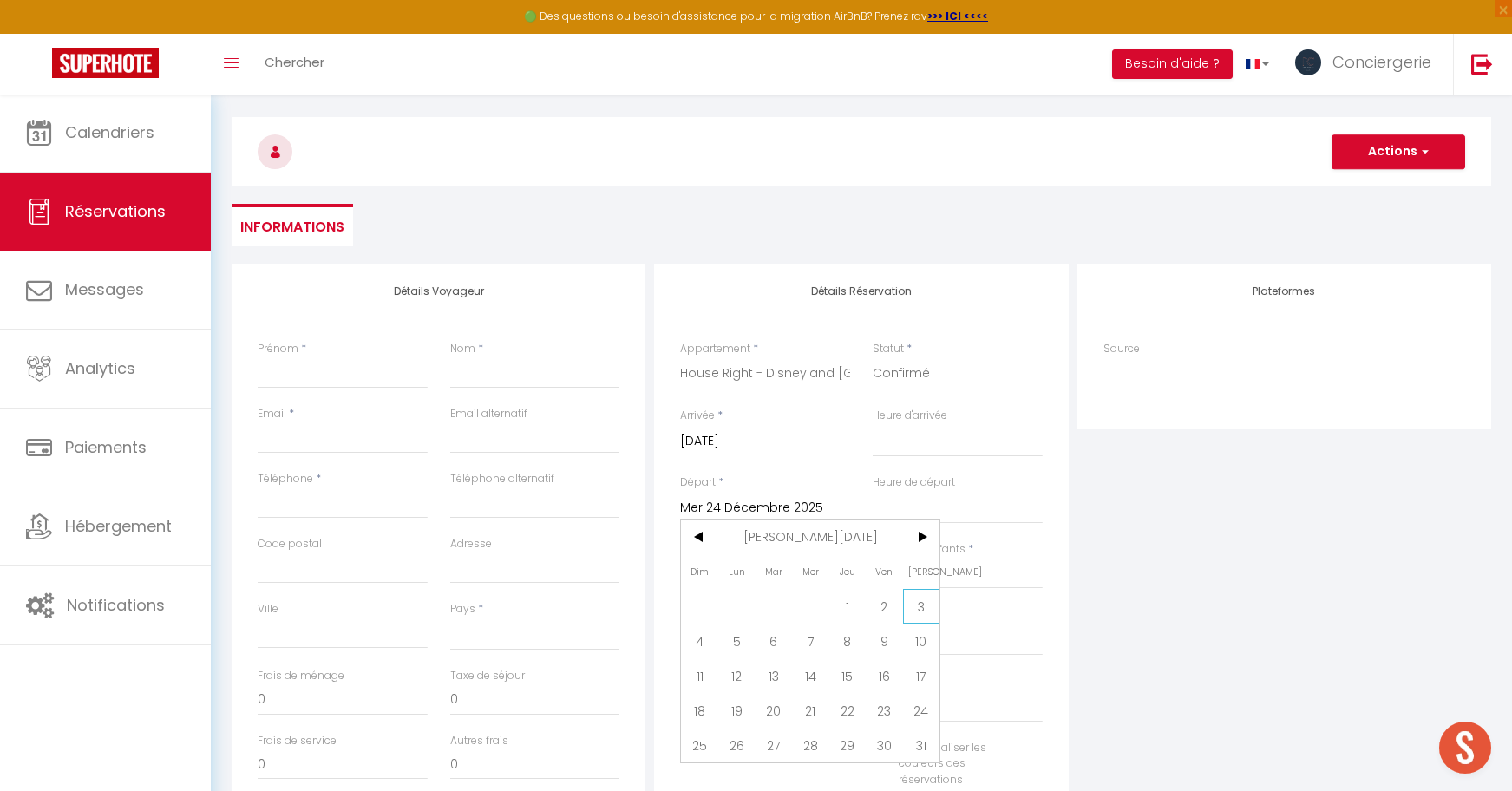
type input "[DATE]"
select select
checkbox input "false"
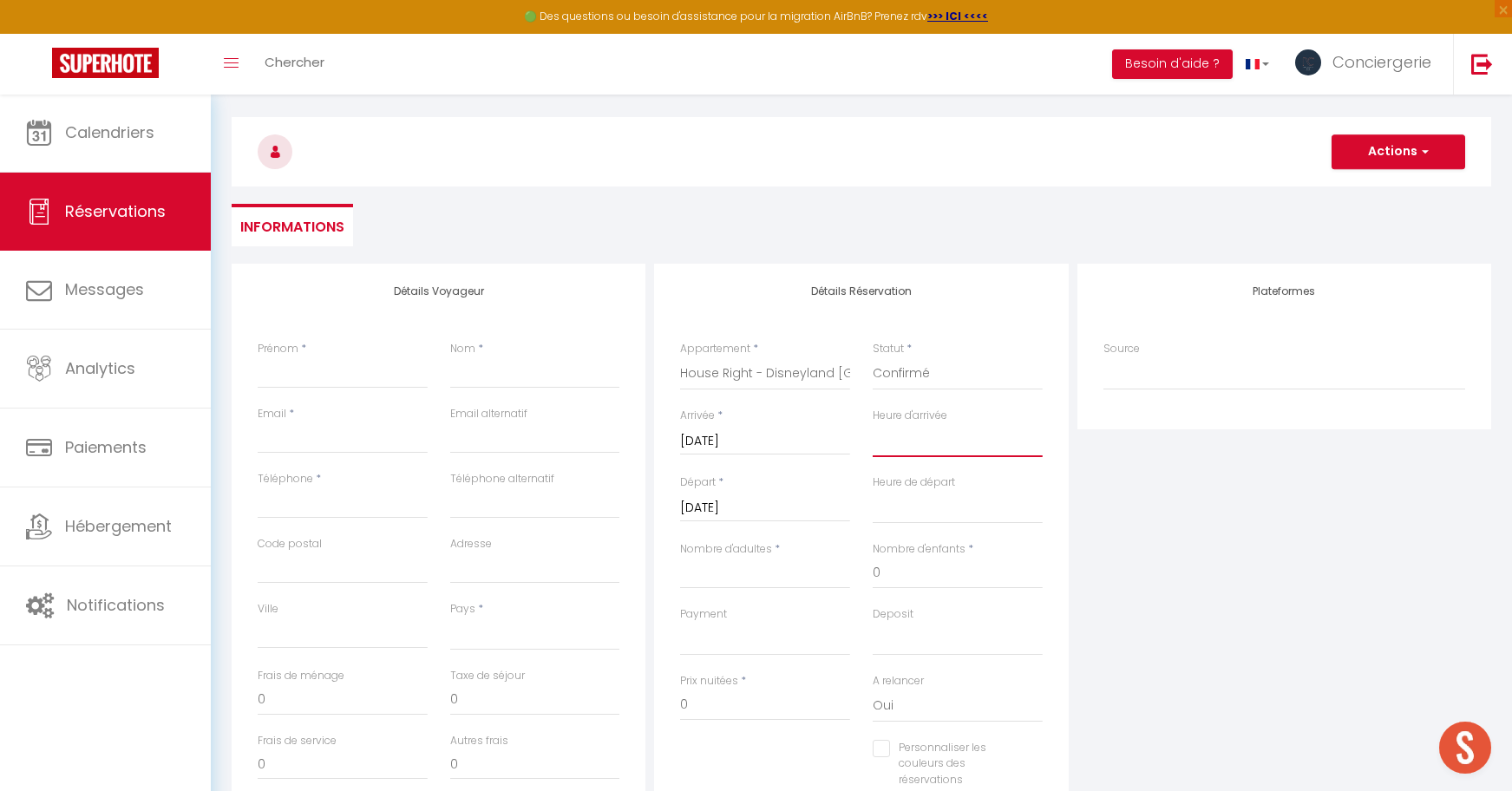
select select "16:00"
select select
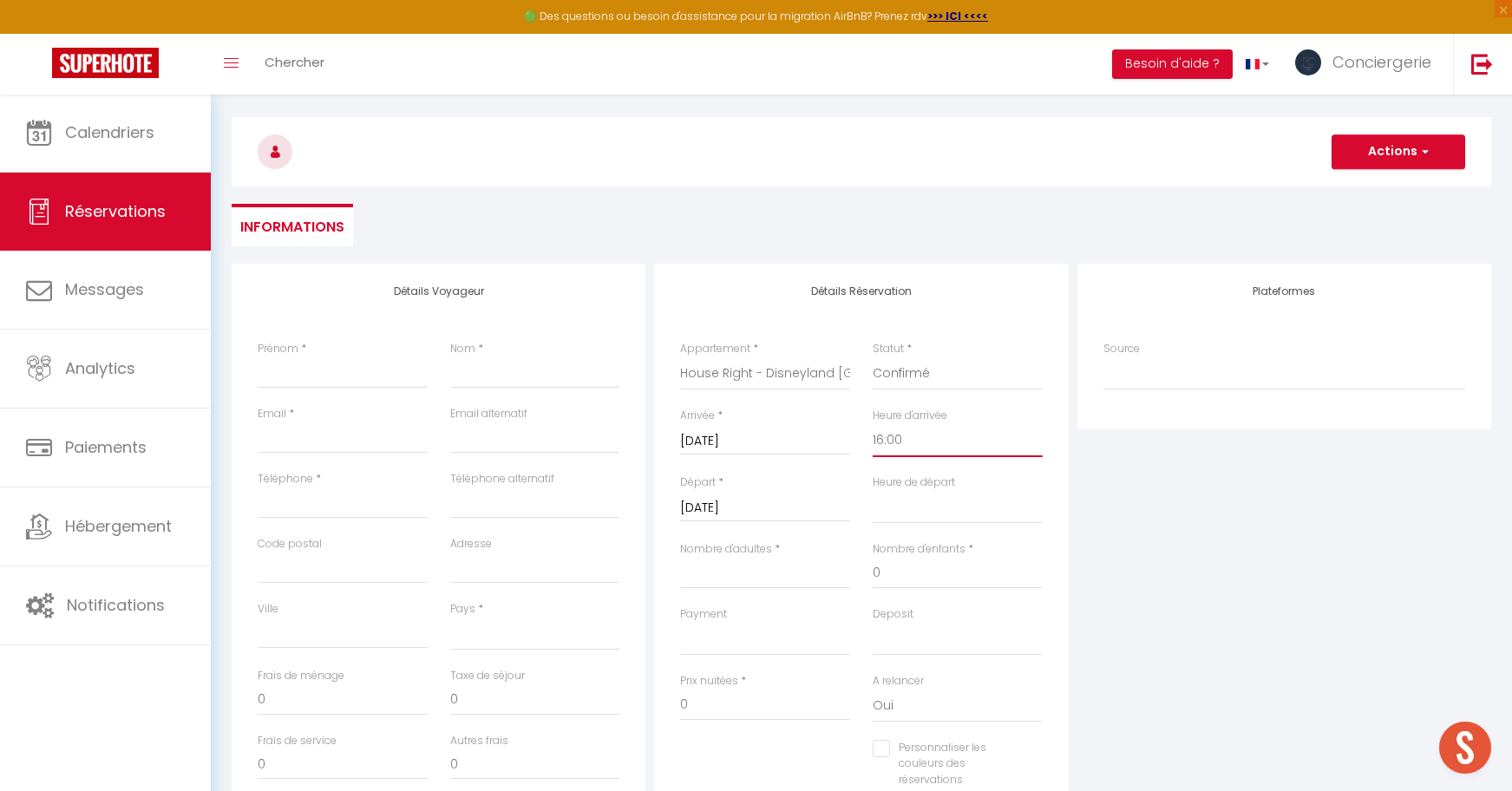
checkbox input "false"
select select "11:00"
select select
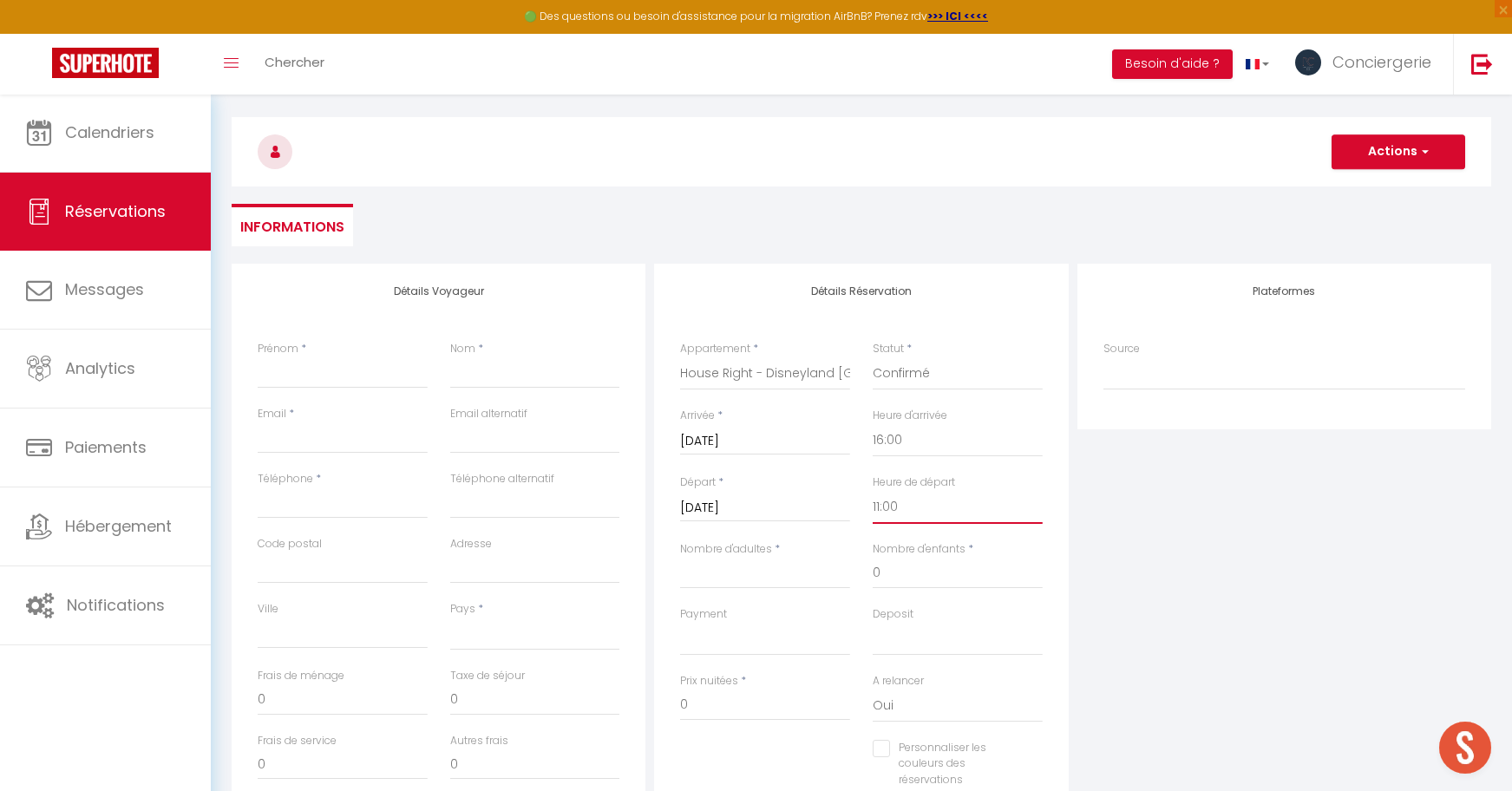
checkbox input "false"
type input "6"
select select
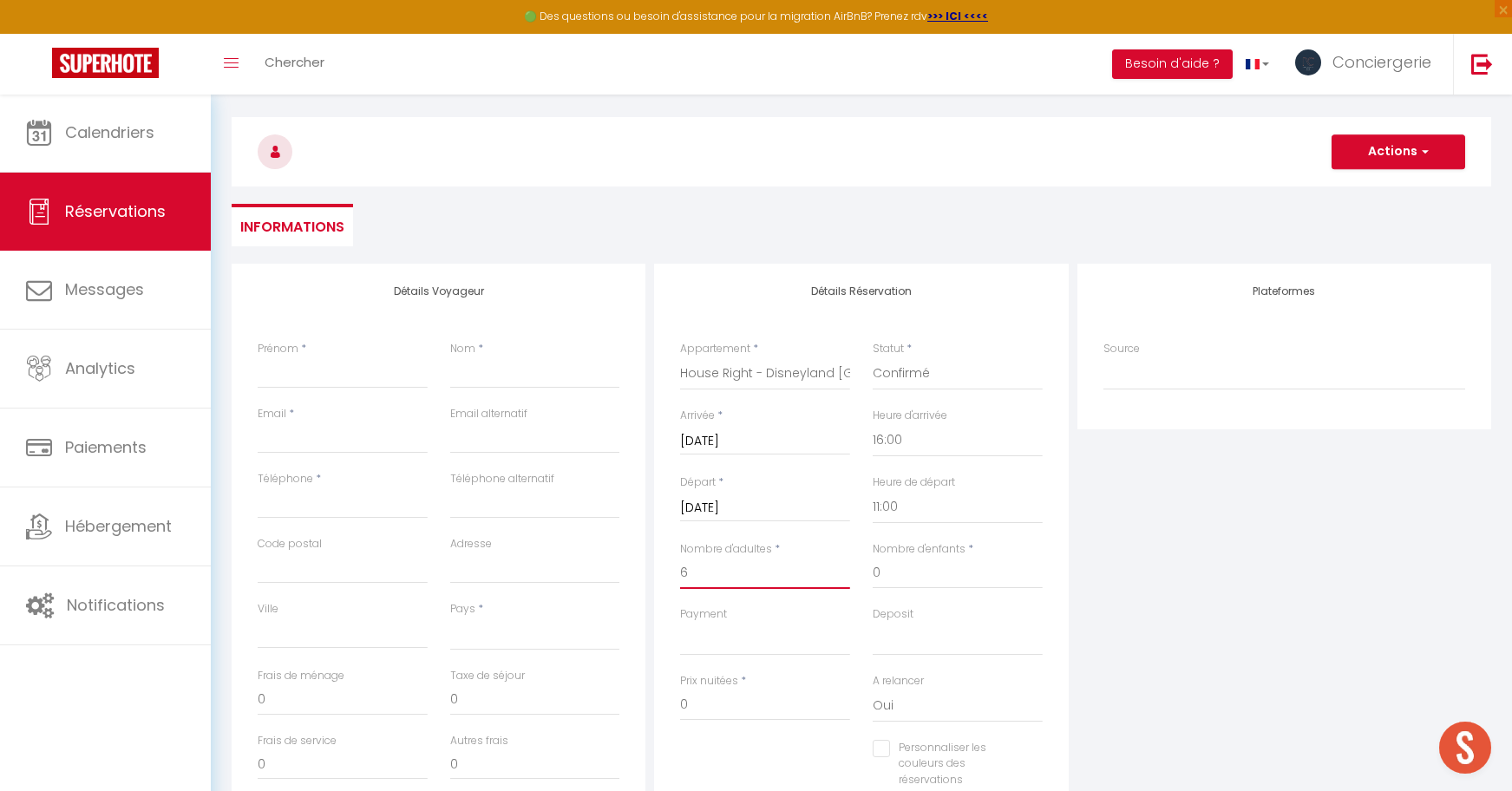
checkbox input "false"
select select
checkbox input "false"
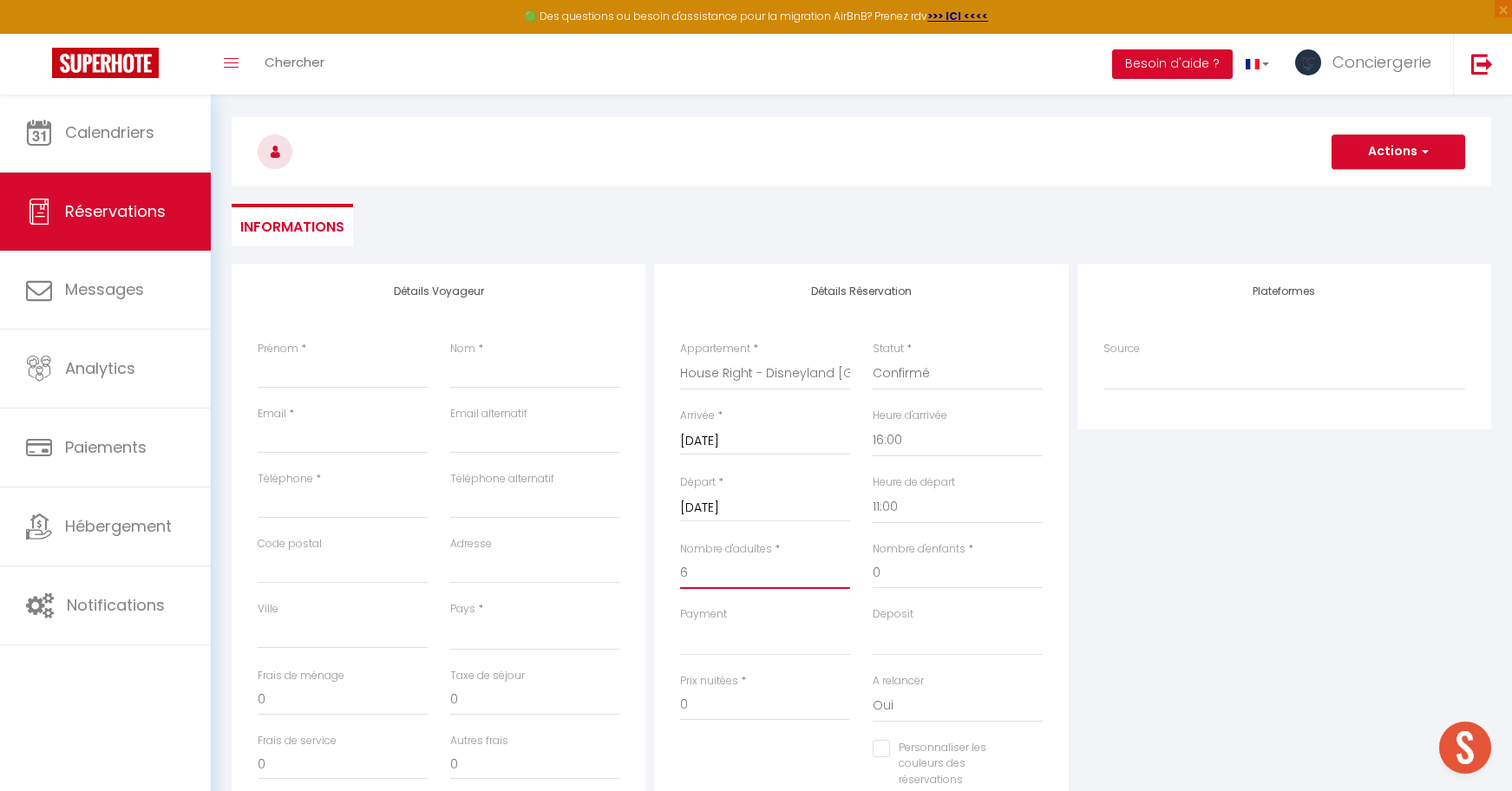
type input "6"
type input "D"
select select
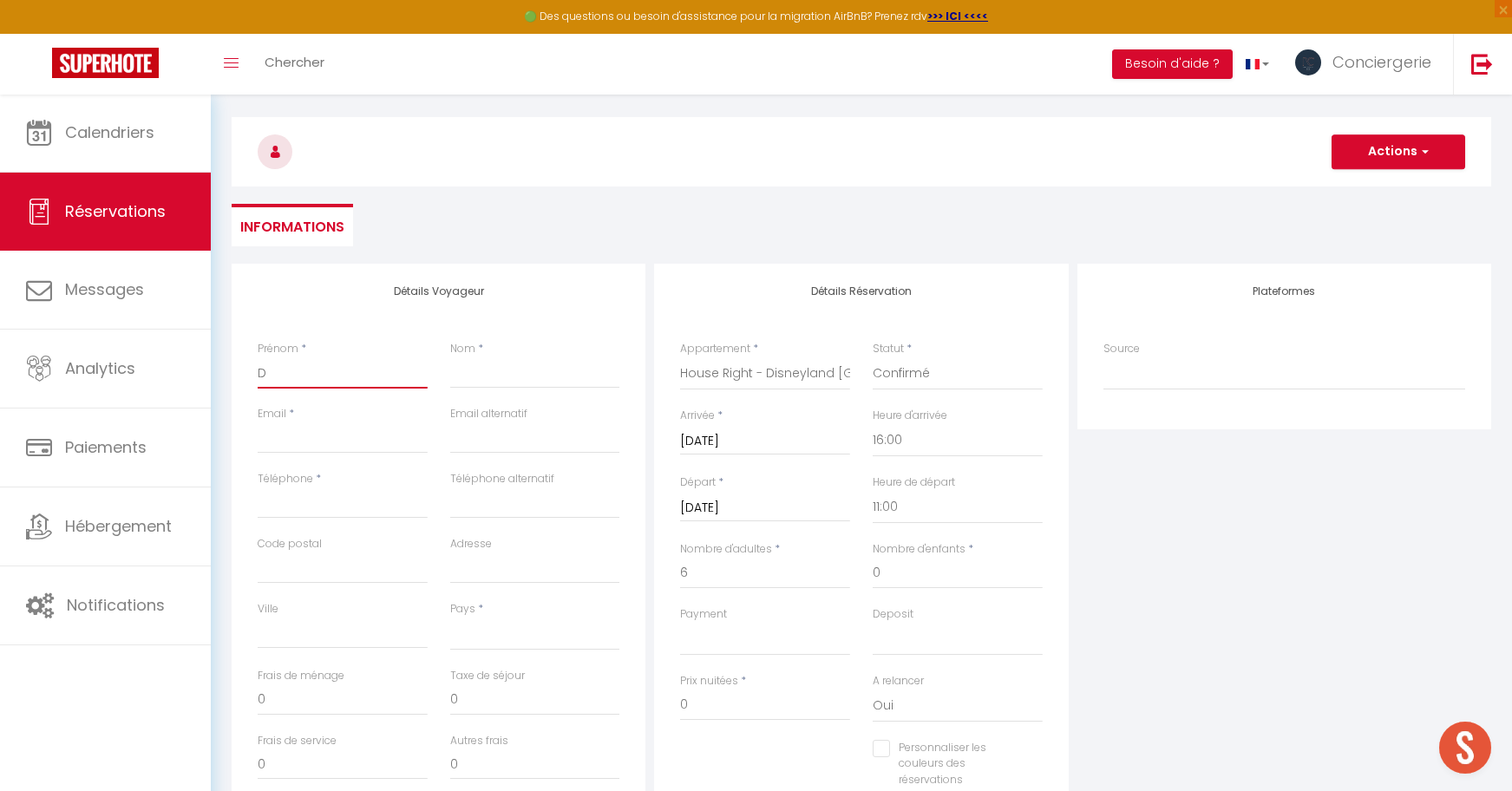
checkbox input "false"
type input "De"
select select
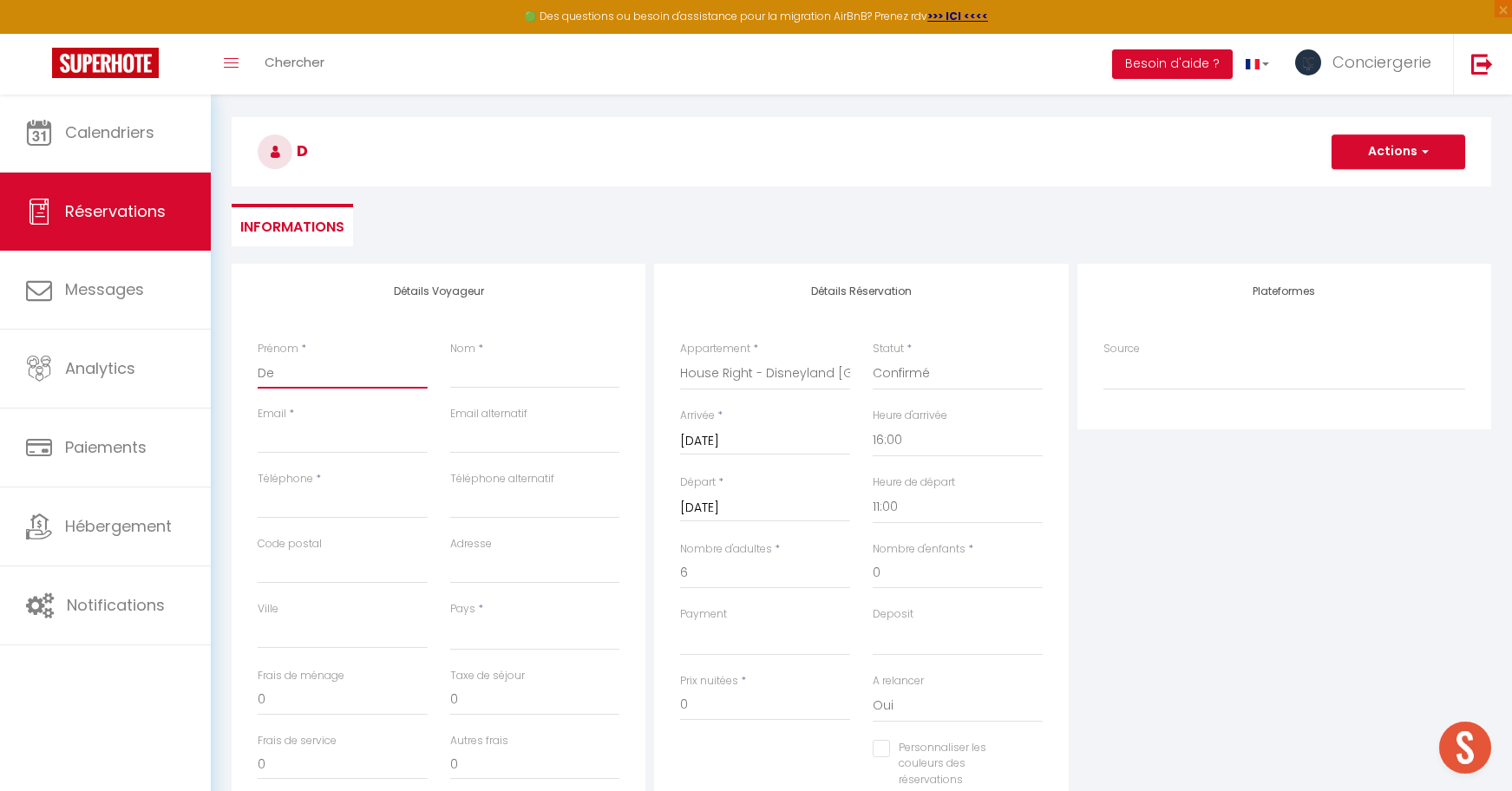
checkbox input "false"
type input "Des"
select select
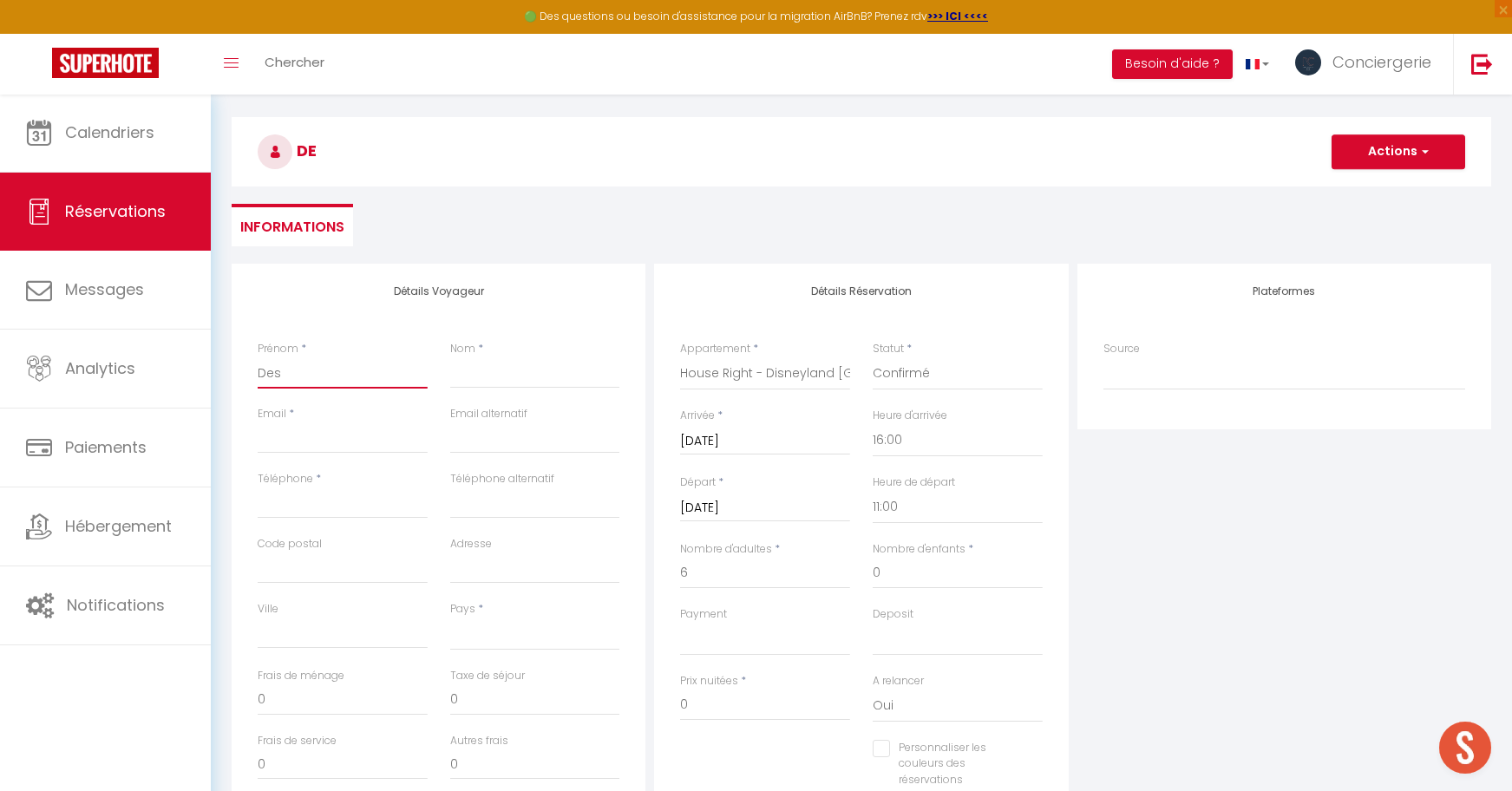
checkbox input "false"
type input "Dest"
select select
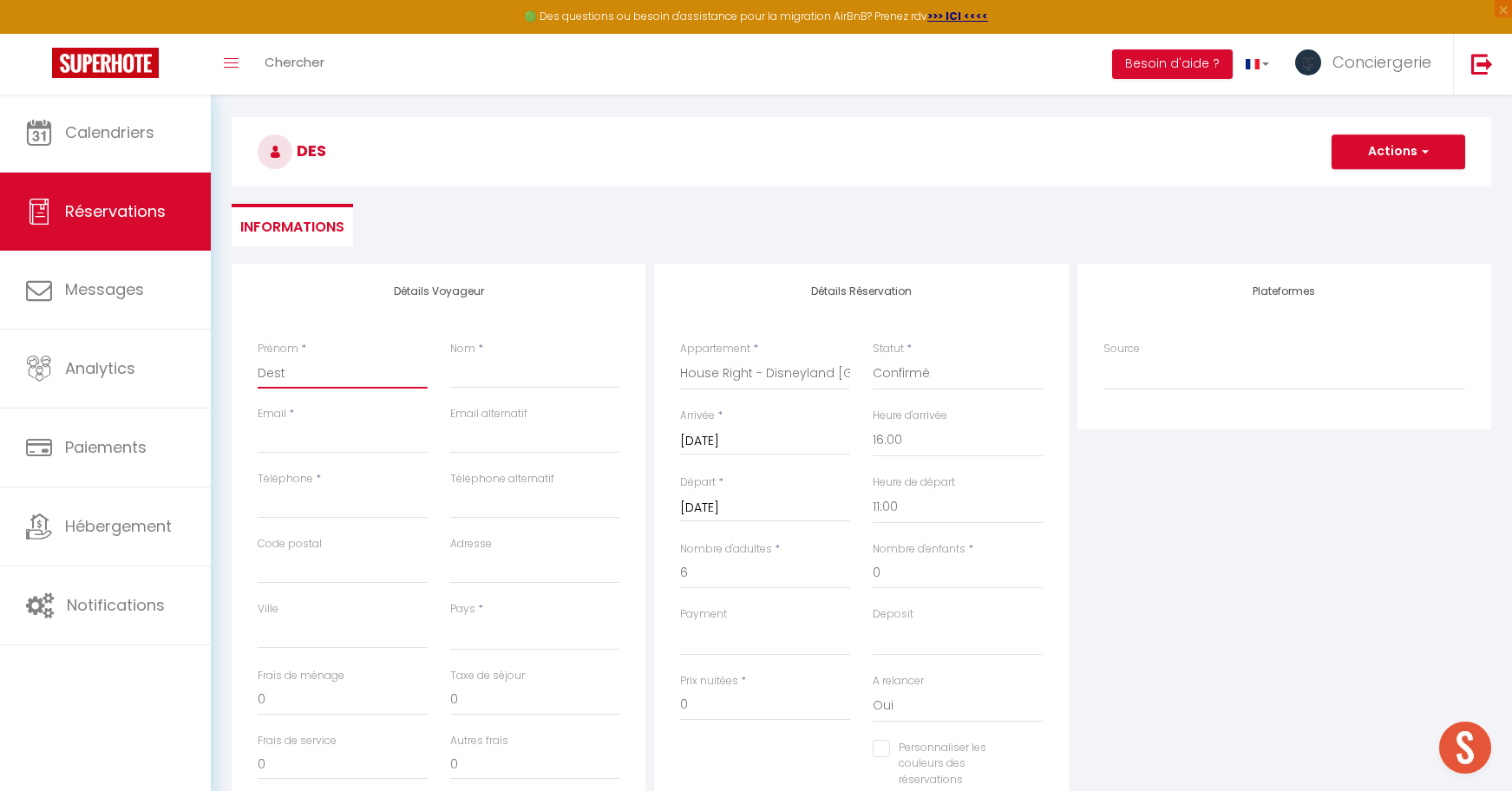
checkbox input "false"
type input "Desti"
select select
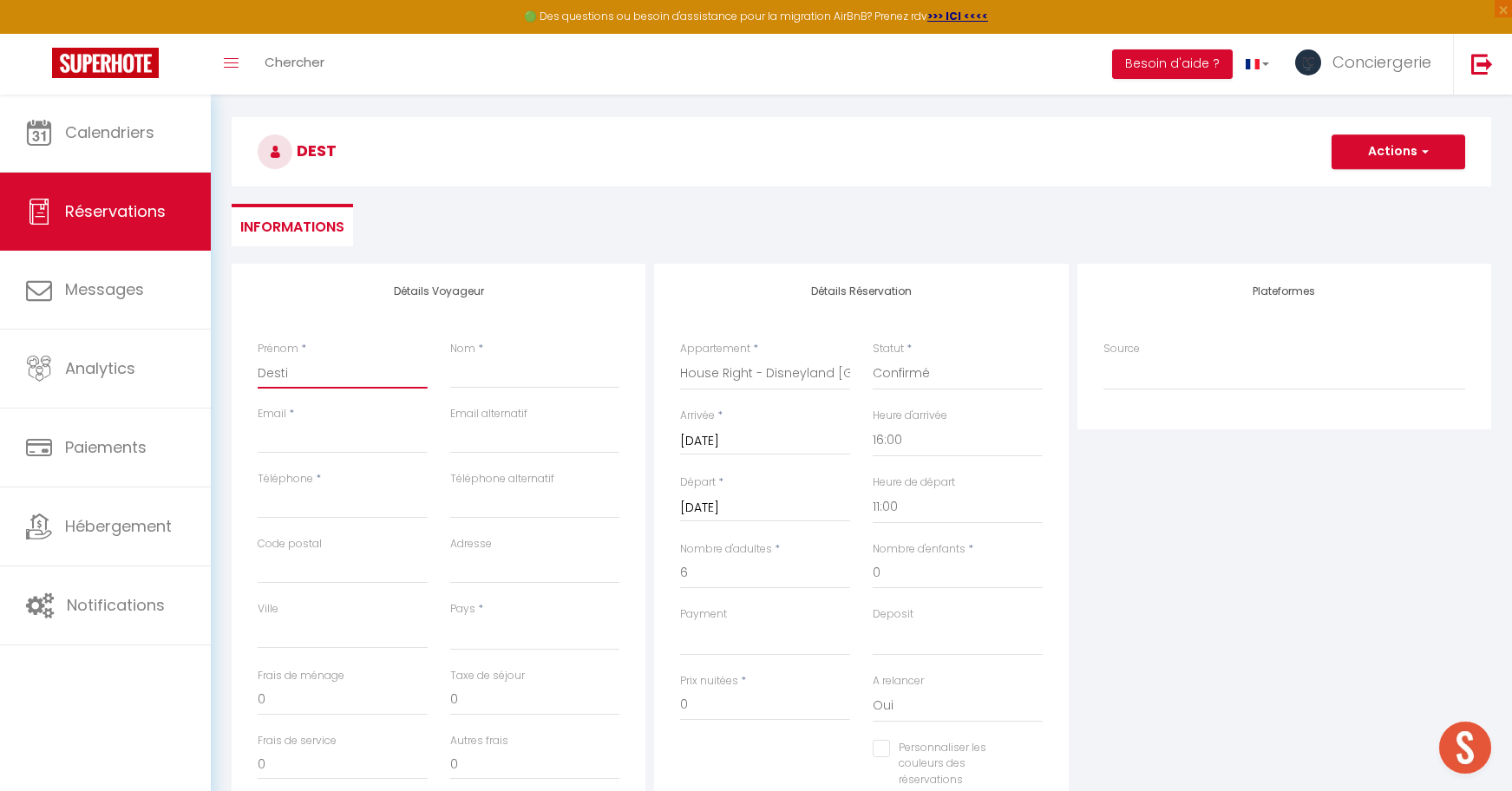
checkbox input "false"
type input "Destin"
select select
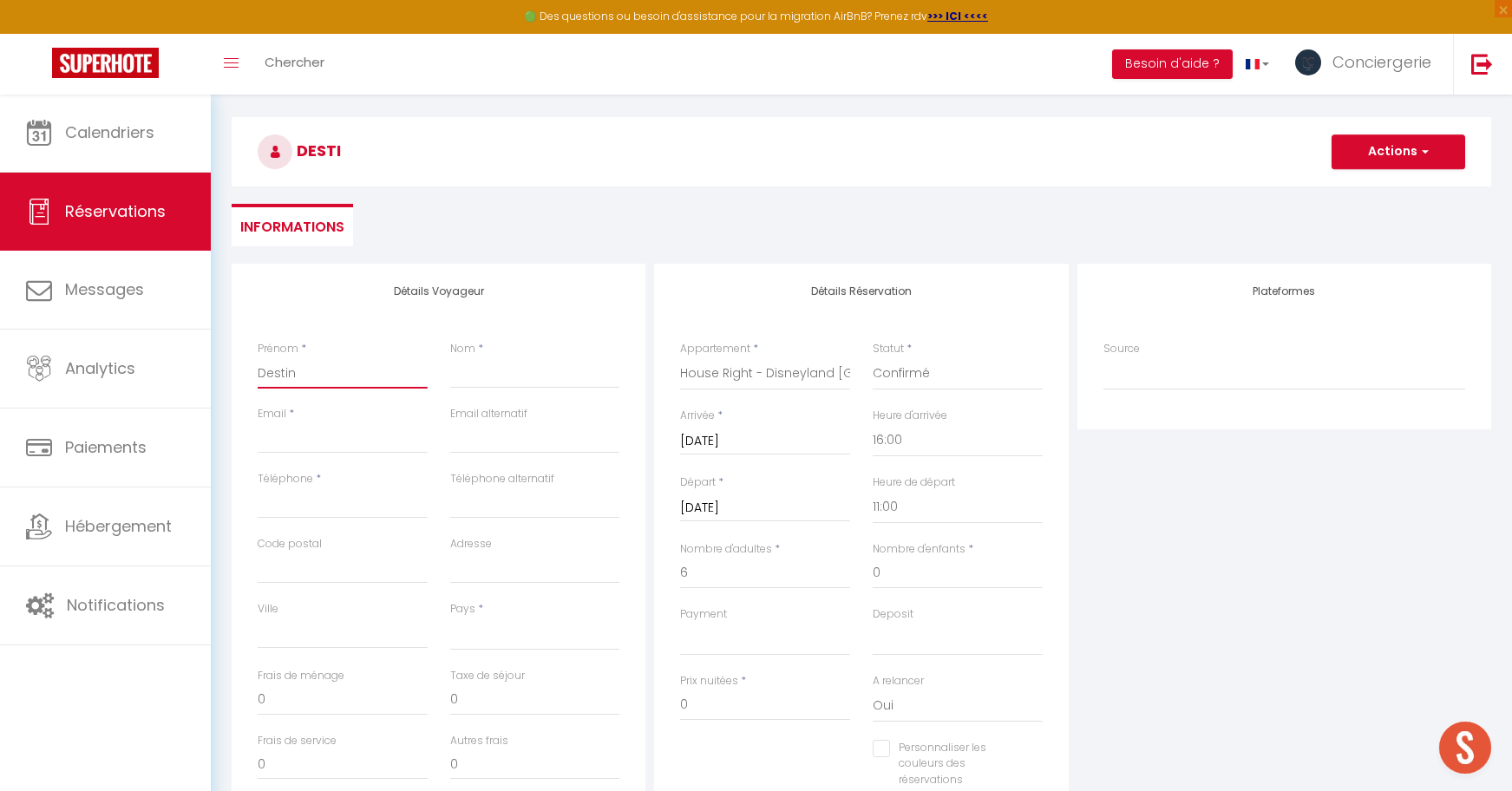
checkbox input "false"
type input "Destin"
type input "M"
select select
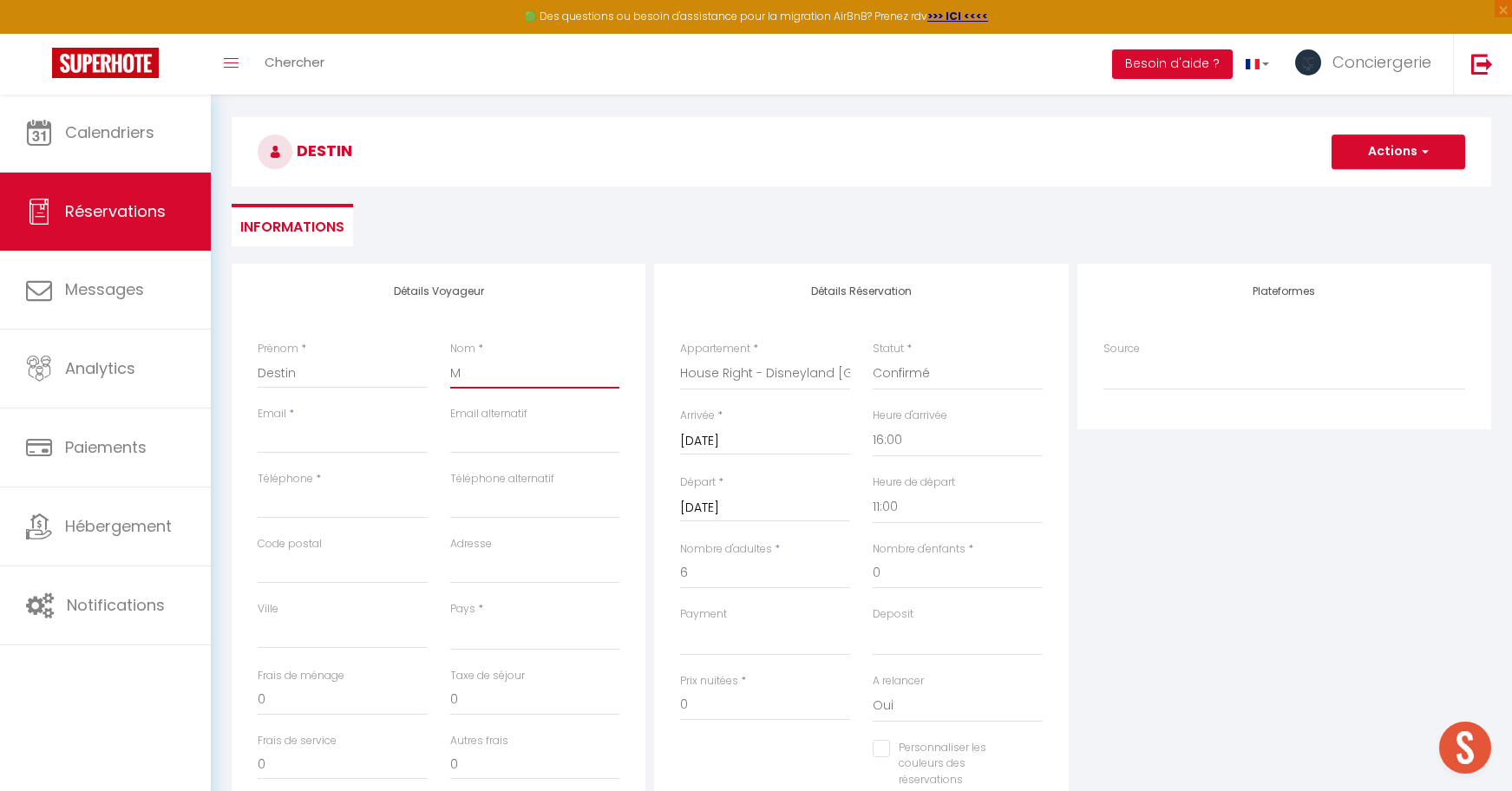
select select
checkbox input "false"
type input "Mf"
select select
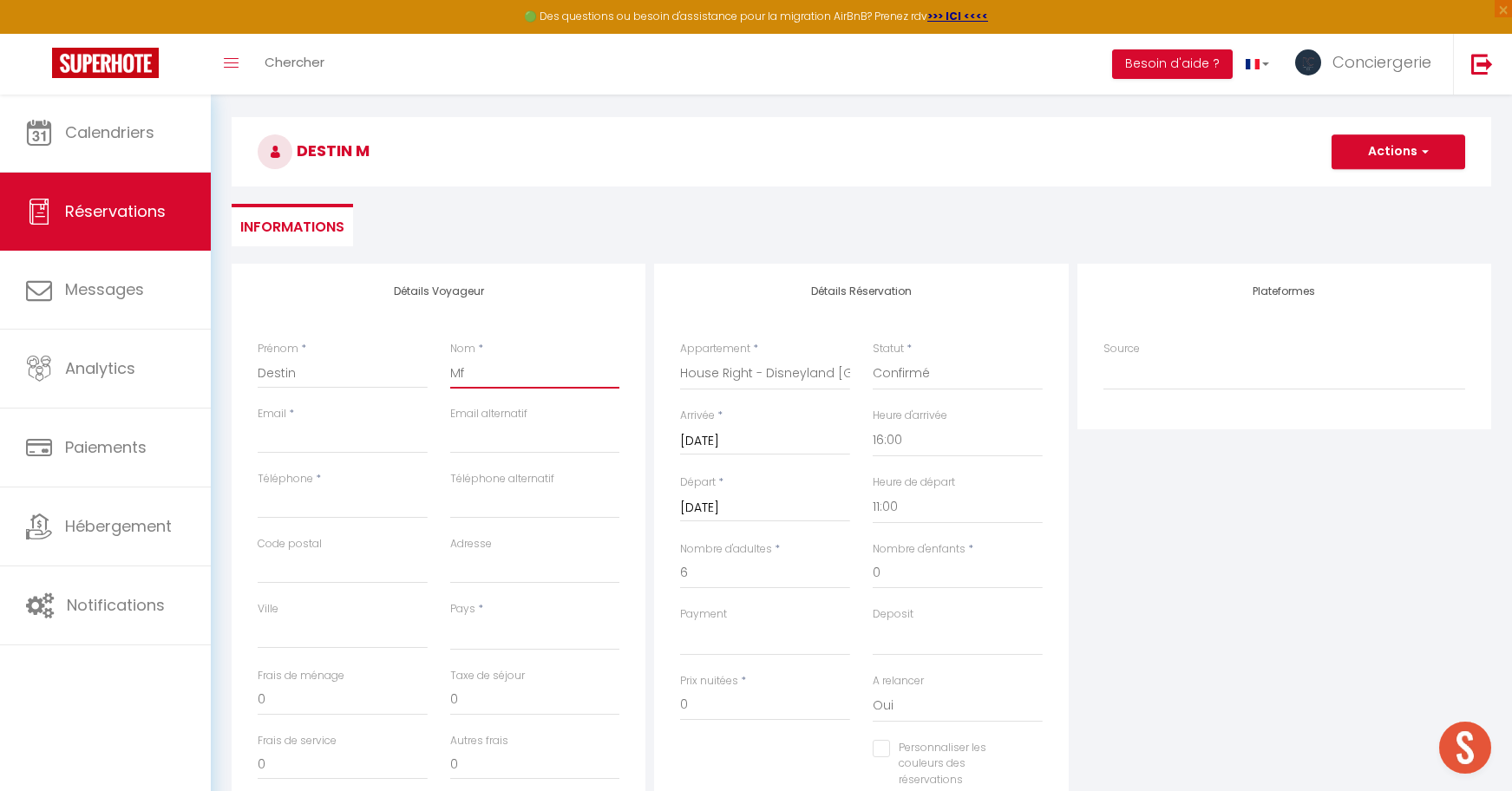
select select
checkbox input "false"
type input "Mfo"
select select
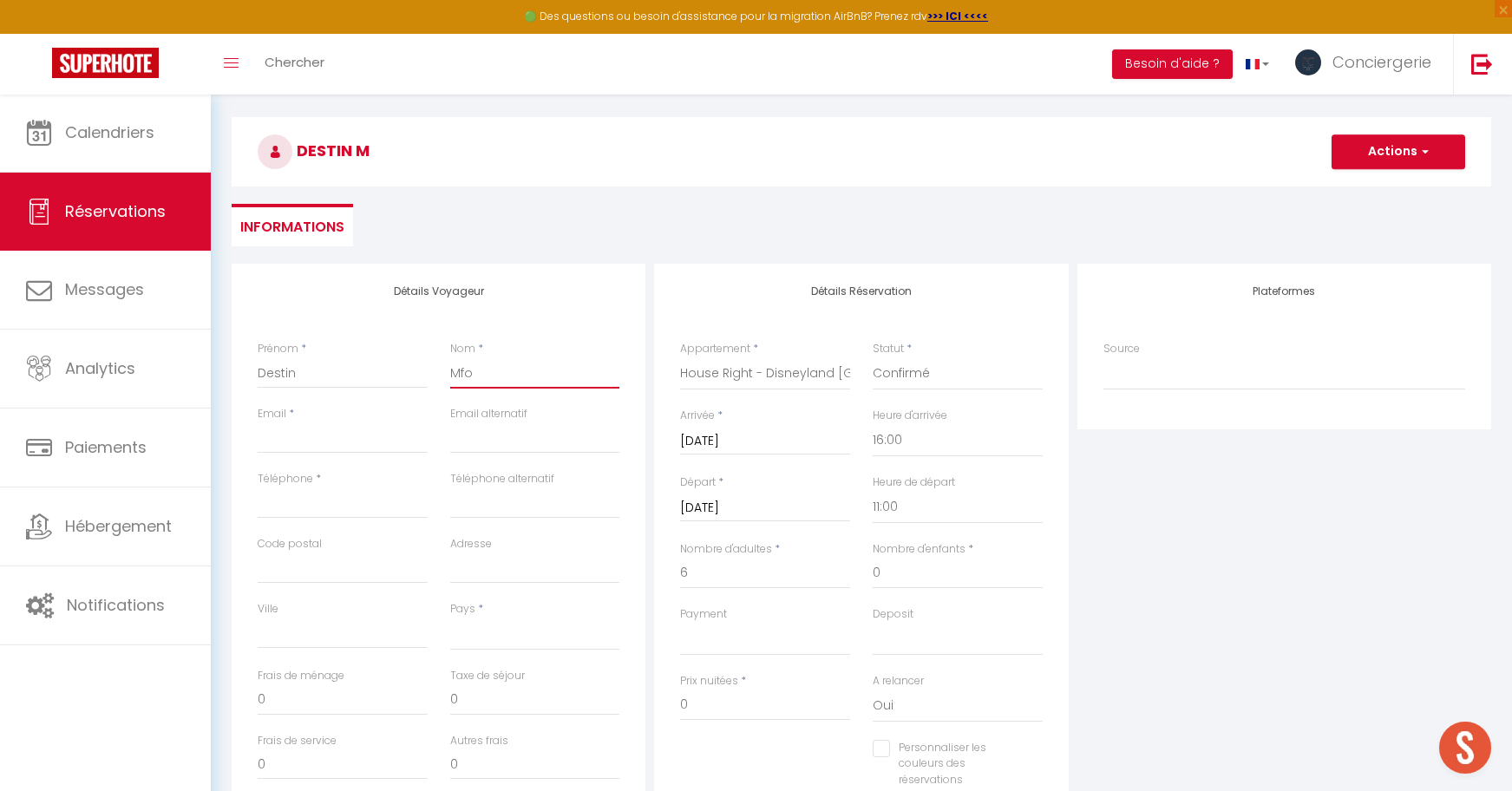
select select
checkbox input "false"
type input "Mfou"
select select
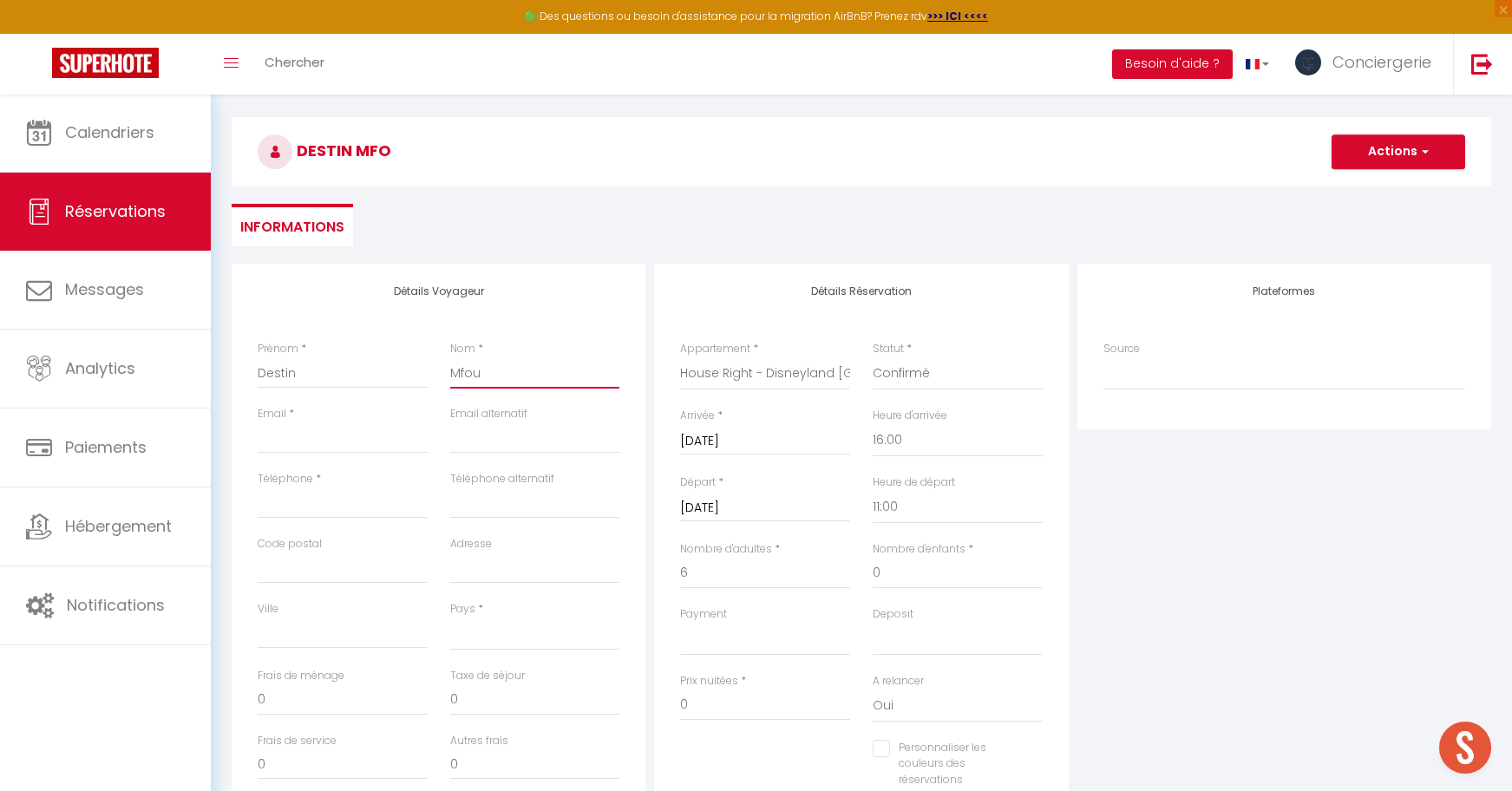
select select
checkbox input "false"
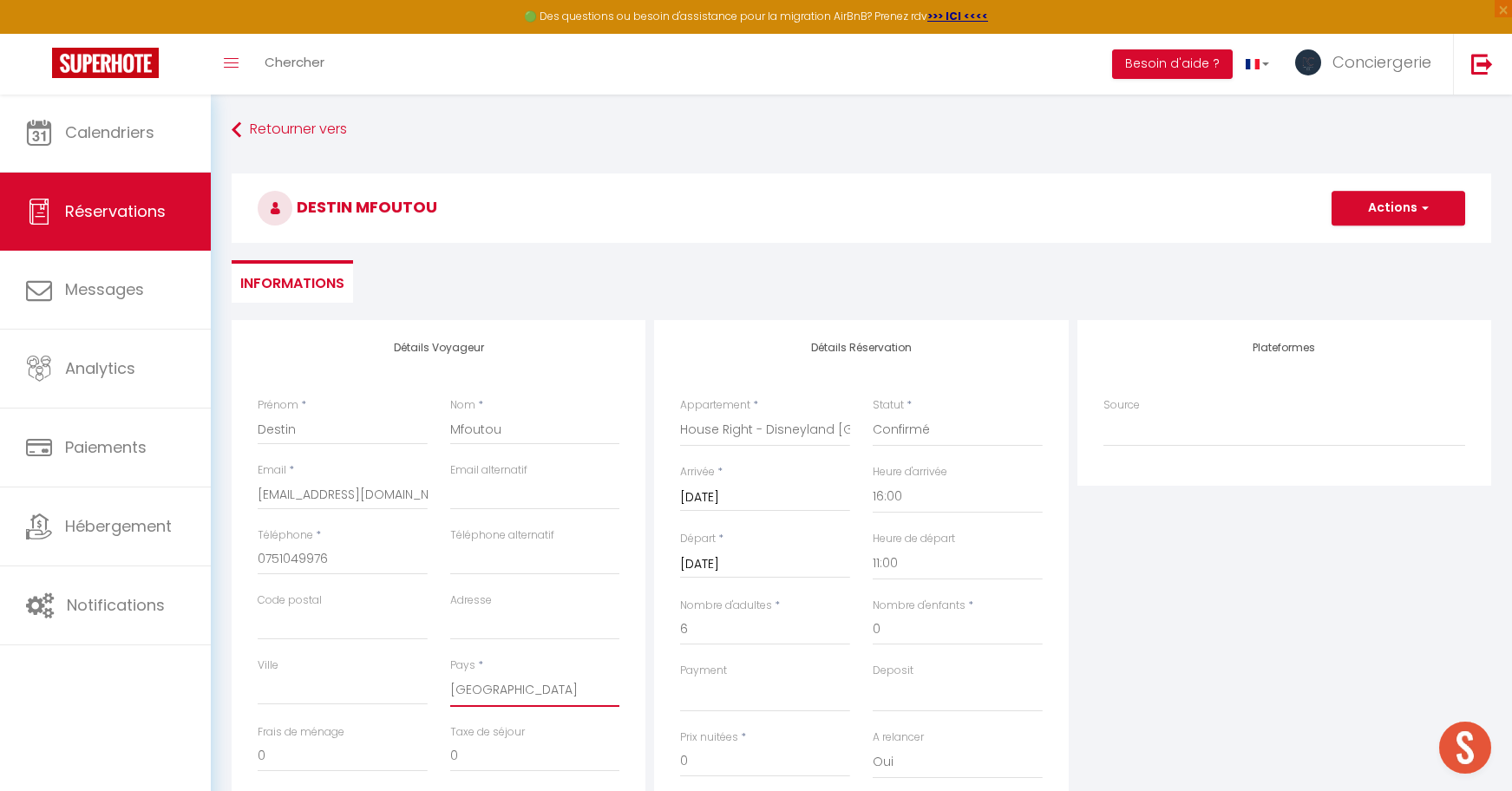
scroll to position [0, 0]
click at [1418, 197] on button "Actions" at bounding box center [1398, 208] width 133 height 35
click at [1389, 239] on link "Enregistrer" at bounding box center [1381, 246] width 137 height 23
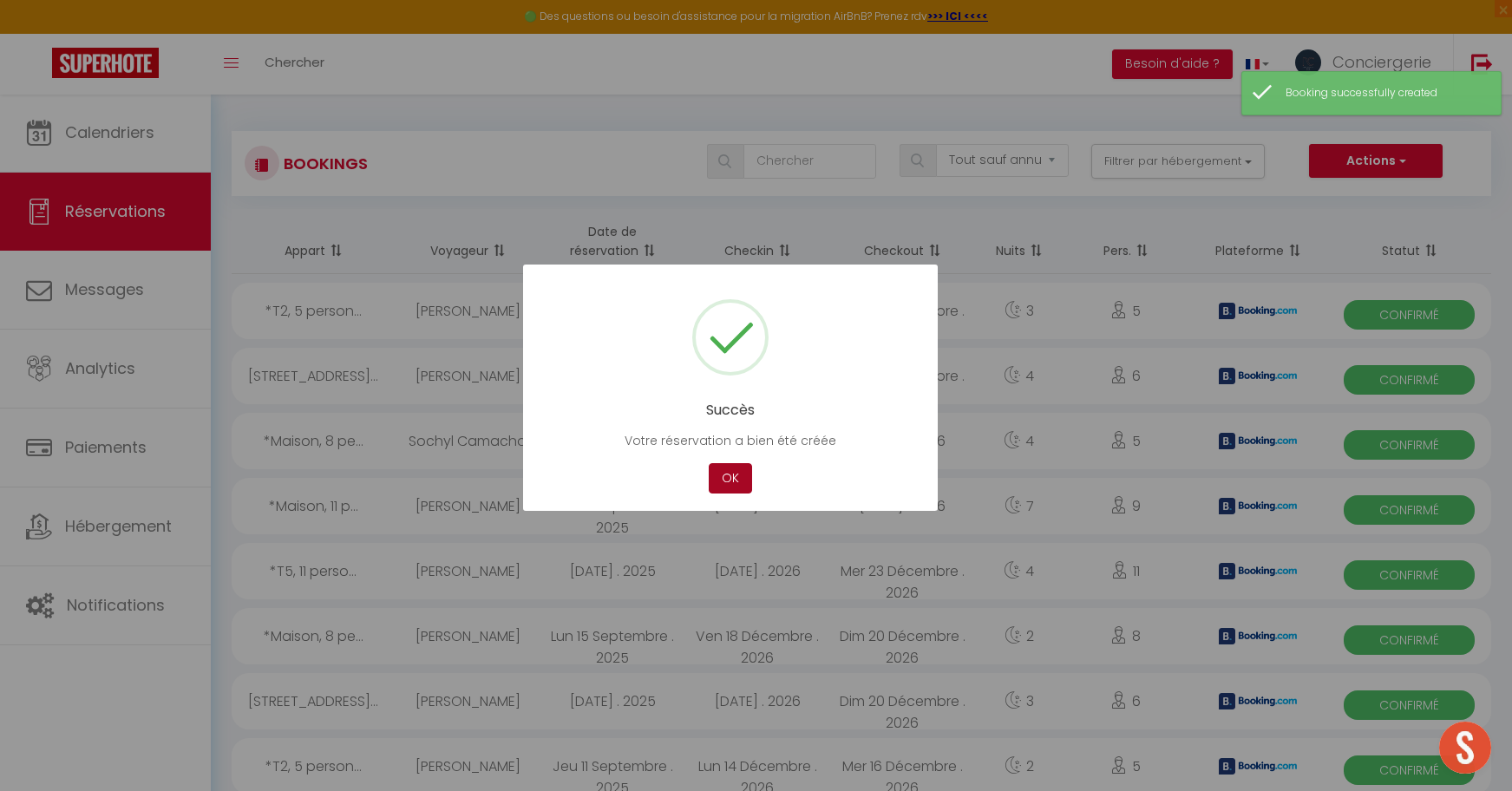
click at [742, 476] on button "OK" at bounding box center [730, 478] width 44 height 30
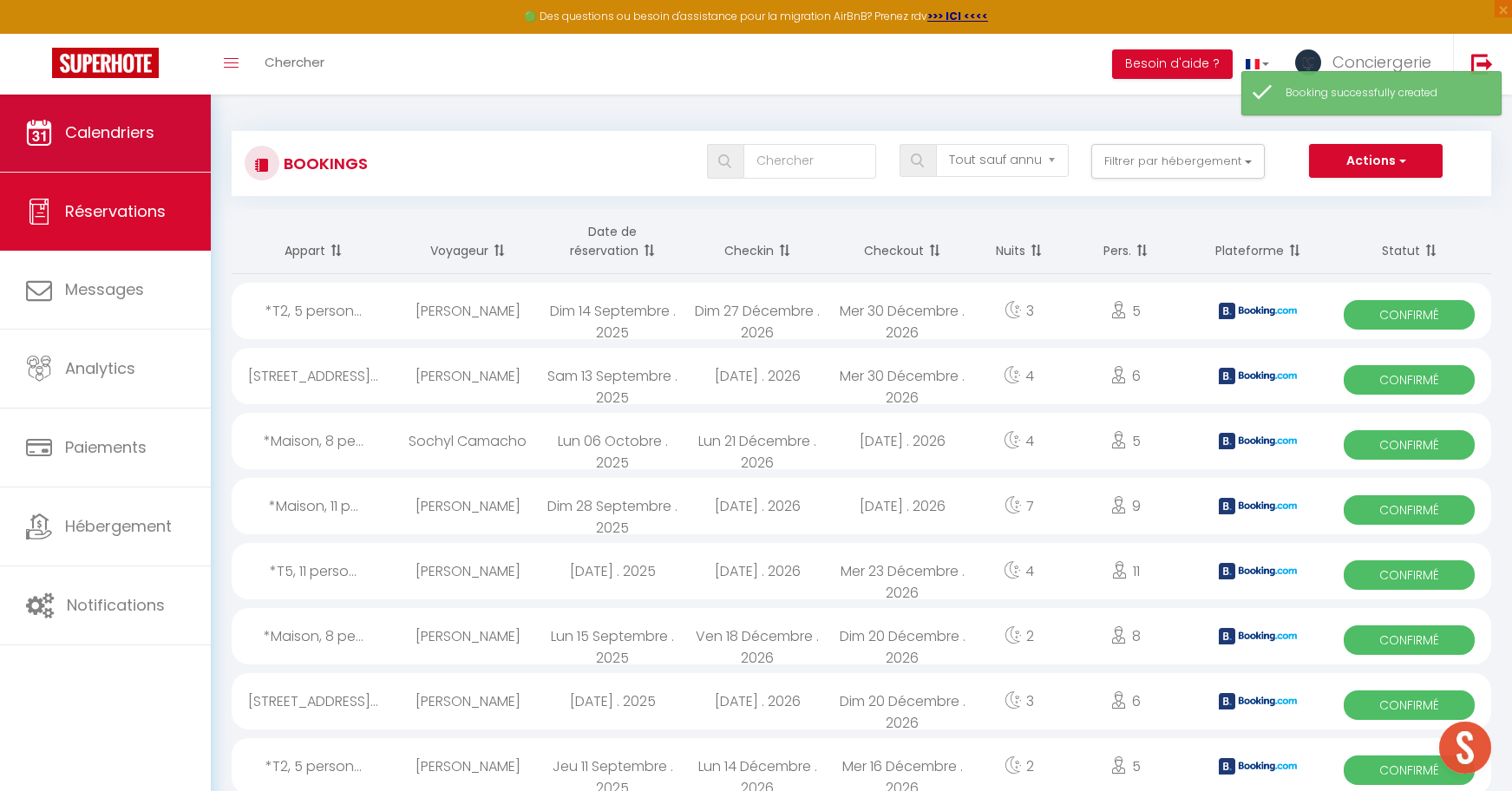
click at [86, 120] on link "Calendriers" at bounding box center [105, 133] width 211 height 78
